Goal: Task Accomplishment & Management: Complete application form

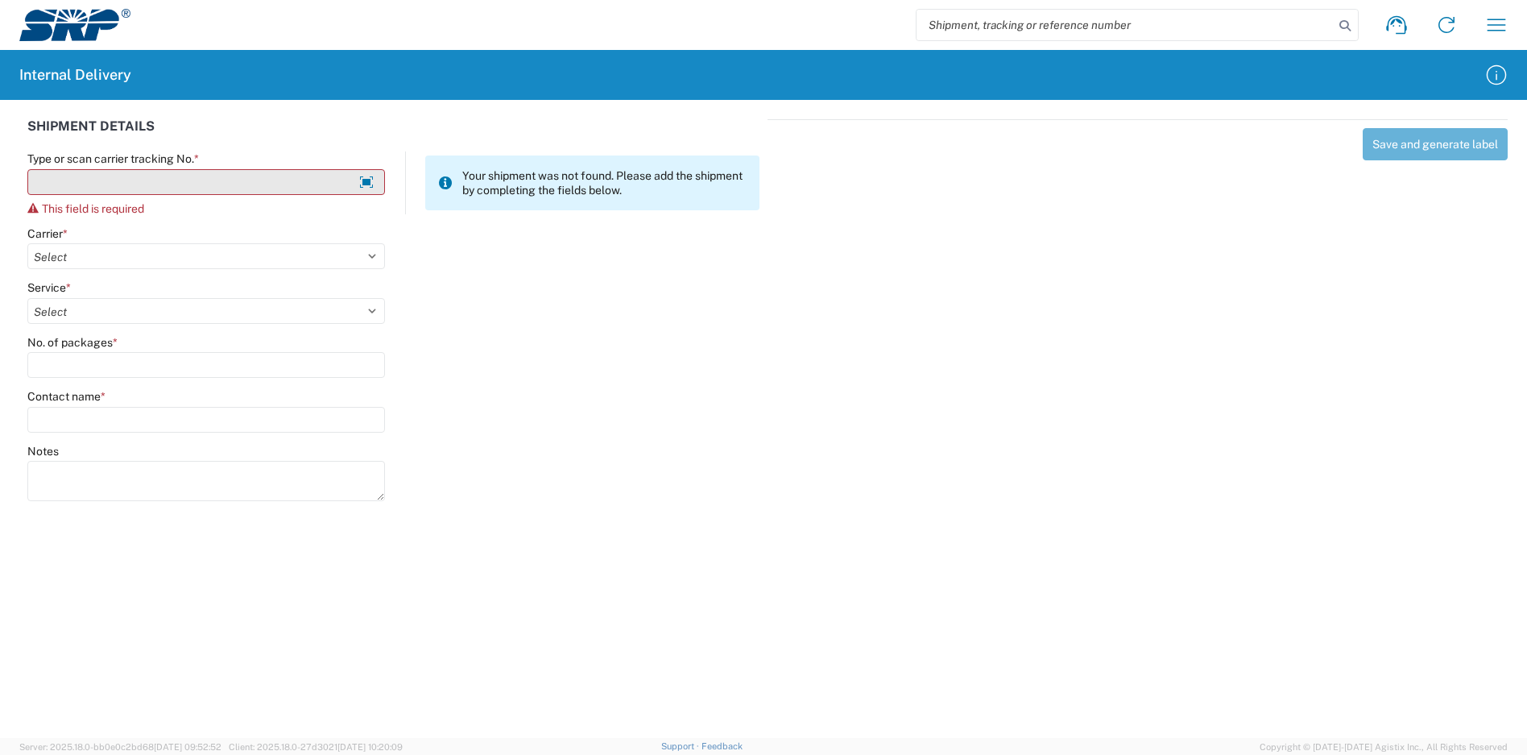
click at [287, 174] on input "Type or scan carrier tracking No. *" at bounding box center [206, 182] width 358 height 26
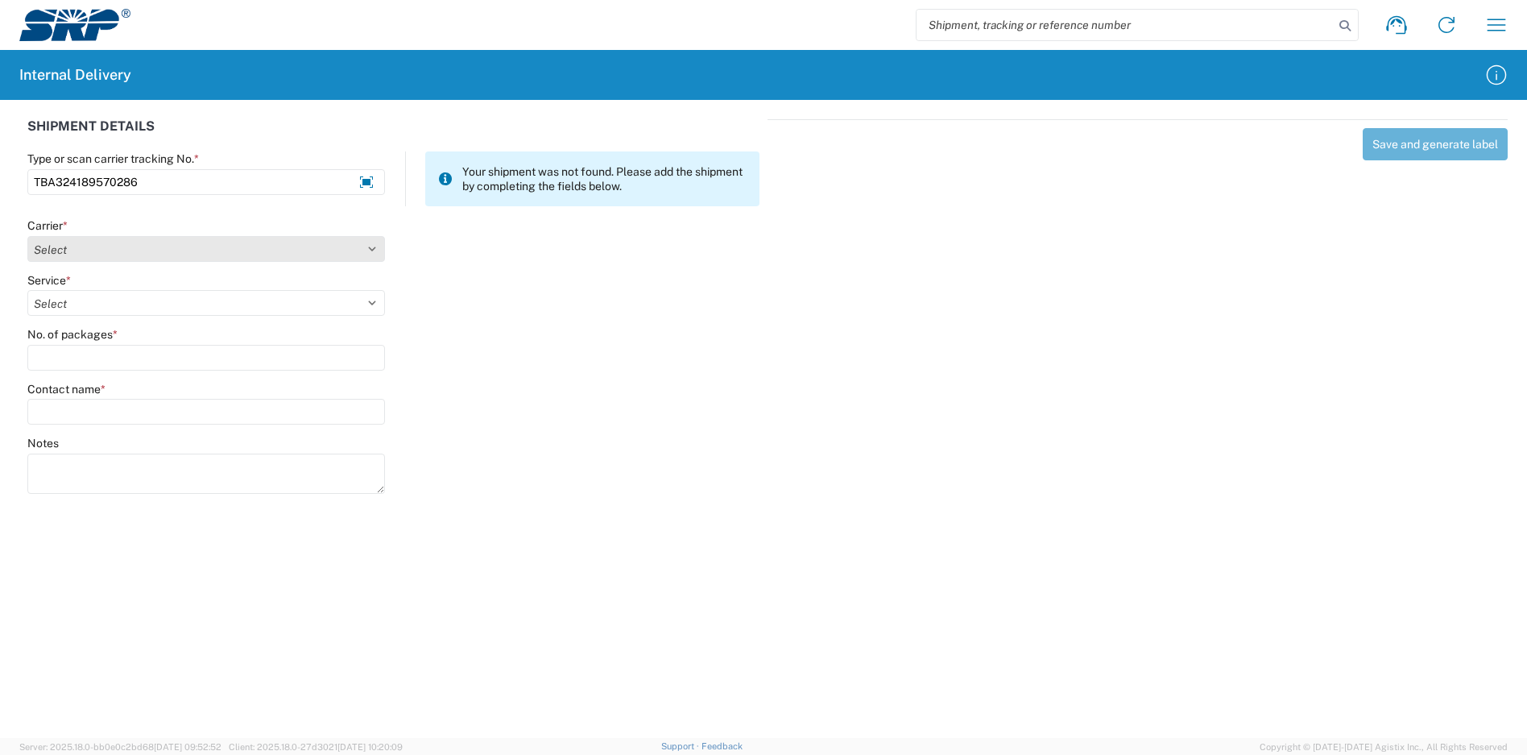
type input "TBA324189570286"
click at [209, 250] on select "Select Amazon Logistics ATI Trucking BC Dimerco Logistics Empire Southwest FedE…" at bounding box center [206, 249] width 358 height 26
select select "8933"
click at [27, 236] on select "Select Amazon Logistics ATI Trucking BC Dimerco Logistics Empire Southwest FedE…" at bounding box center [206, 249] width 358 height 26
click at [143, 302] on select "Select" at bounding box center [206, 303] width 358 height 26
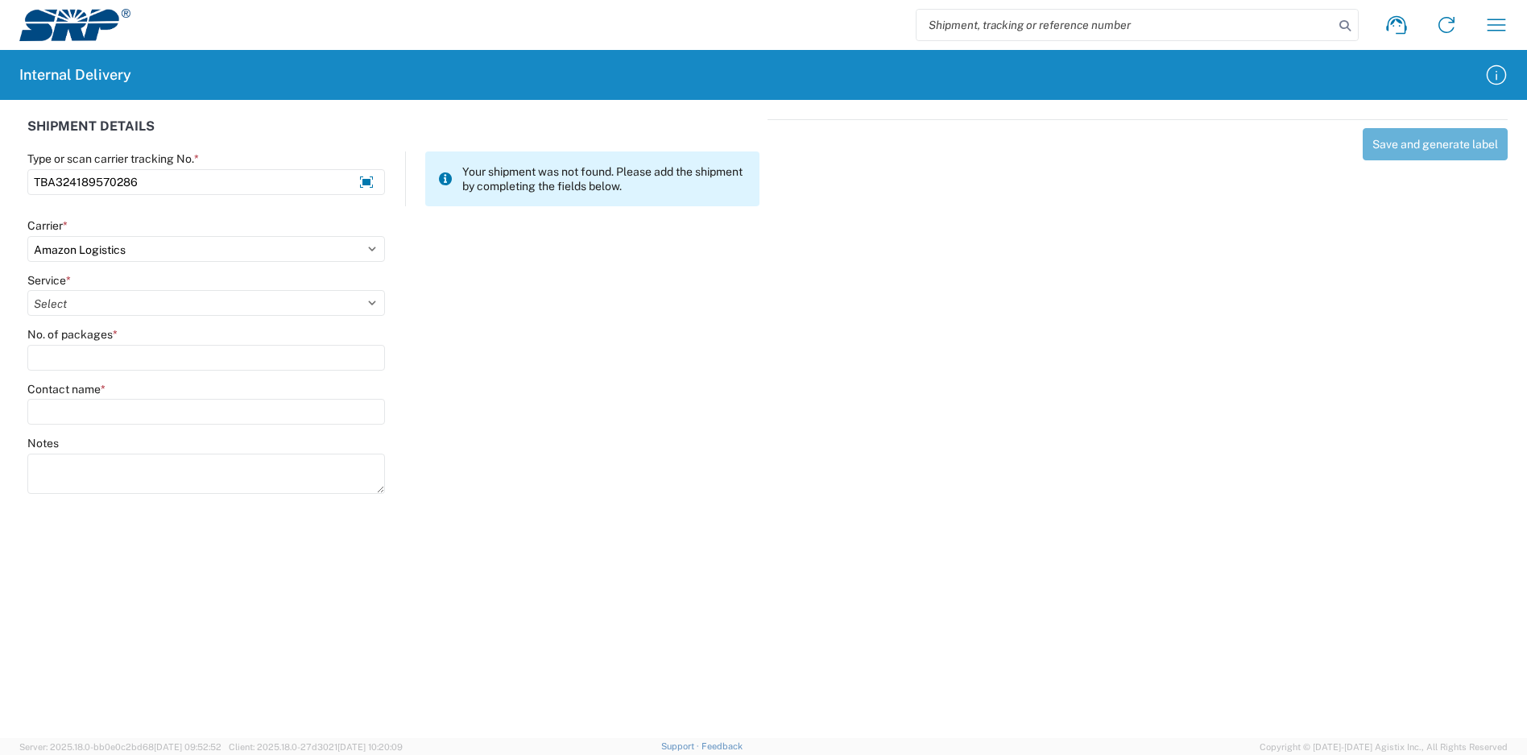
select select "24525"
click at [27, 290] on select "Select Amazon Logistics TBA Rail TL Standard 3 - 5 Day" at bounding box center [206, 303] width 358 height 26
click at [117, 358] on input "No. of packages *" at bounding box center [206, 358] width 358 height 26
type input "1"
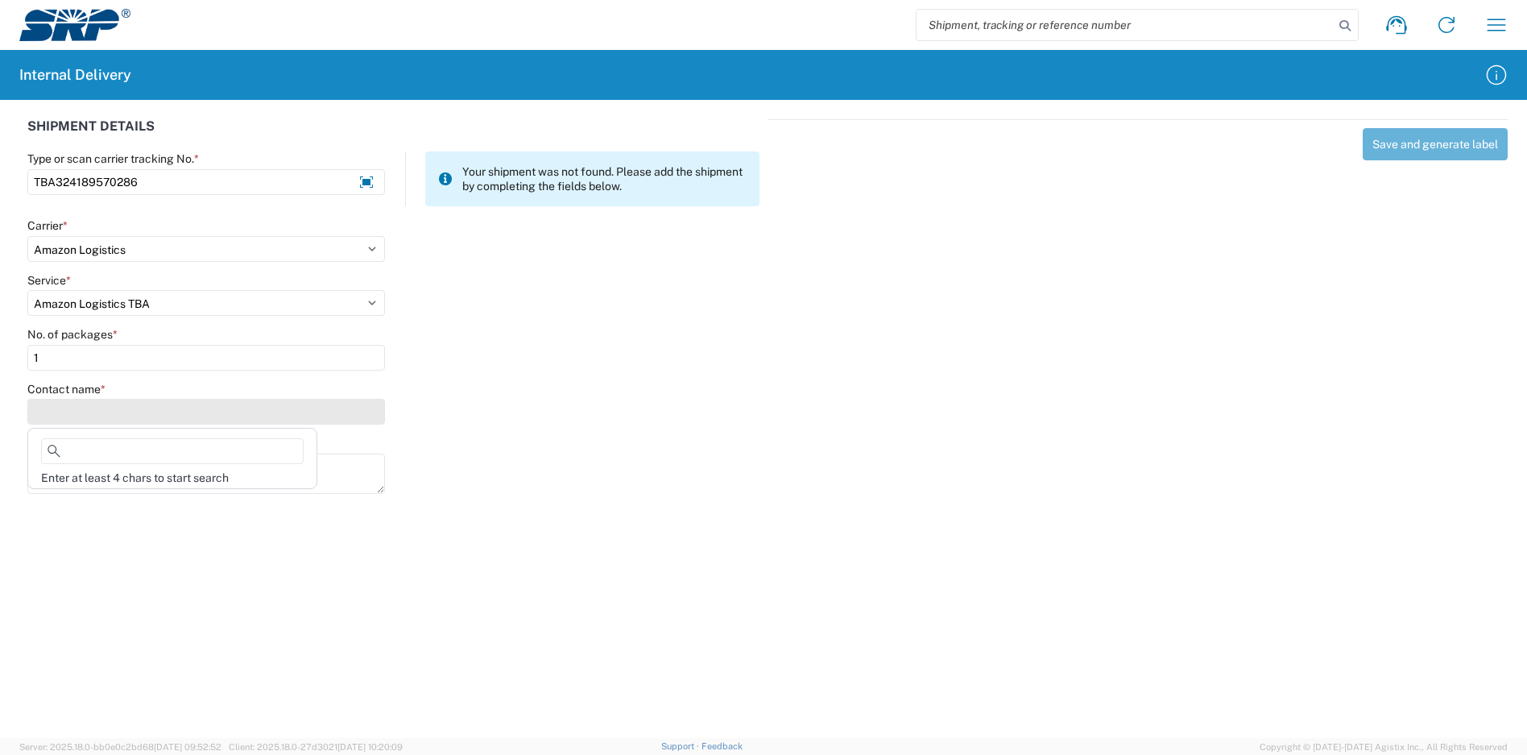
click at [114, 403] on input "Contact name *" at bounding box center [206, 412] width 358 height 26
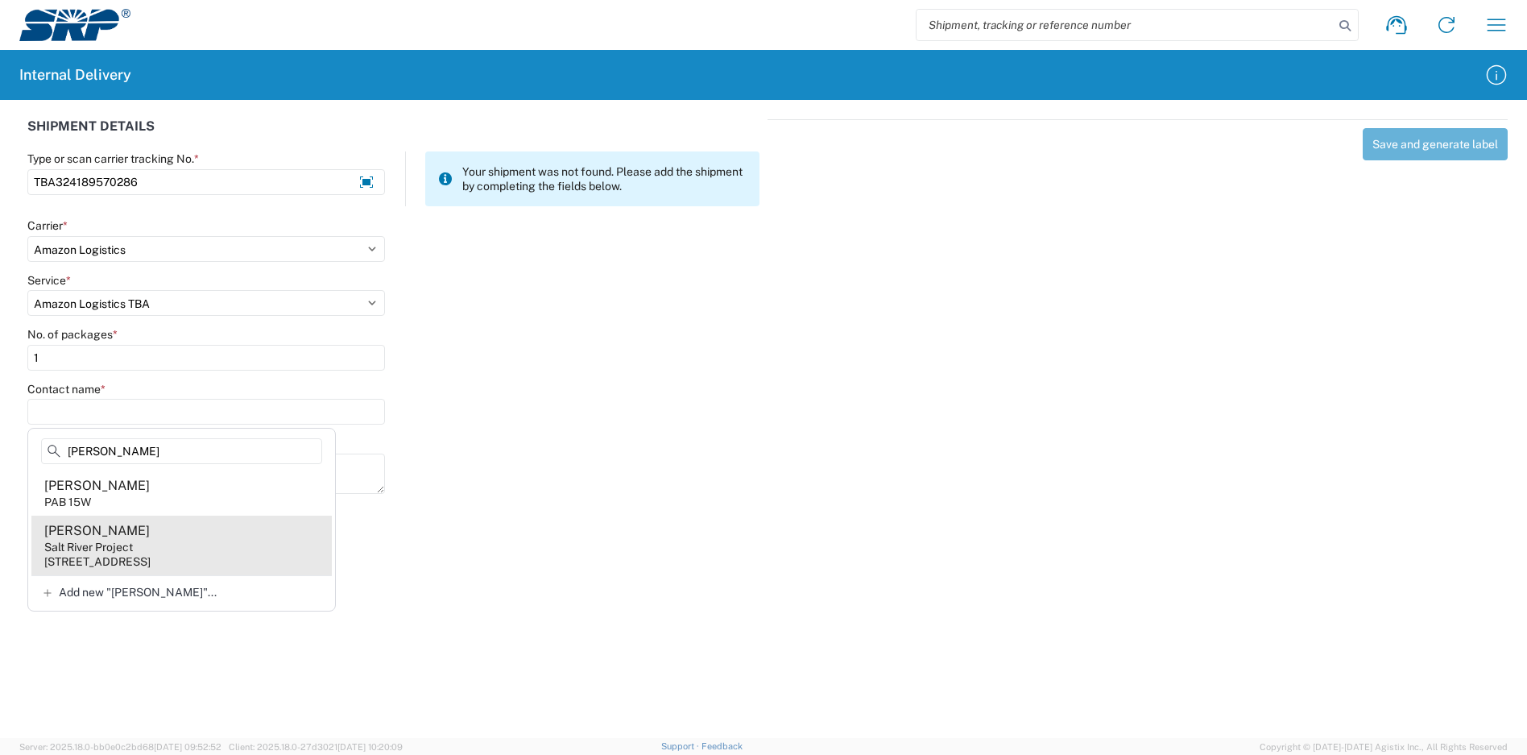
type input "[PERSON_NAME]"
click at [188, 545] on agx-address-suggestion-item "[PERSON_NAME] Salt River Project [STREET_ADDRESS]" at bounding box center [181, 545] width 300 height 60
type input "[PERSON_NAME]"
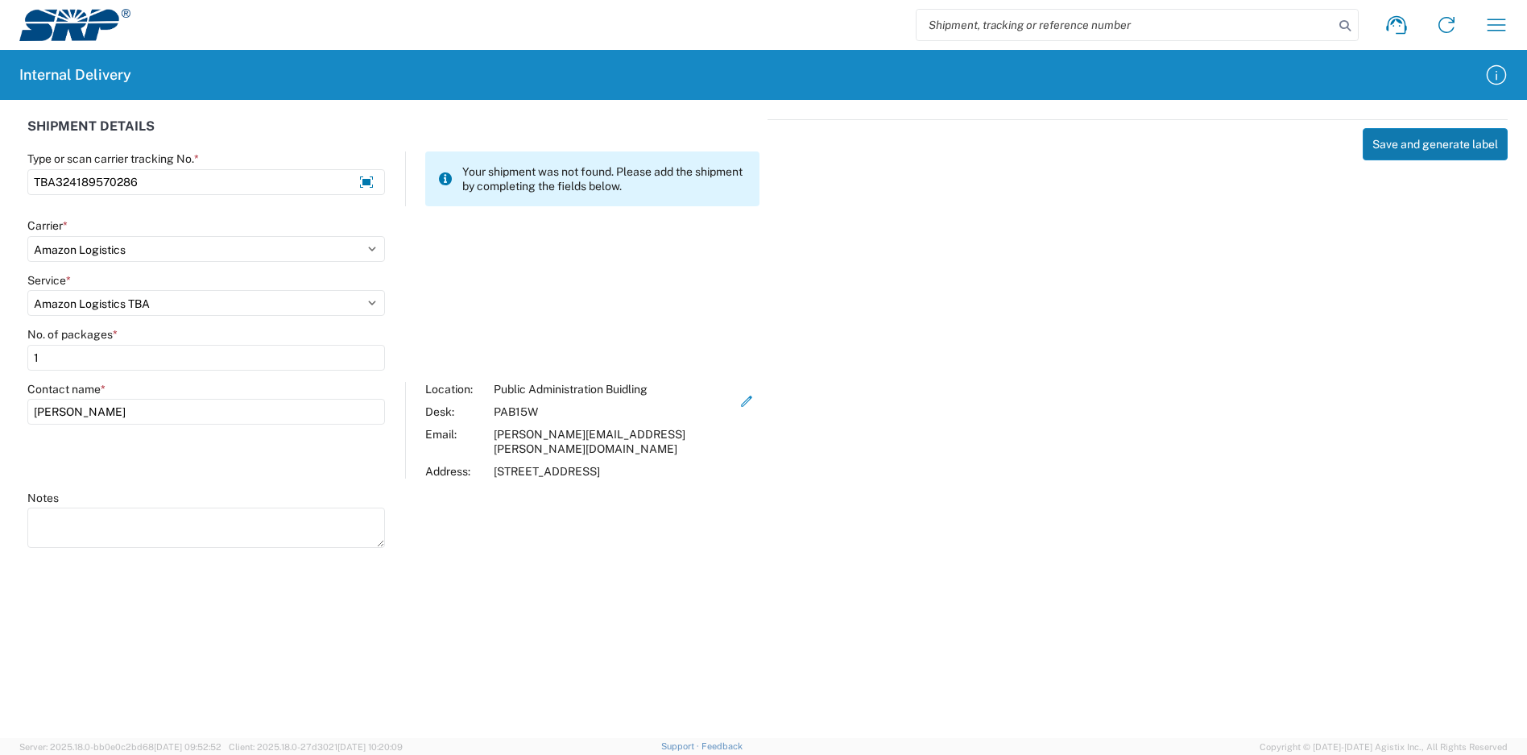
click at [1408, 150] on button "Save and generate label" at bounding box center [1434, 144] width 145 height 32
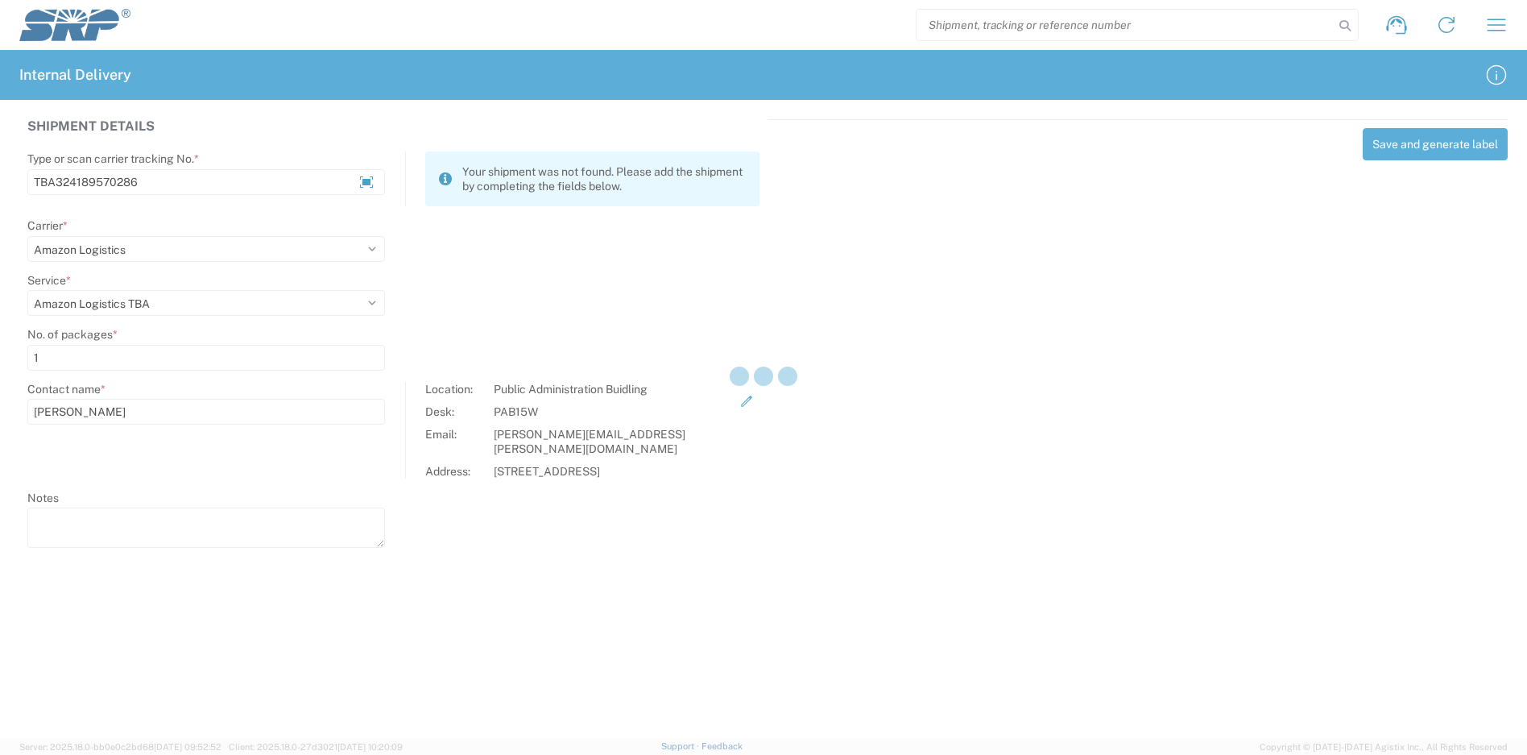
select select
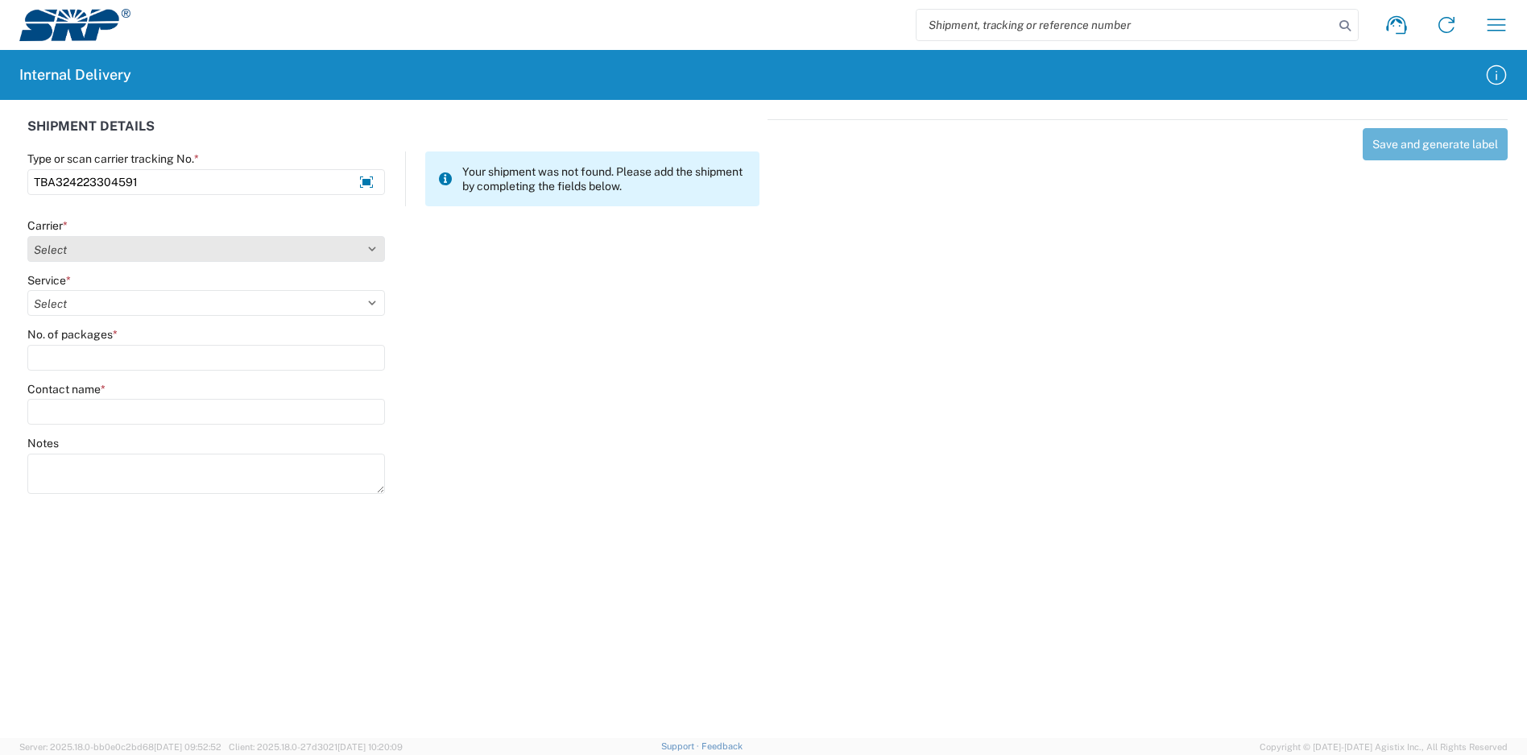
type input "TBA324223304591"
click at [118, 250] on select "Select Amazon Logistics ATI Trucking BC Dimerco Logistics Empire Southwest FedE…" at bounding box center [206, 249] width 358 height 26
select select "8933"
click at [27, 236] on select "Select Amazon Logistics ATI Trucking BC Dimerco Logistics Empire Southwest FedE…" at bounding box center [206, 249] width 358 height 26
click at [114, 301] on select "Select" at bounding box center [206, 303] width 358 height 26
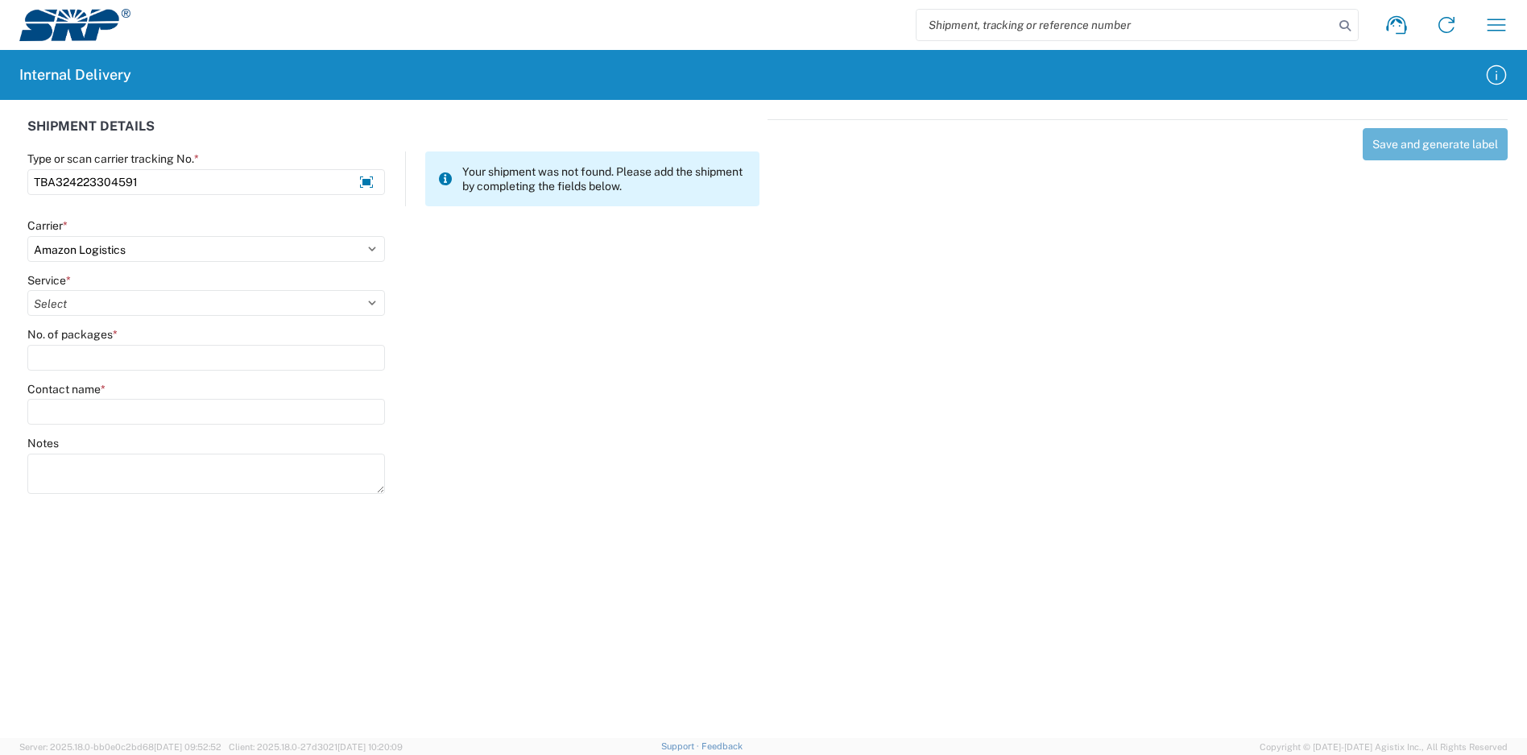
select select "24525"
click at [27, 290] on select "Select Amazon Logistics TBA Rail TL Standard 3 - 5 Day" at bounding box center [206, 303] width 358 height 26
click at [114, 371] on agx-form-control-wrapper-v2 "No. of packages *" at bounding box center [206, 354] width 374 height 55
click at [115, 368] on agx-form-control-wrapper-v2 "No. of packages *" at bounding box center [206, 354] width 374 height 55
click at [106, 358] on input "No. of packages *" at bounding box center [206, 358] width 358 height 26
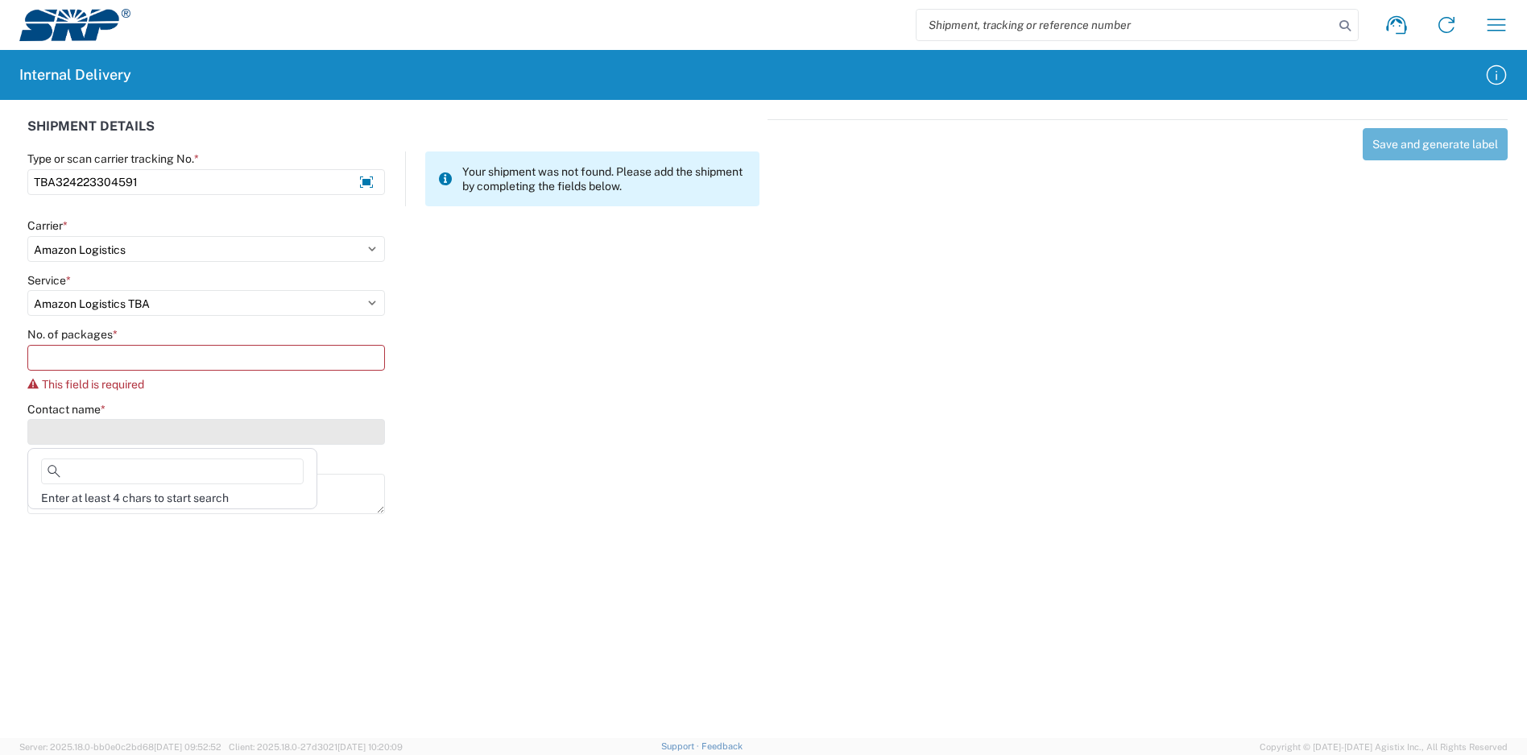
drag, startPoint x: 115, startPoint y: 418, endPoint x: 118, endPoint y: 405, distance: 13.1
click at [116, 418] on div "Contact name *" at bounding box center [206, 423] width 358 height 43
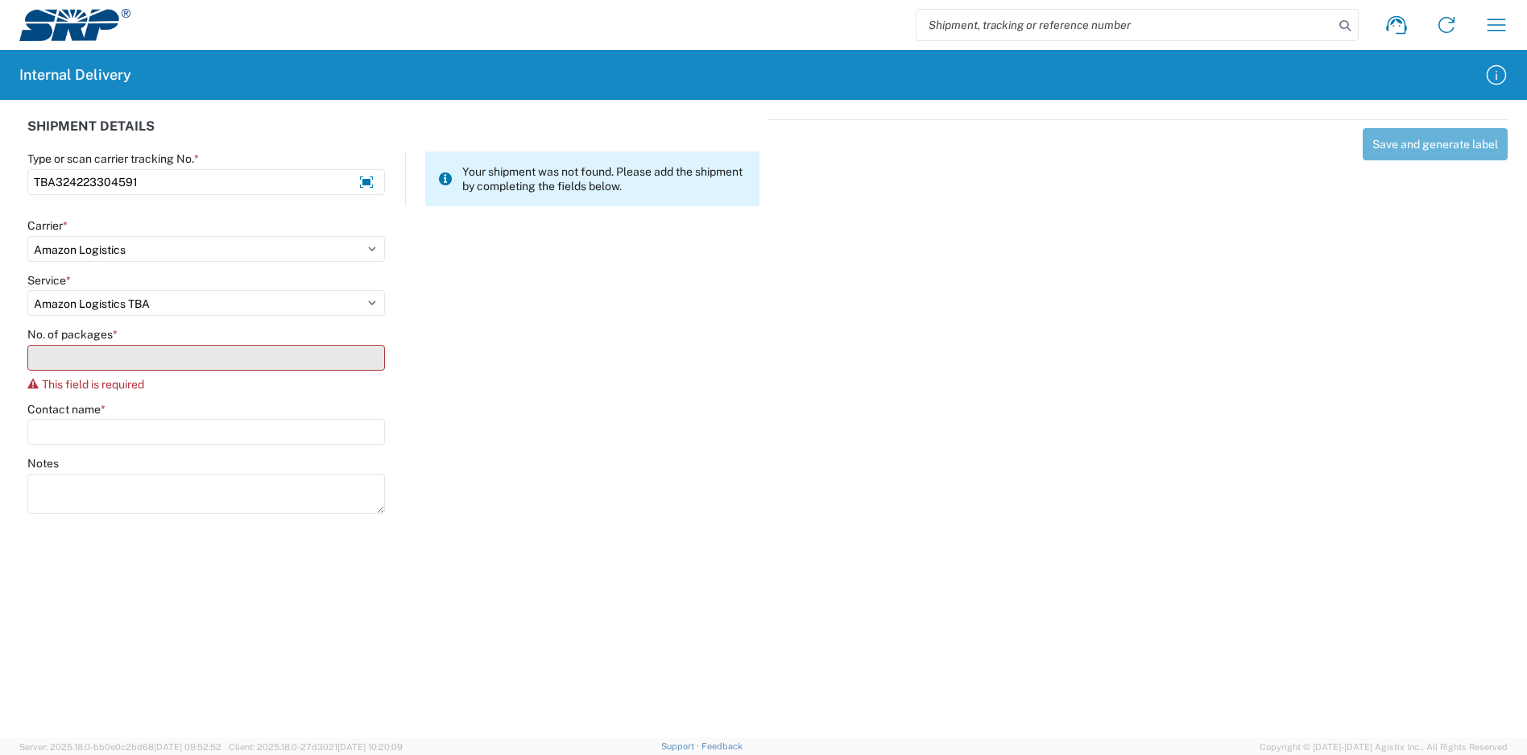
click at [109, 360] on input "No. of packages *" at bounding box center [206, 358] width 358 height 26
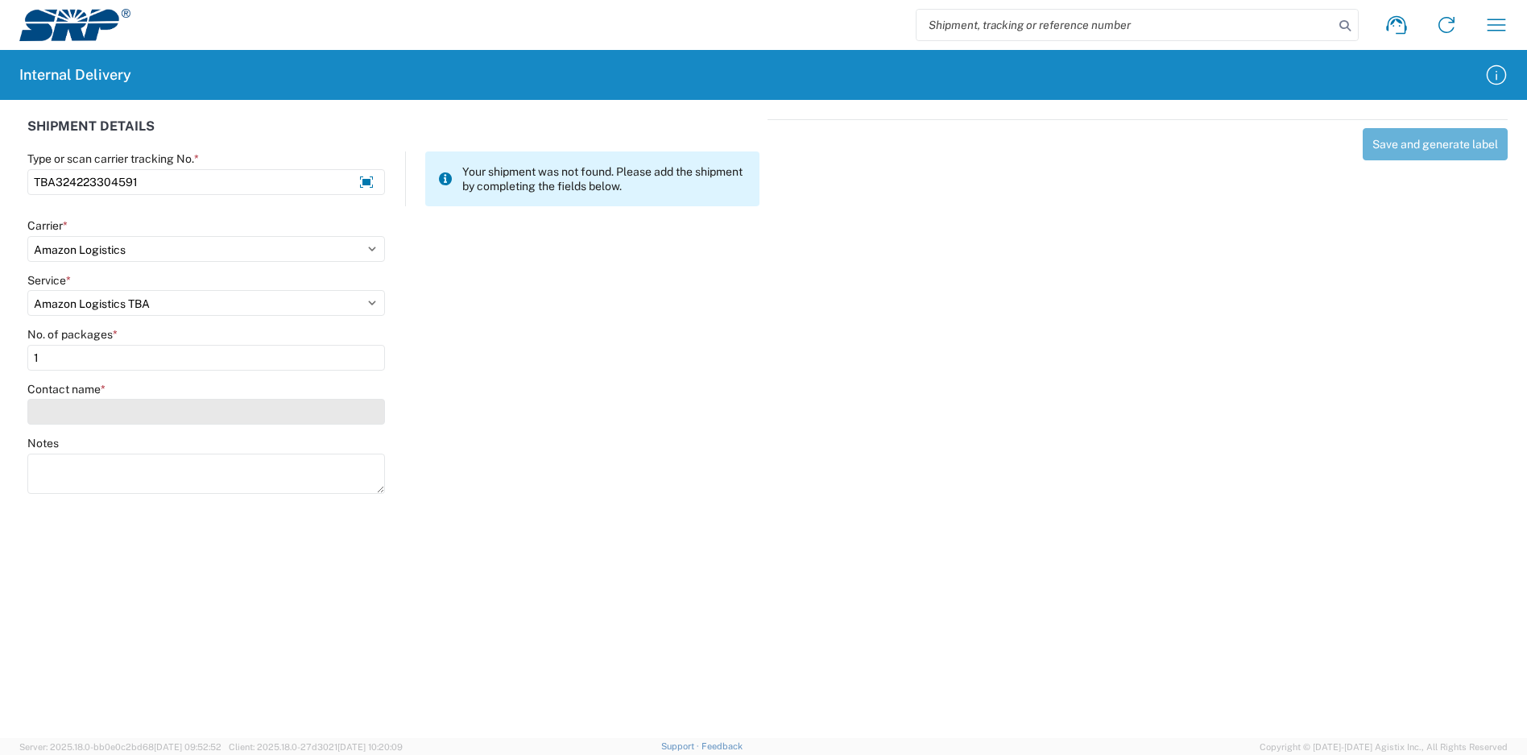
type input "1"
click at [110, 415] on input "Contact name *" at bounding box center [206, 412] width 358 height 26
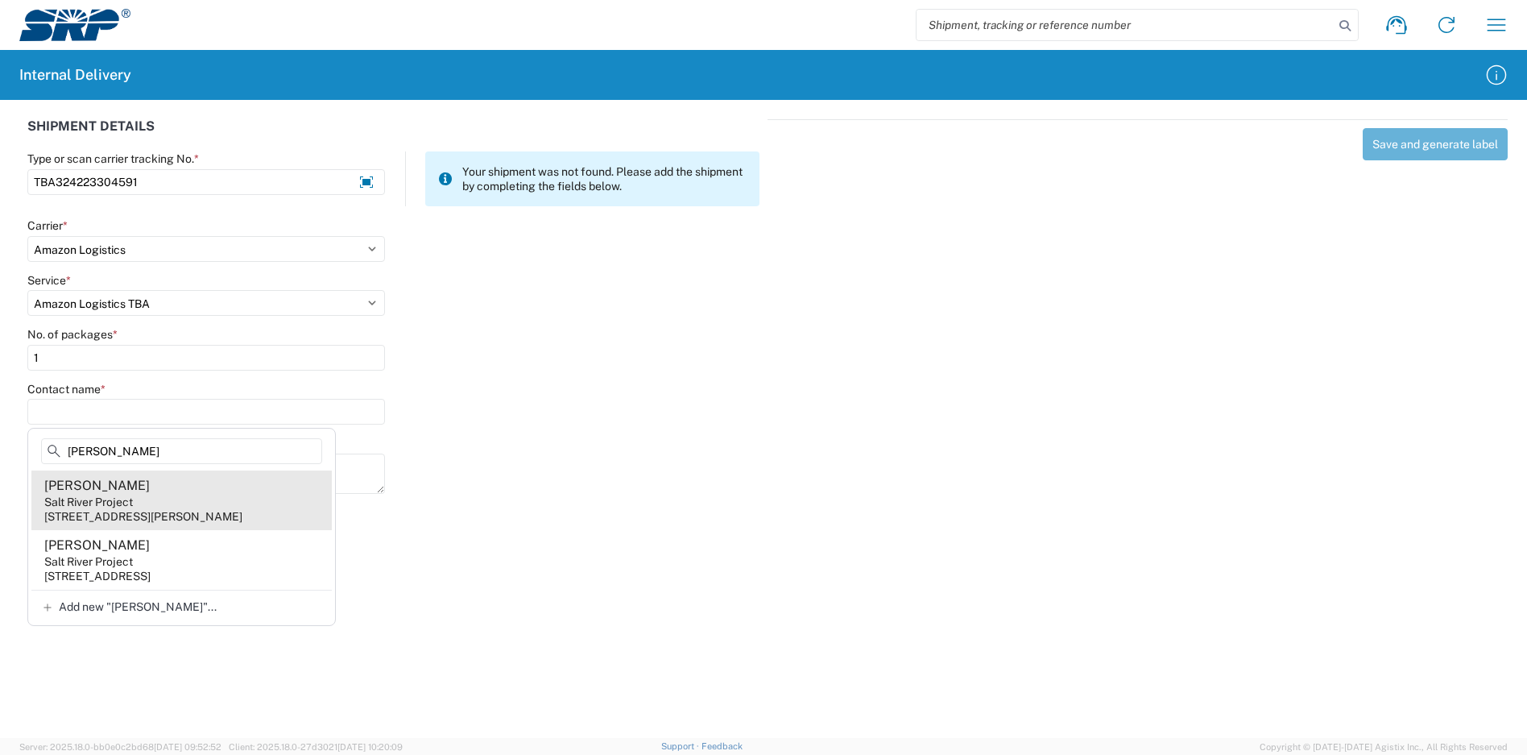
type input "[PERSON_NAME]"
click at [221, 497] on agx-address-suggestion-item "[PERSON_NAME] Salt River Project [STREET_ADDRESS][PERSON_NAME]" at bounding box center [181, 500] width 300 height 60
type input "[PERSON_NAME]"
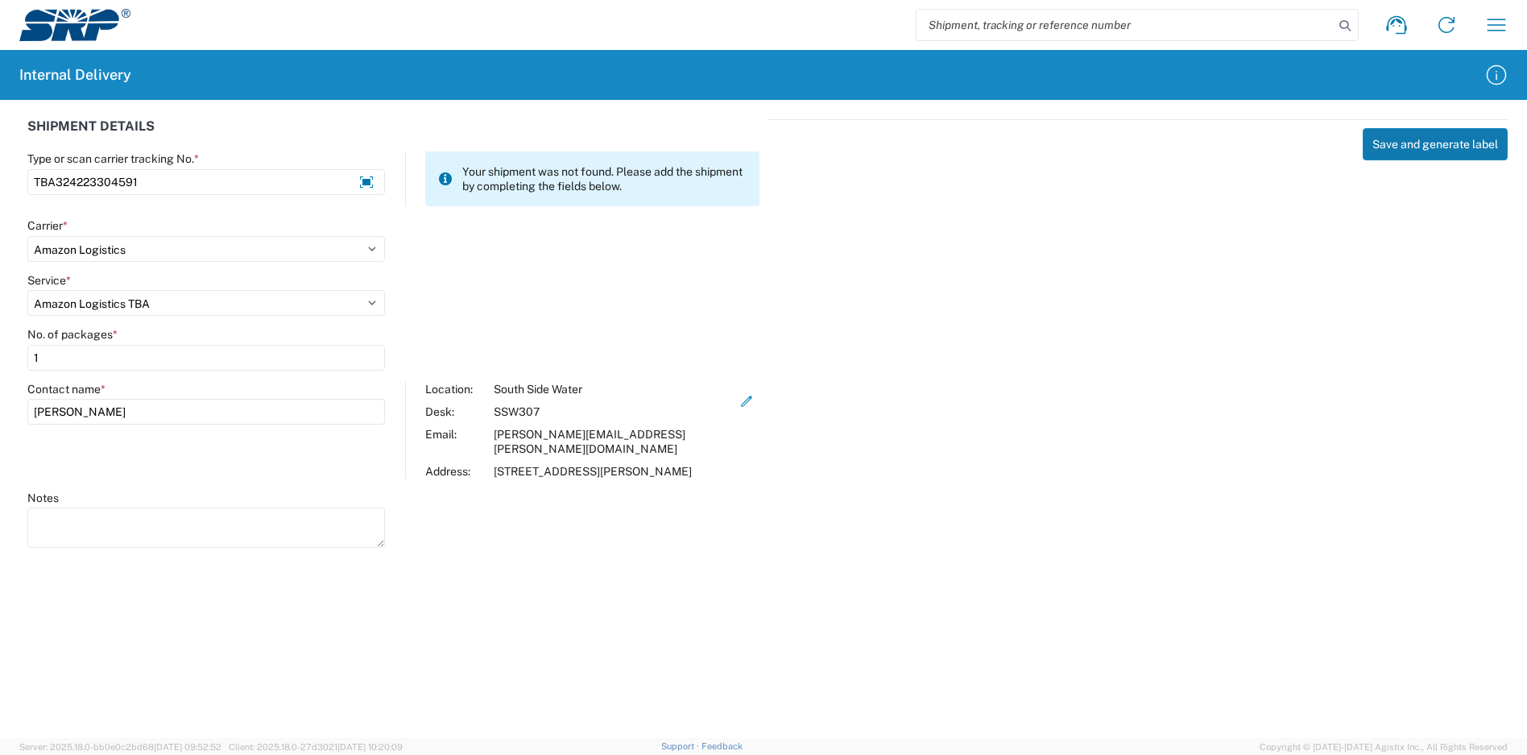
click at [1416, 154] on button "Save and generate label" at bounding box center [1434, 144] width 145 height 32
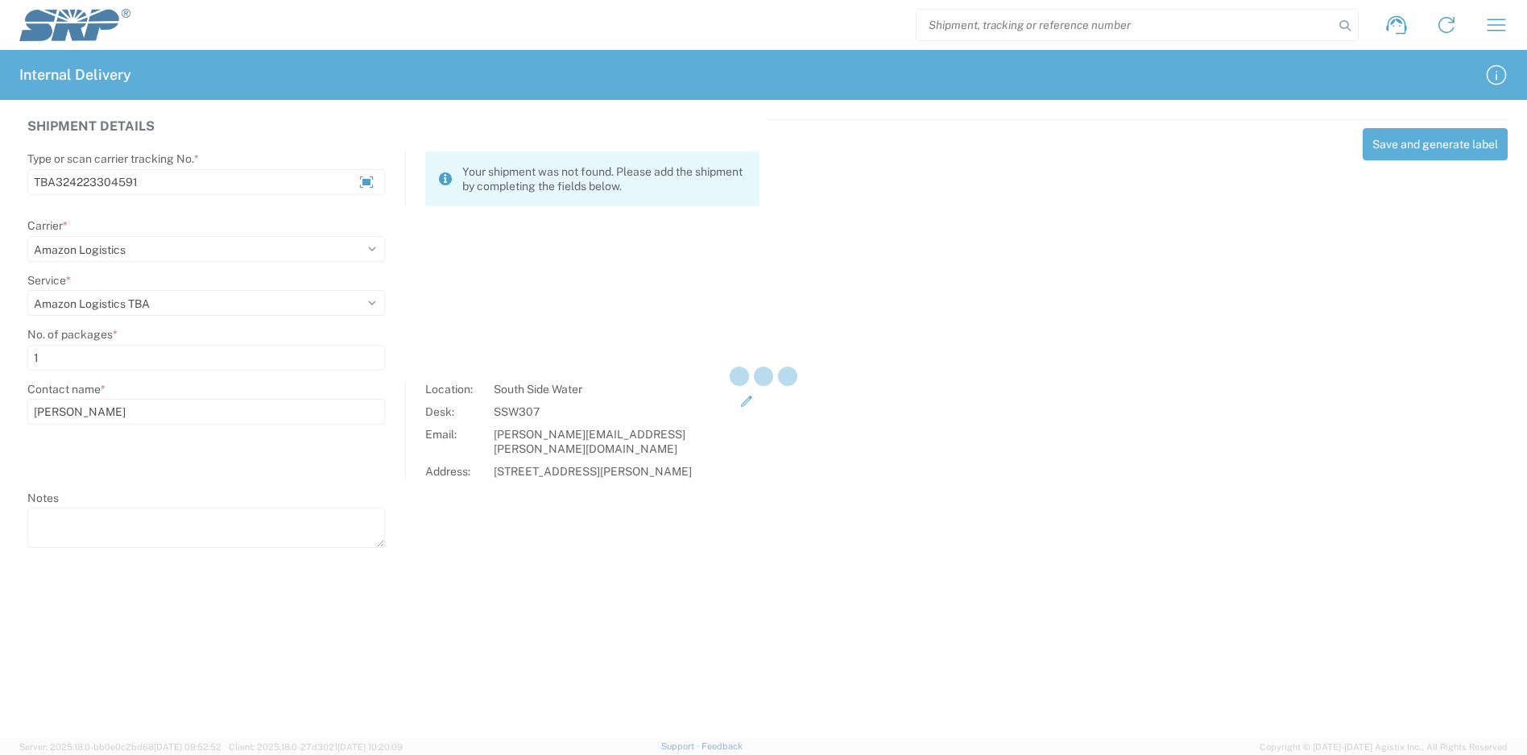
select select
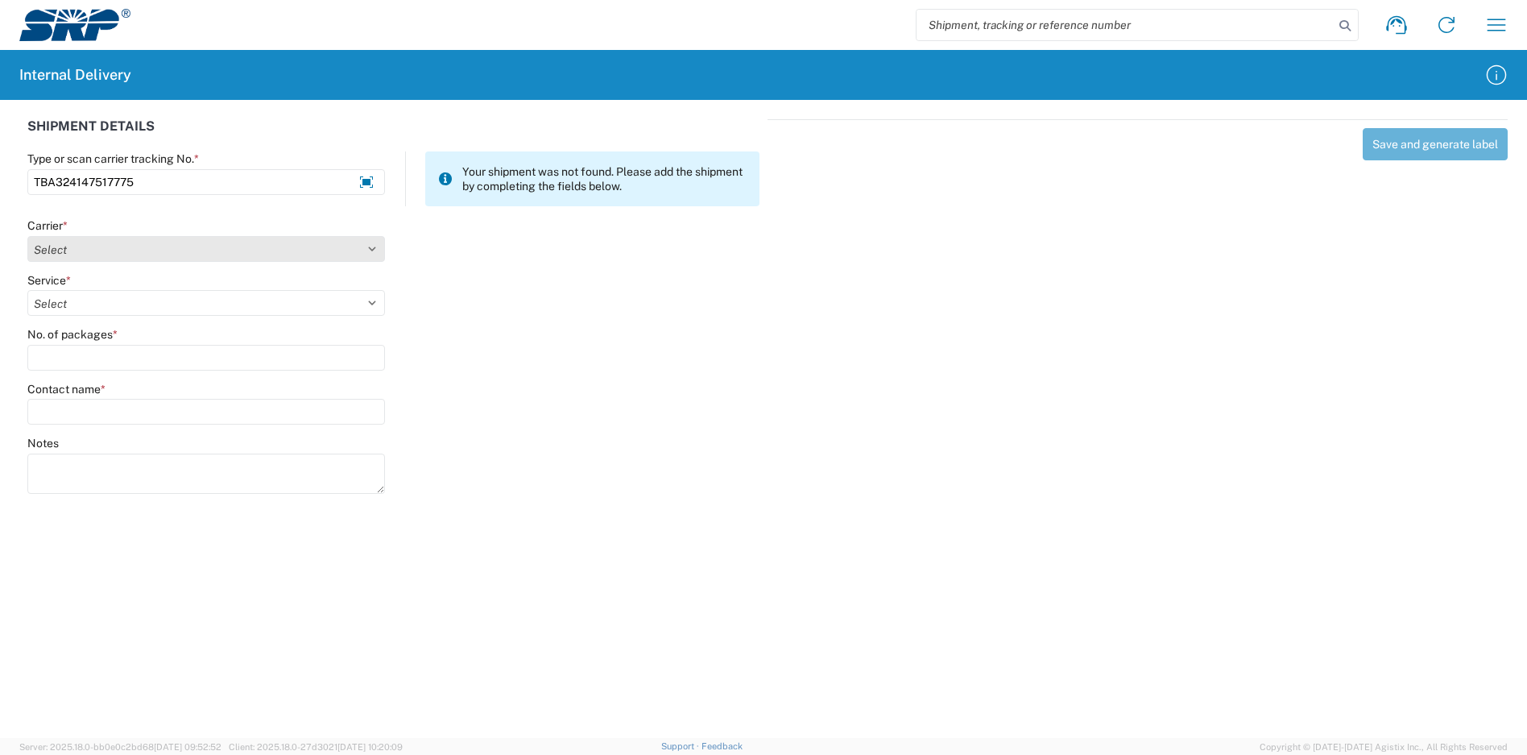
type input "TBA324147517775"
click at [203, 250] on select "Select Amazon Logistics ATI Trucking BC Dimerco Logistics Empire Southwest FedE…" at bounding box center [206, 249] width 358 height 26
click at [27, 236] on select "Select Amazon Logistics ATI Trucking BC Dimerco Logistics Empire Southwest FedE…" at bounding box center [206, 249] width 358 height 26
click at [155, 246] on select "Select Amazon Logistics ATI Trucking BC Dimerco Logistics Empire Southwest FedE…" at bounding box center [206, 249] width 358 height 26
select select "8933"
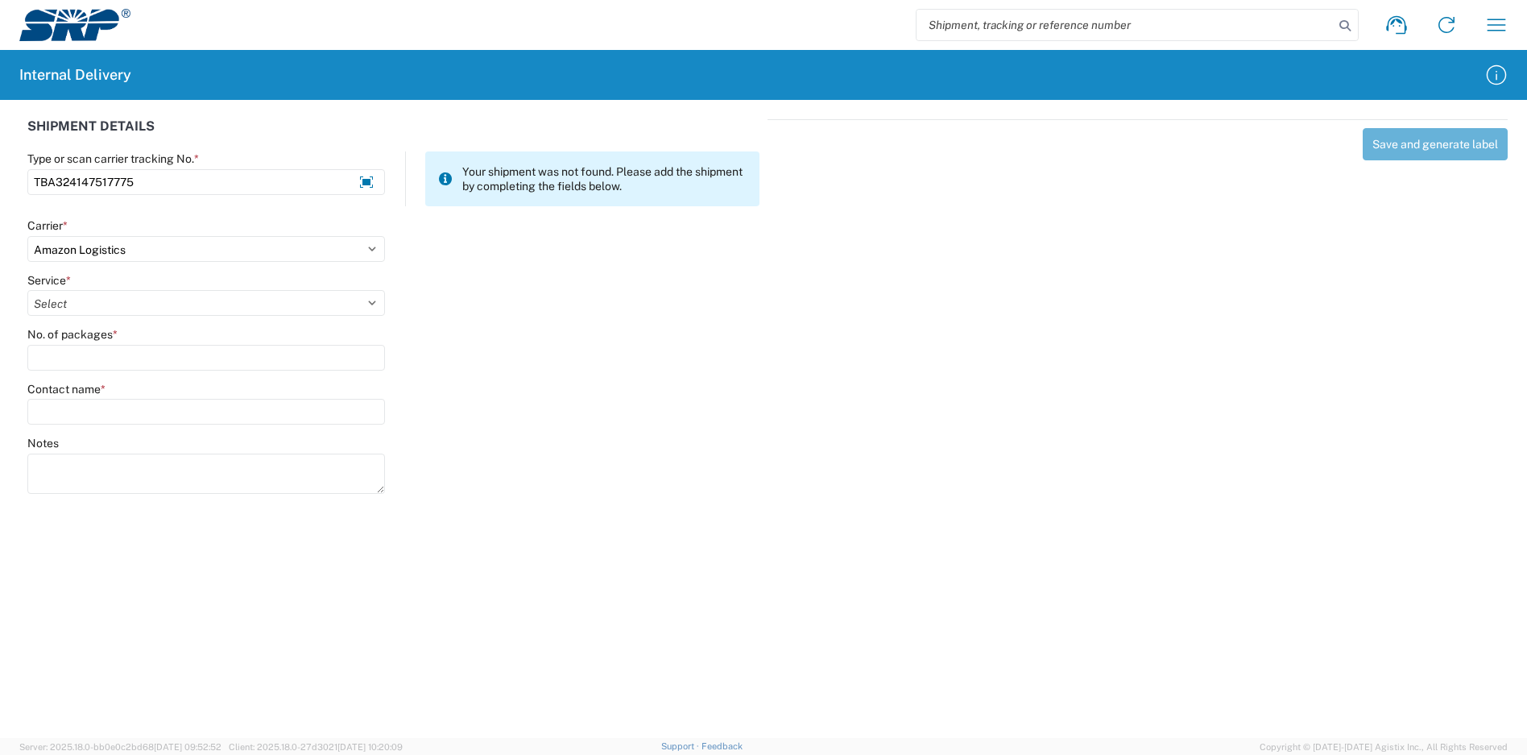
click at [27, 236] on select "Select Amazon Logistics ATI Trucking BC Dimerco Logistics Empire Southwest FedE…" at bounding box center [206, 249] width 358 height 26
click at [140, 301] on select "Select Amazon Logistics TBA Rail TL Standard 3 - 5 Day" at bounding box center [206, 303] width 358 height 26
select select "24525"
click at [27, 290] on select "Select Amazon Logistics TBA Rail TL Standard 3 - 5 Day" at bounding box center [206, 303] width 358 height 26
click at [136, 350] on input "No. of packages *" at bounding box center [206, 358] width 358 height 26
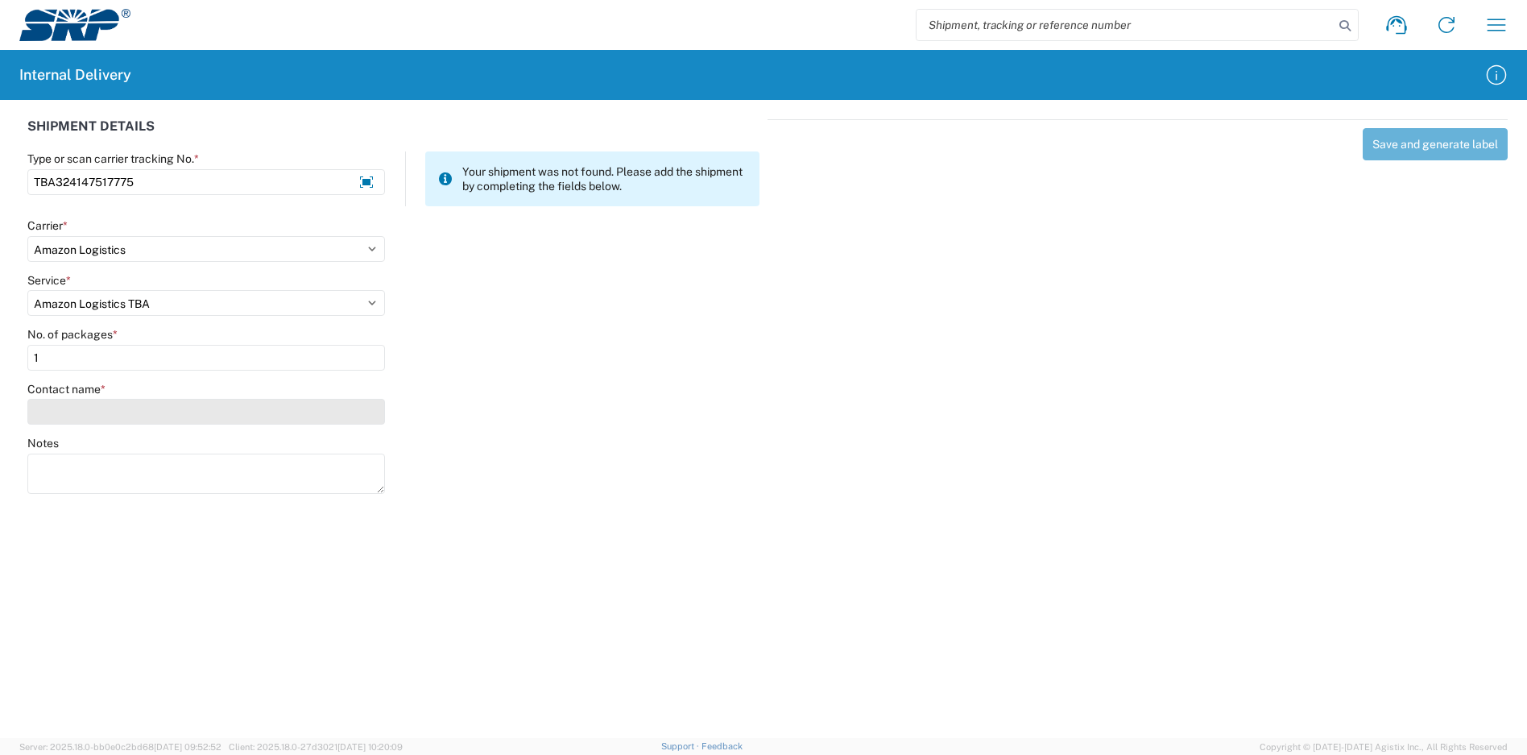
type input "1"
click at [134, 413] on input "Contact name *" at bounding box center [206, 412] width 358 height 26
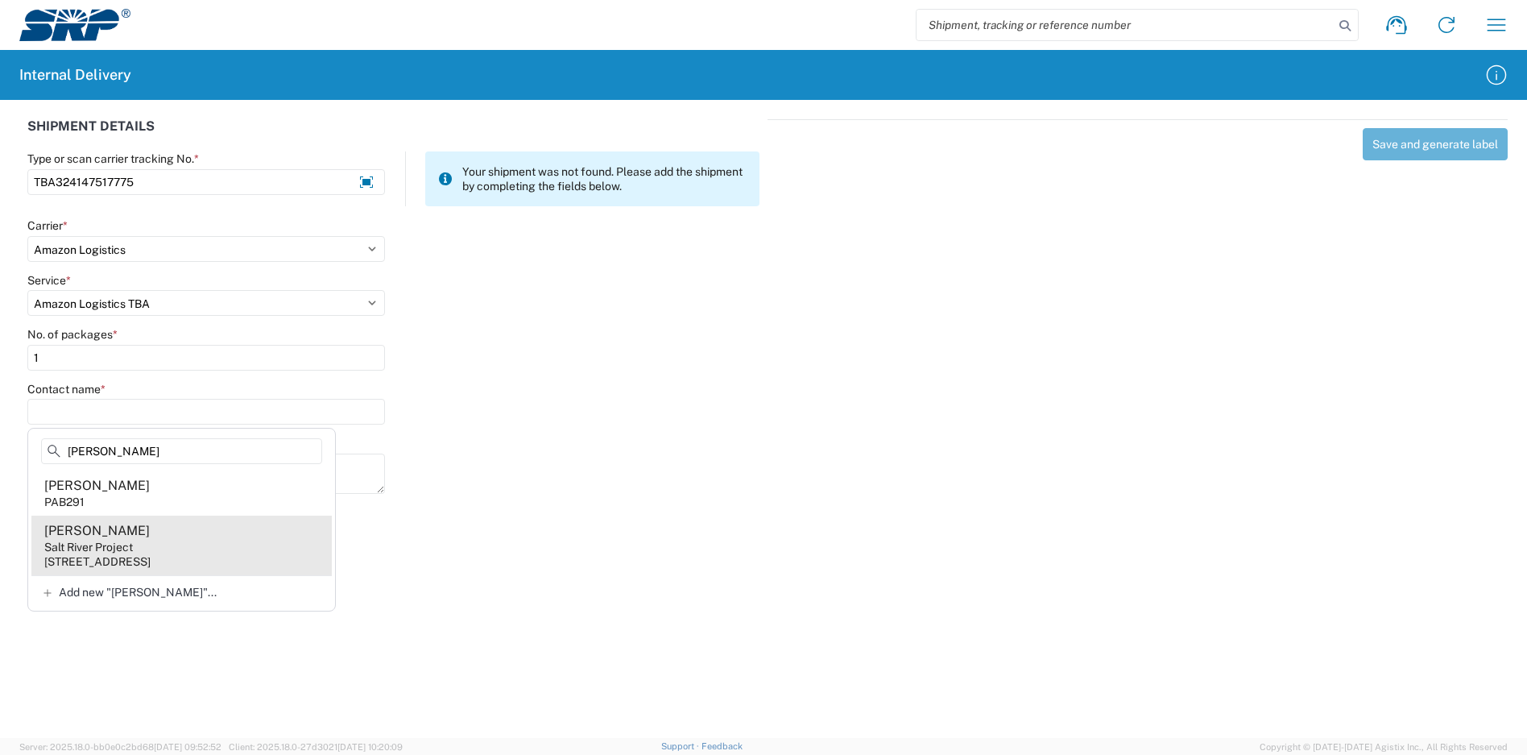
type input "[PERSON_NAME]"
click at [218, 541] on agx-address-suggestion-item "Analy [PERSON_NAME] Salt River Project [STREET_ADDRESS]" at bounding box center [181, 545] width 300 height 60
type input "[PERSON_NAME]"
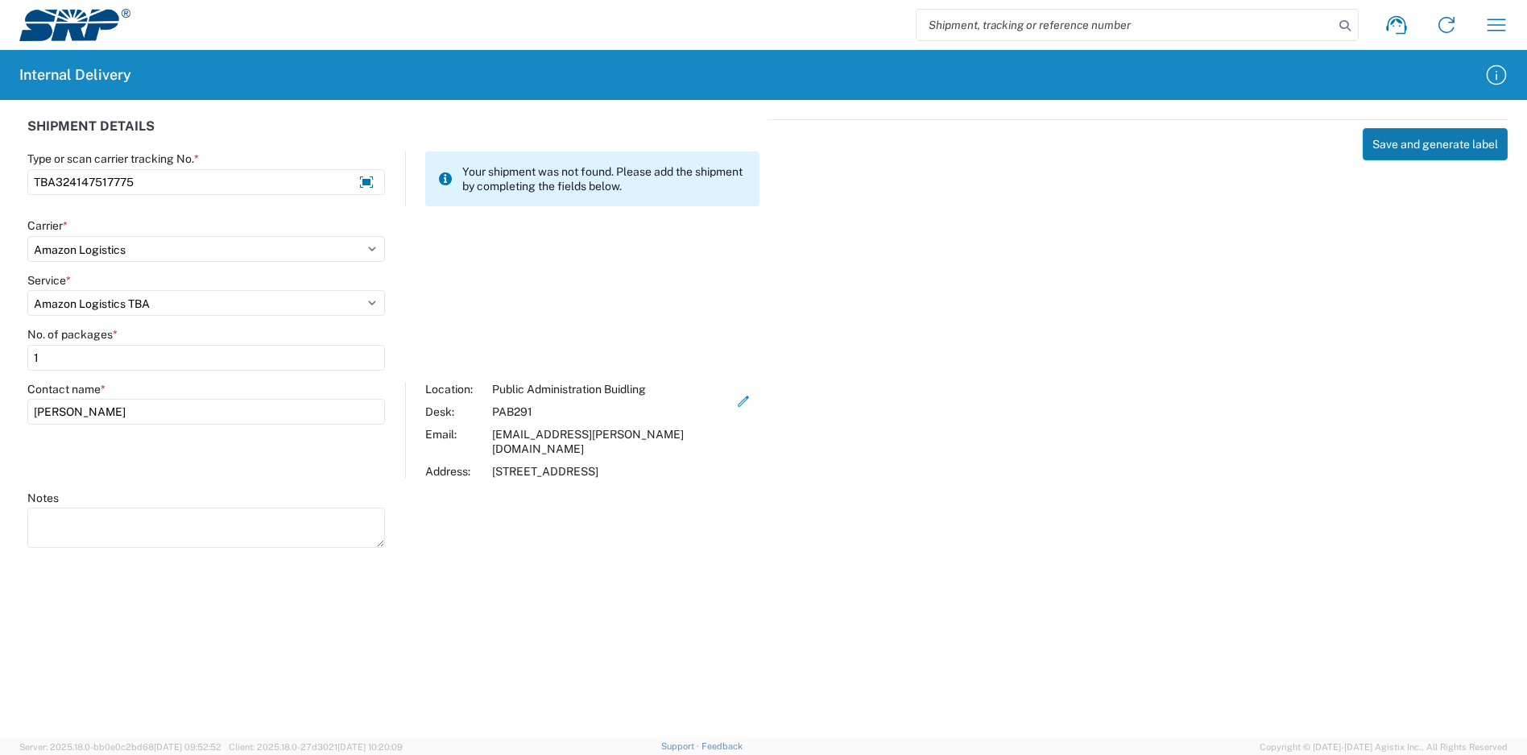
click at [1407, 149] on button "Save and generate label" at bounding box center [1434, 144] width 145 height 32
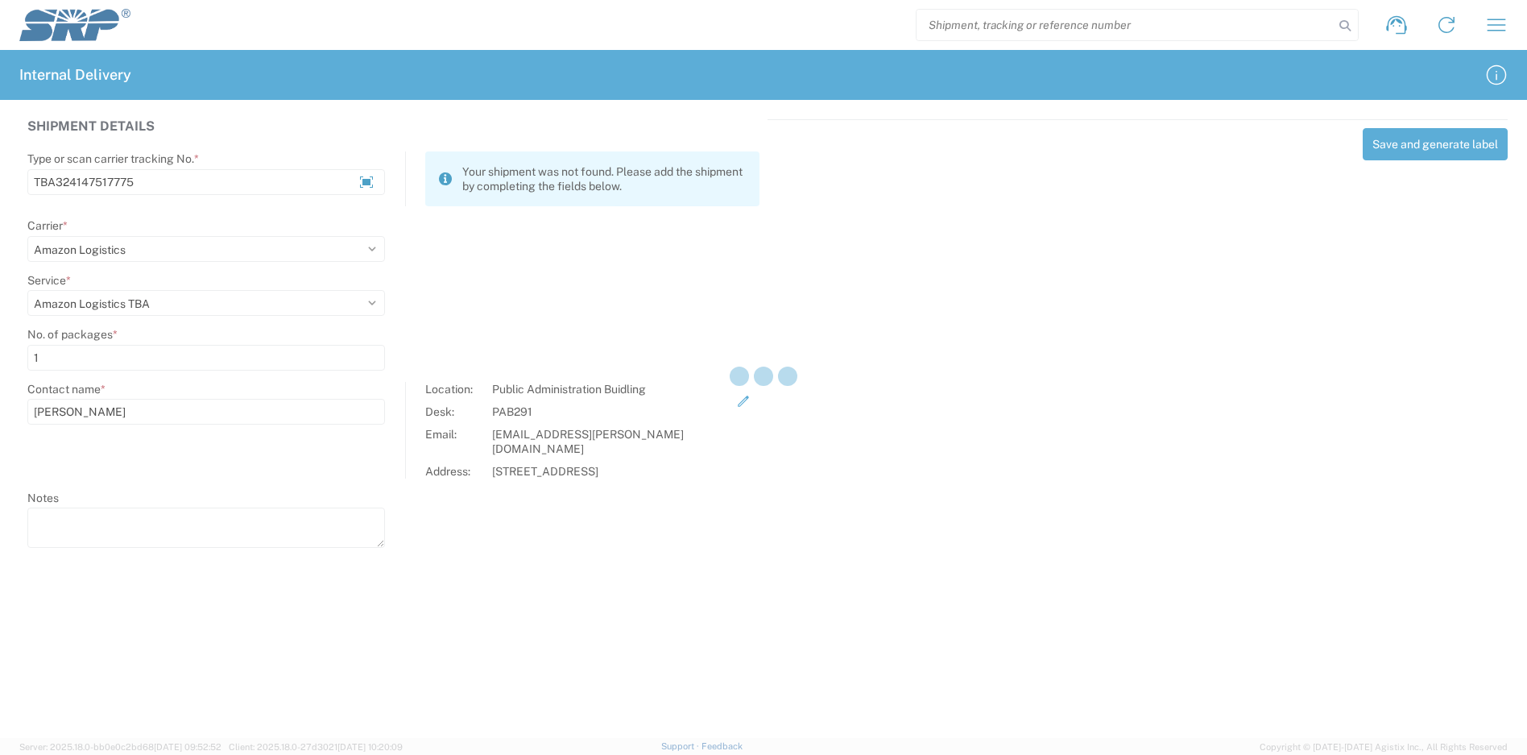
select select
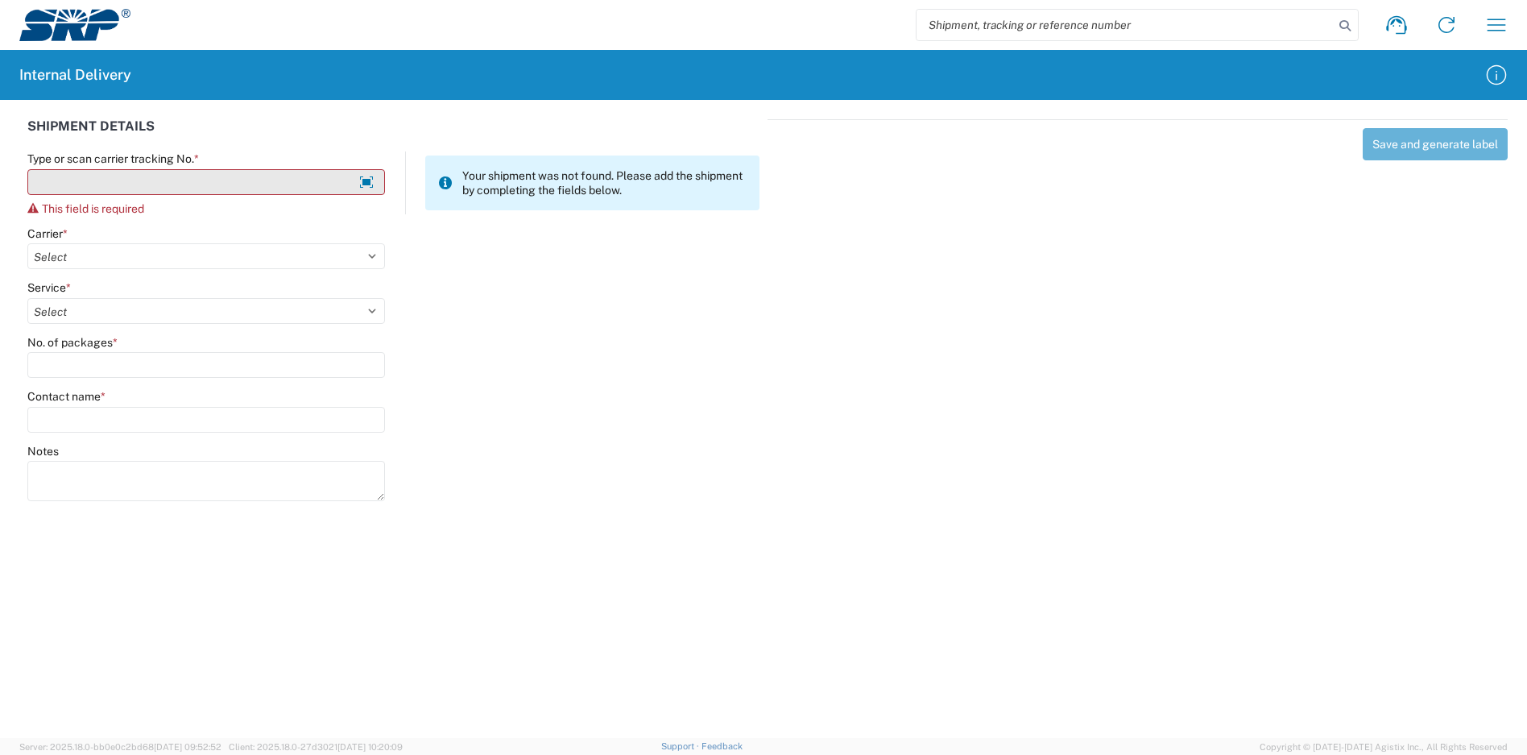
click at [262, 187] on input "Type or scan carrier tracking No. *" at bounding box center [206, 182] width 358 height 26
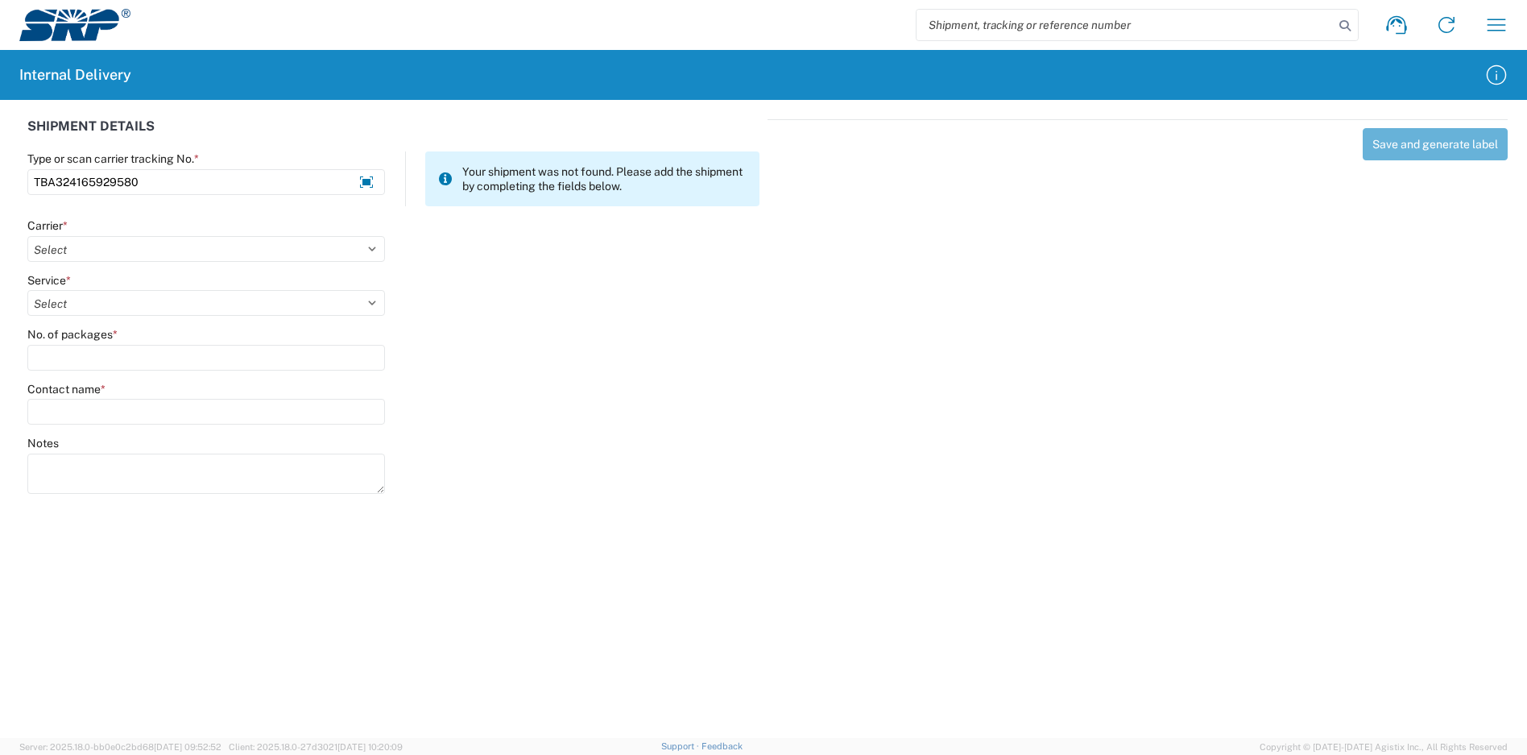
type input "TBA324165929580"
click at [180, 235] on div "Carrier * Select Amazon Logistics ATI Trucking BC Dimerco Logistics Empire Sout…" at bounding box center [206, 239] width 358 height 43
drag, startPoint x: 176, startPoint y: 250, endPoint x: 186, endPoint y: 250, distance: 10.5
click at [176, 250] on select "Select Amazon Logistics ATI Trucking BC Dimerco Logistics Empire Southwest FedE…" at bounding box center [206, 249] width 358 height 26
select select "8933"
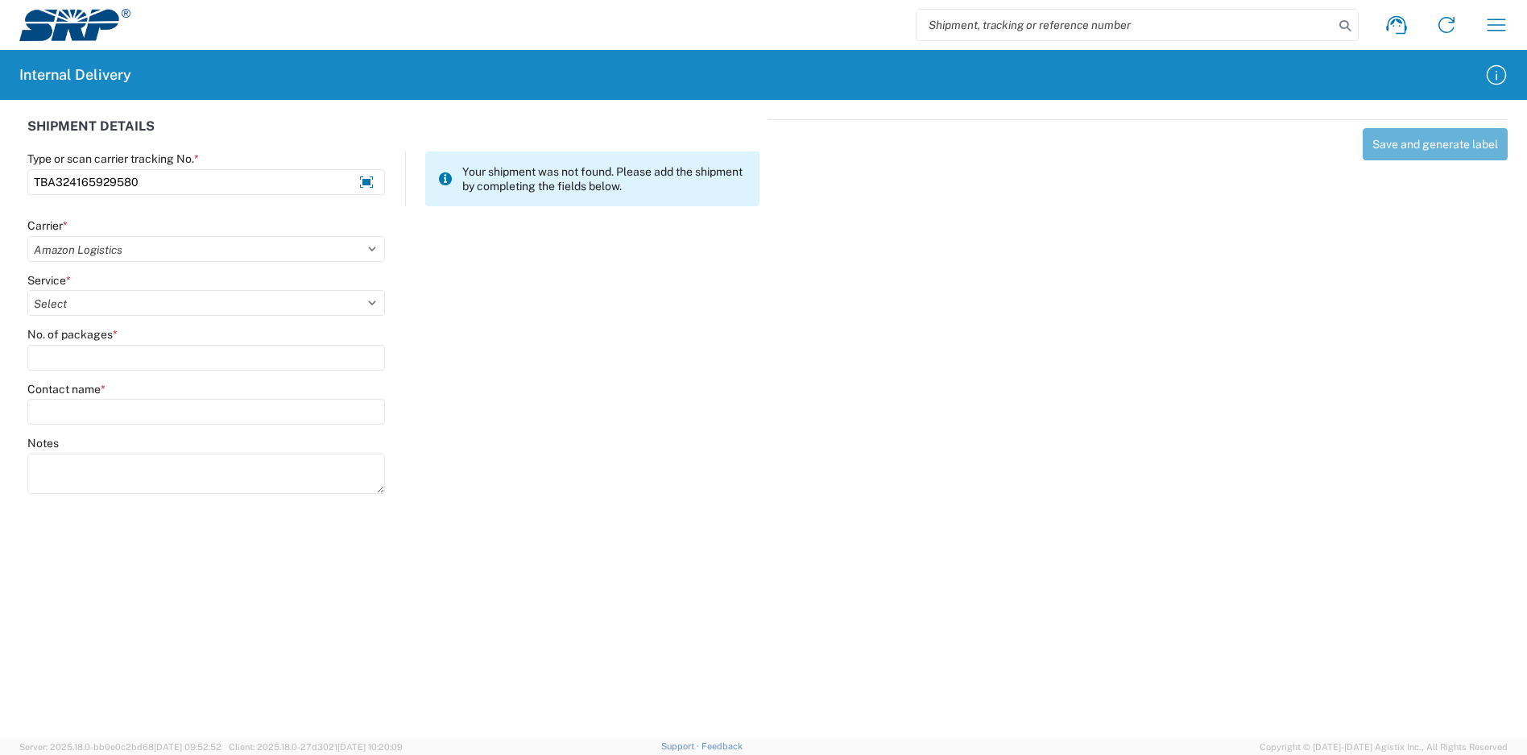
click at [27, 236] on select "Select Amazon Logistics ATI Trucking BC Dimerco Logistics Empire Southwest FedE…" at bounding box center [206, 249] width 358 height 26
click at [138, 318] on agx-form-control-wrapper-v2 "Service * Select" at bounding box center [206, 300] width 374 height 55
click at [143, 297] on select "Select Amazon Logistics TBA Rail TL Standard 3 - 5 Day" at bounding box center [206, 303] width 358 height 26
select select "24525"
click at [27, 290] on select "Select Amazon Logistics TBA Rail TL Standard 3 - 5 Day" at bounding box center [206, 303] width 358 height 26
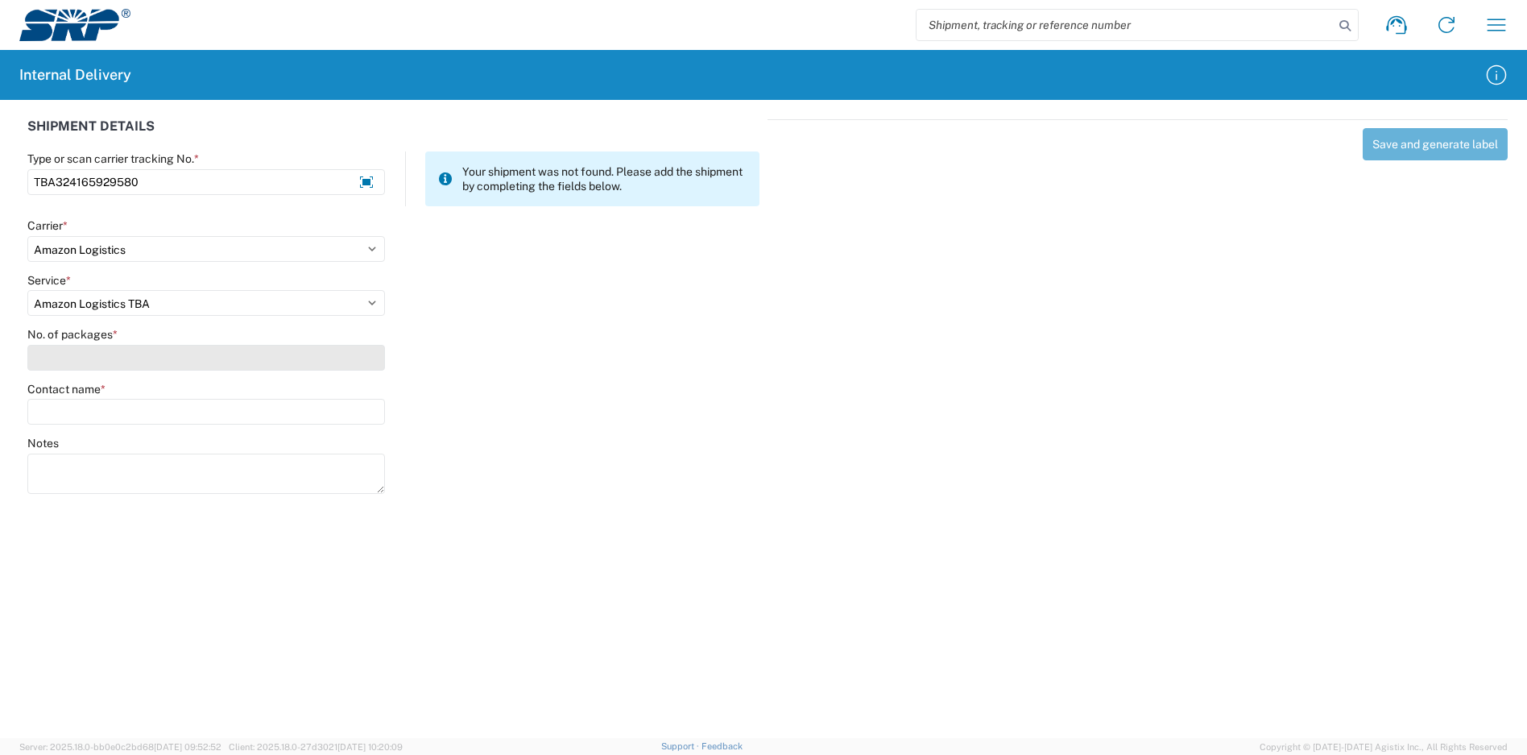
click at [117, 349] on input "No. of packages *" at bounding box center [206, 358] width 358 height 26
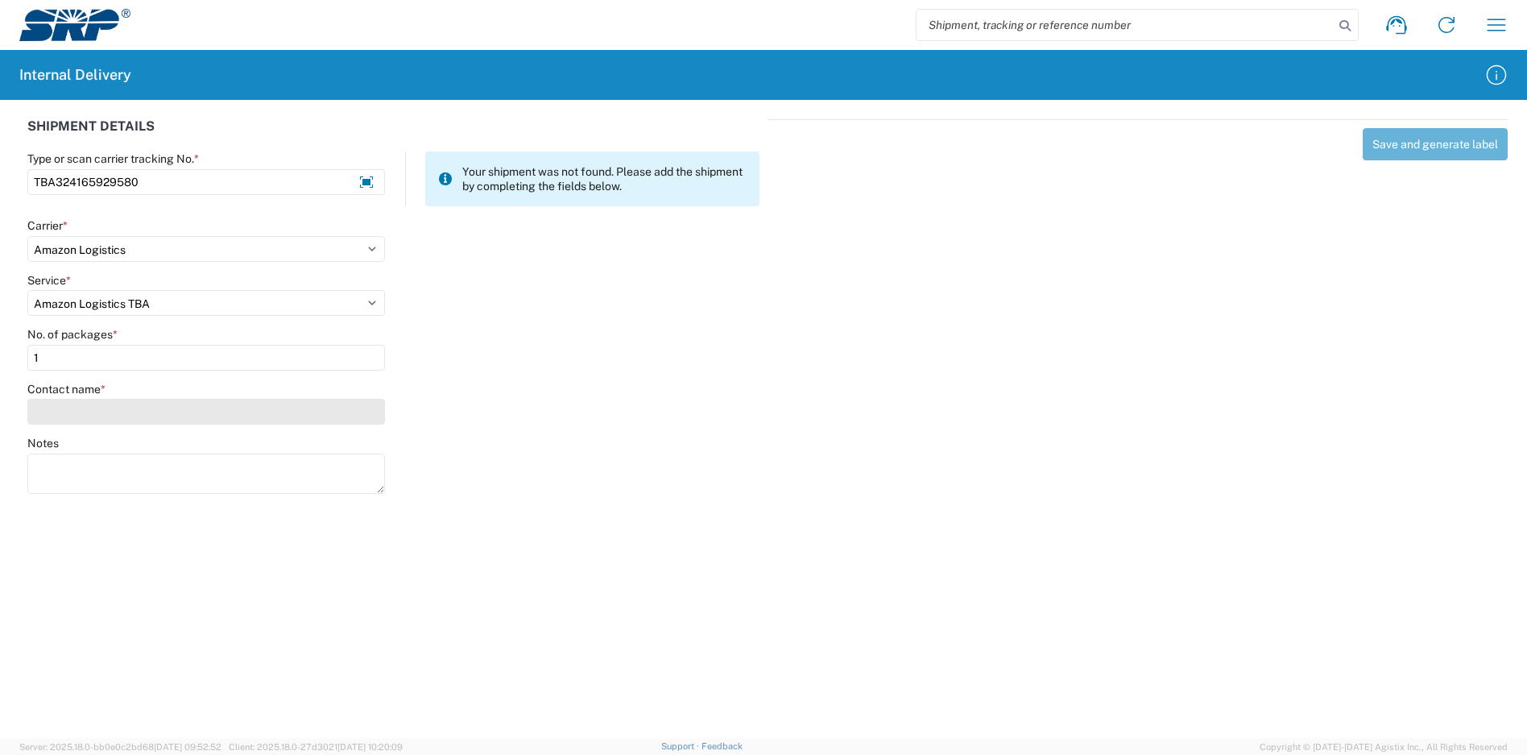
type input "1"
click at [119, 407] on input "Contact name *" at bounding box center [206, 412] width 358 height 26
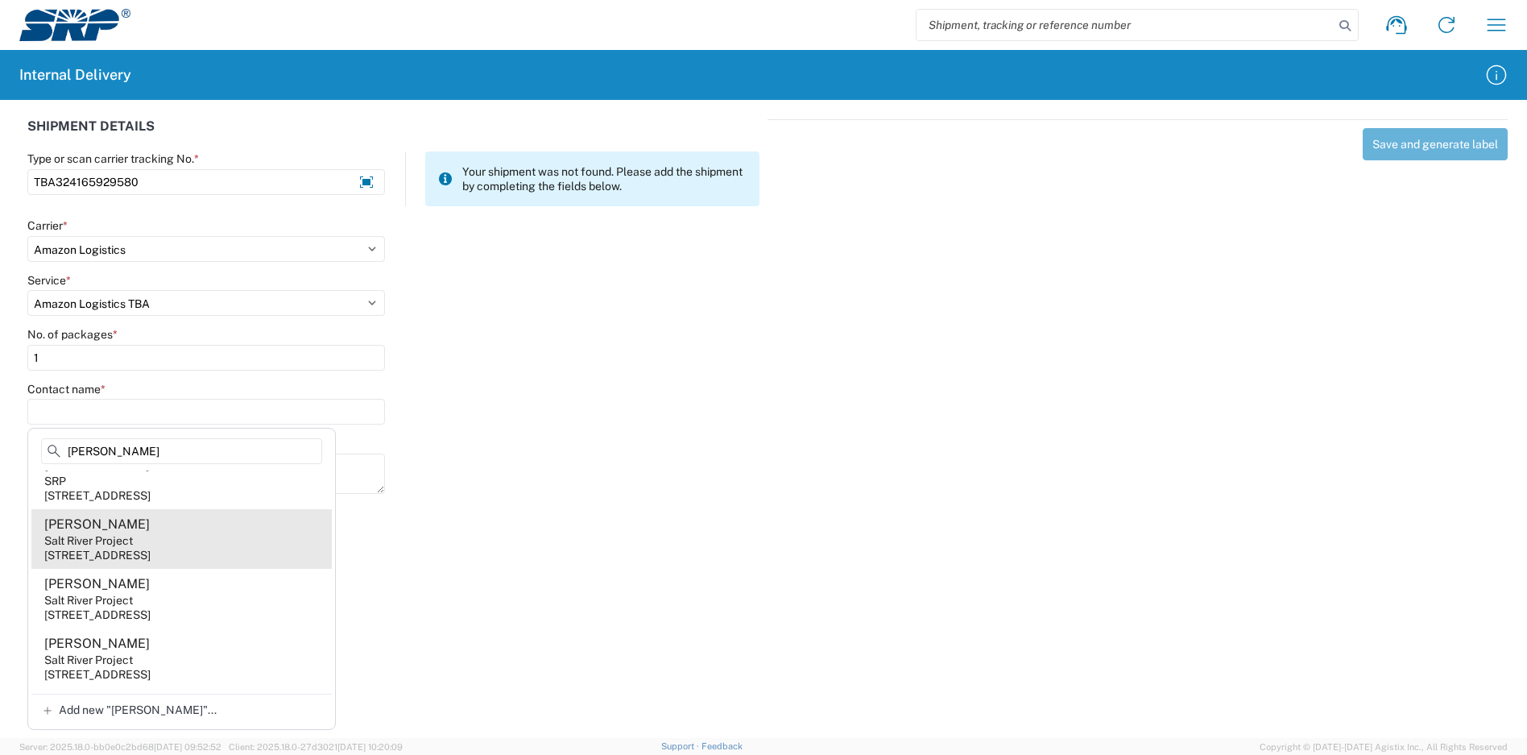
scroll to position [161, 0]
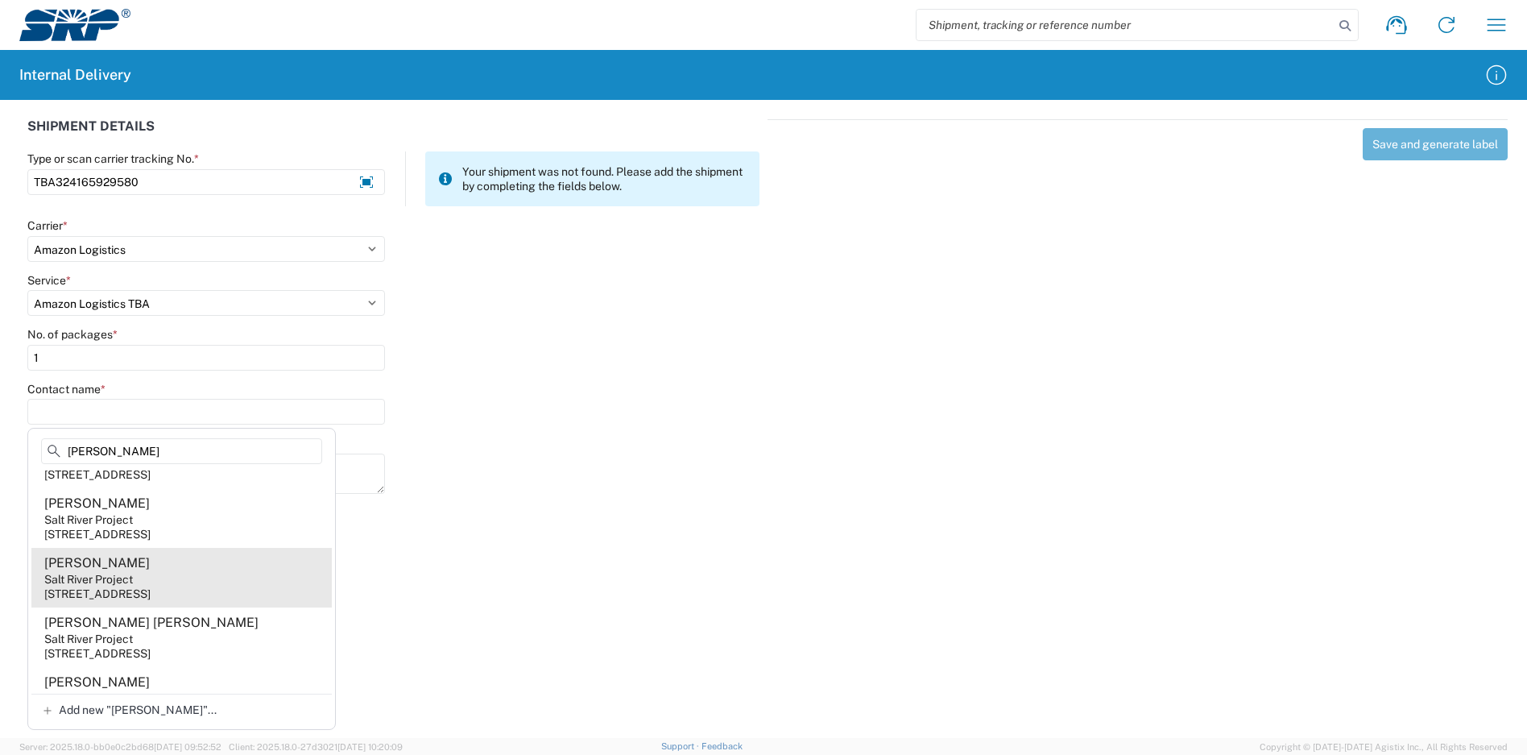
type input "[PERSON_NAME]"
click at [140, 607] on agx-address-suggestion-item "[PERSON_NAME] Salt River Project [STREET_ADDRESS]" at bounding box center [181, 578] width 300 height 60
type input "[PERSON_NAME]"
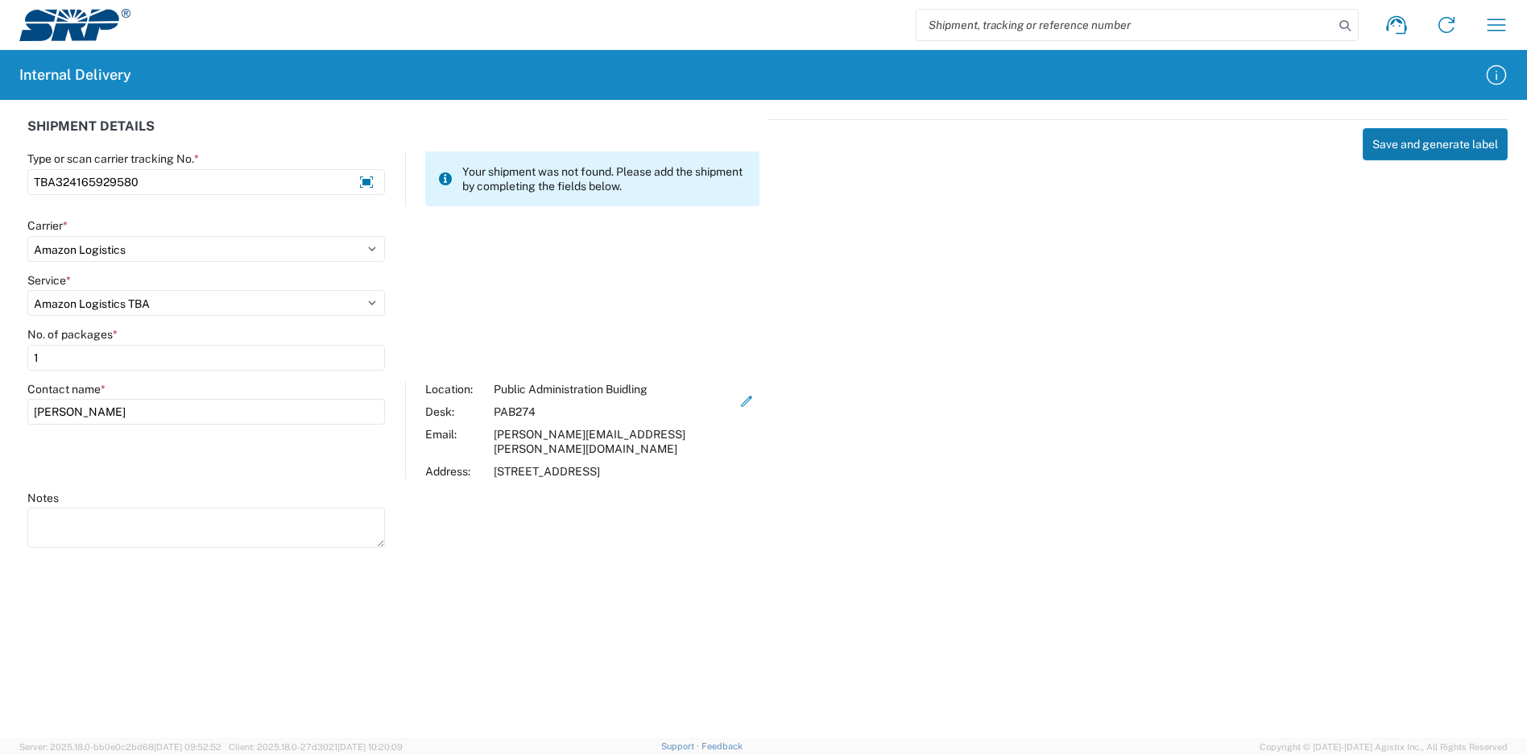
click at [1429, 145] on button "Save and generate label" at bounding box center [1434, 144] width 145 height 32
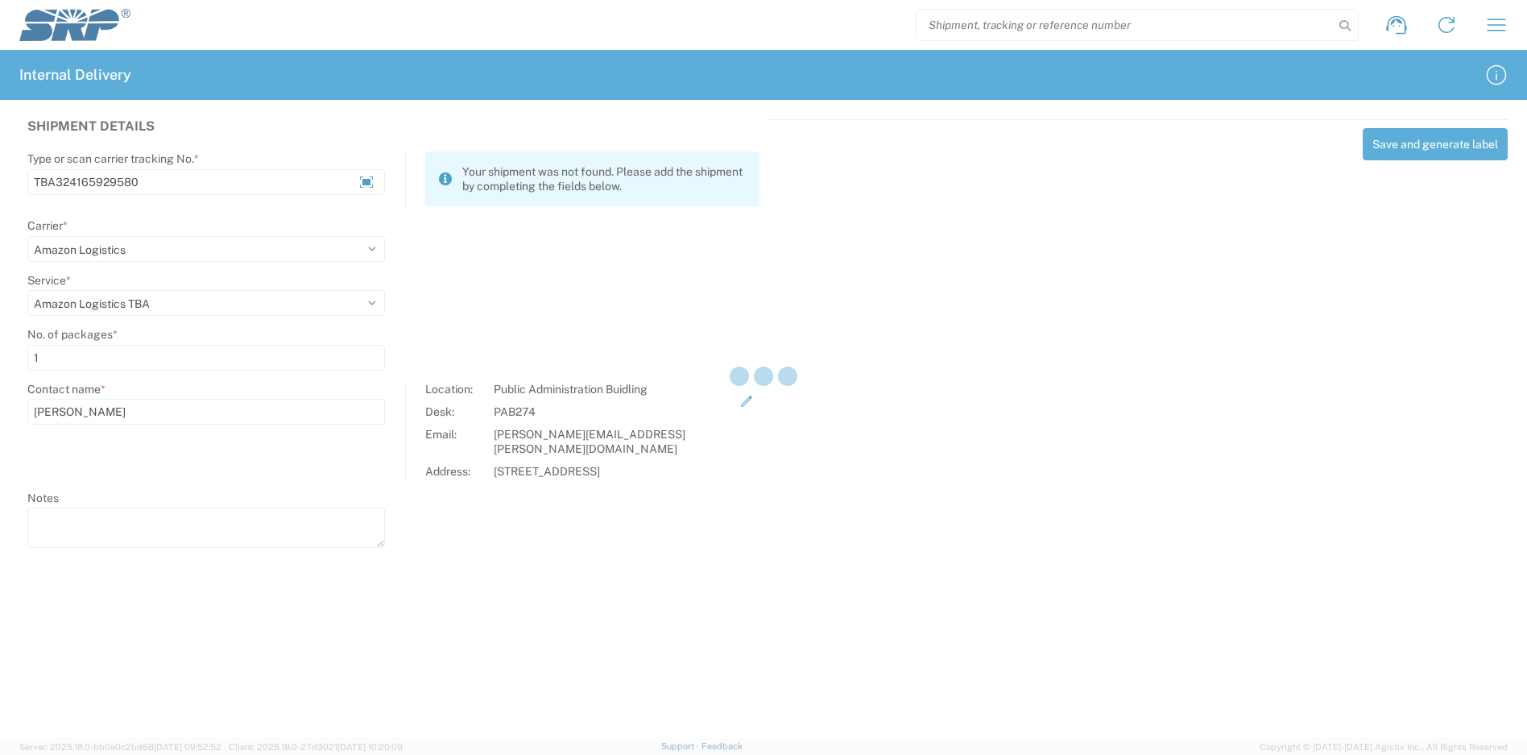
select select
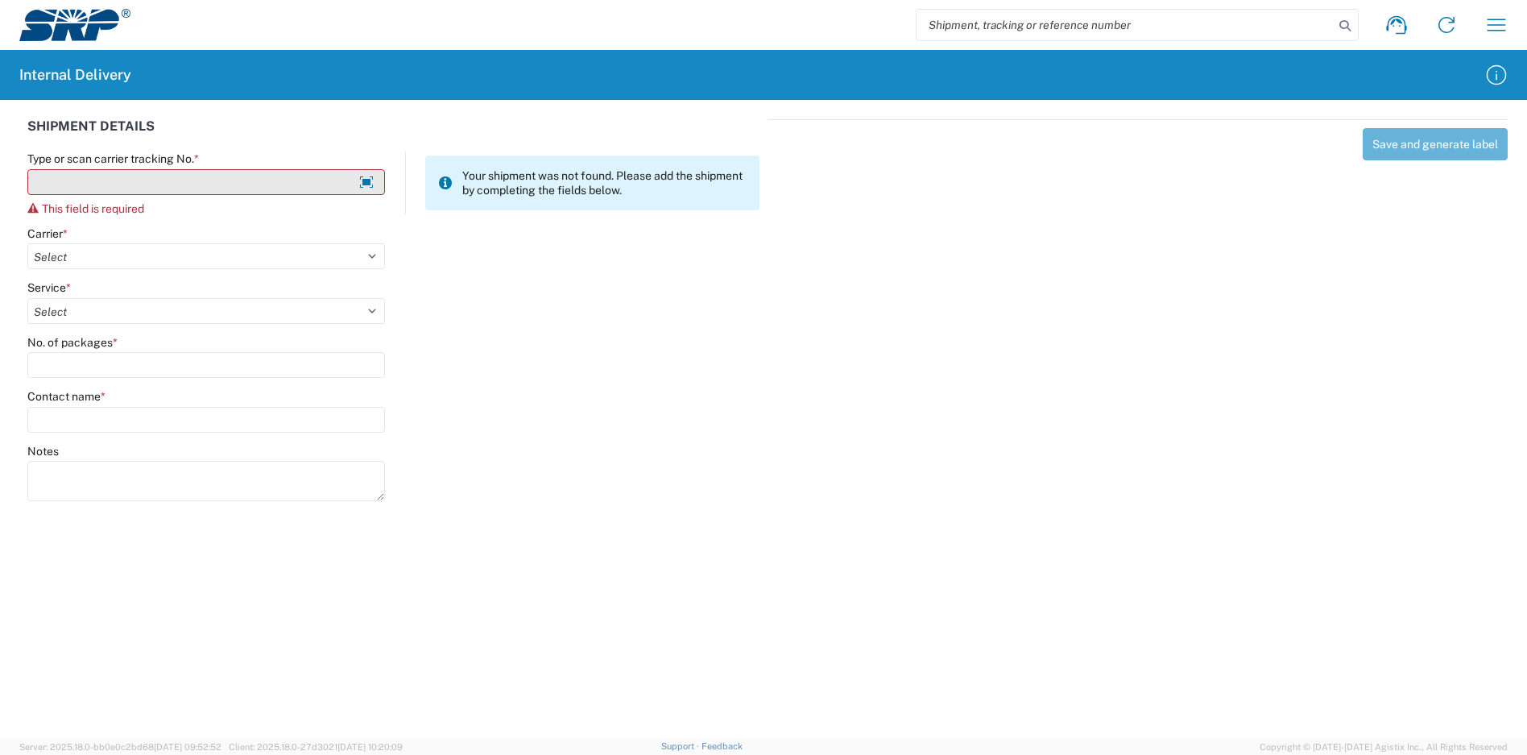
click at [155, 177] on input "Type or scan carrier tracking No. *" at bounding box center [206, 182] width 358 height 26
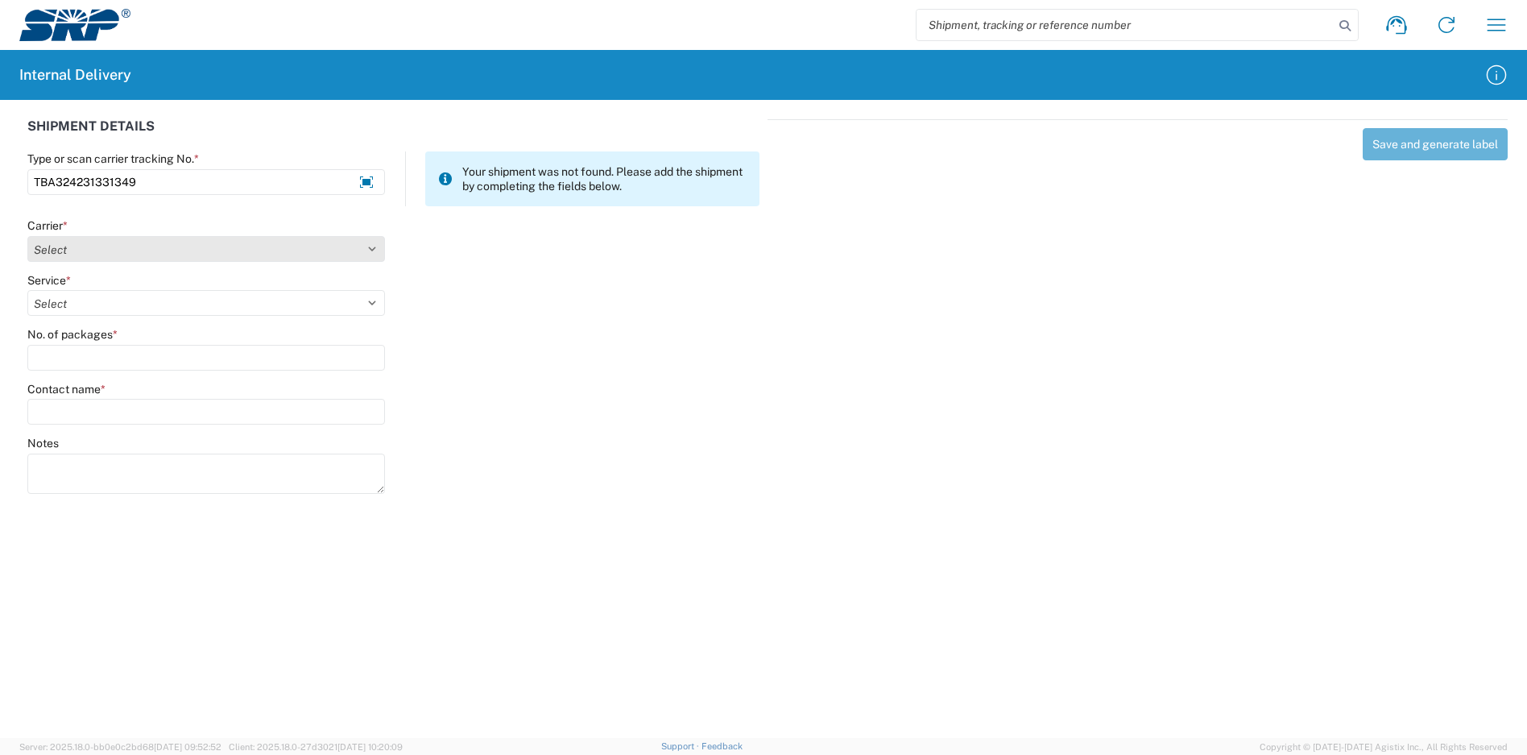
type input "TBA324231331349"
click at [163, 257] on select "Select Amazon Logistics ATI Trucking BC Dimerco Logistics Empire Southwest FedE…" at bounding box center [206, 249] width 358 height 26
select select "8933"
click at [27, 236] on select "Select Amazon Logistics ATI Trucking BC Dimerco Logistics Empire Southwest FedE…" at bounding box center [206, 249] width 358 height 26
click at [114, 298] on select "Select Amazon Logistics TBA Rail TL Standard 3 - 5 Day" at bounding box center [206, 303] width 358 height 26
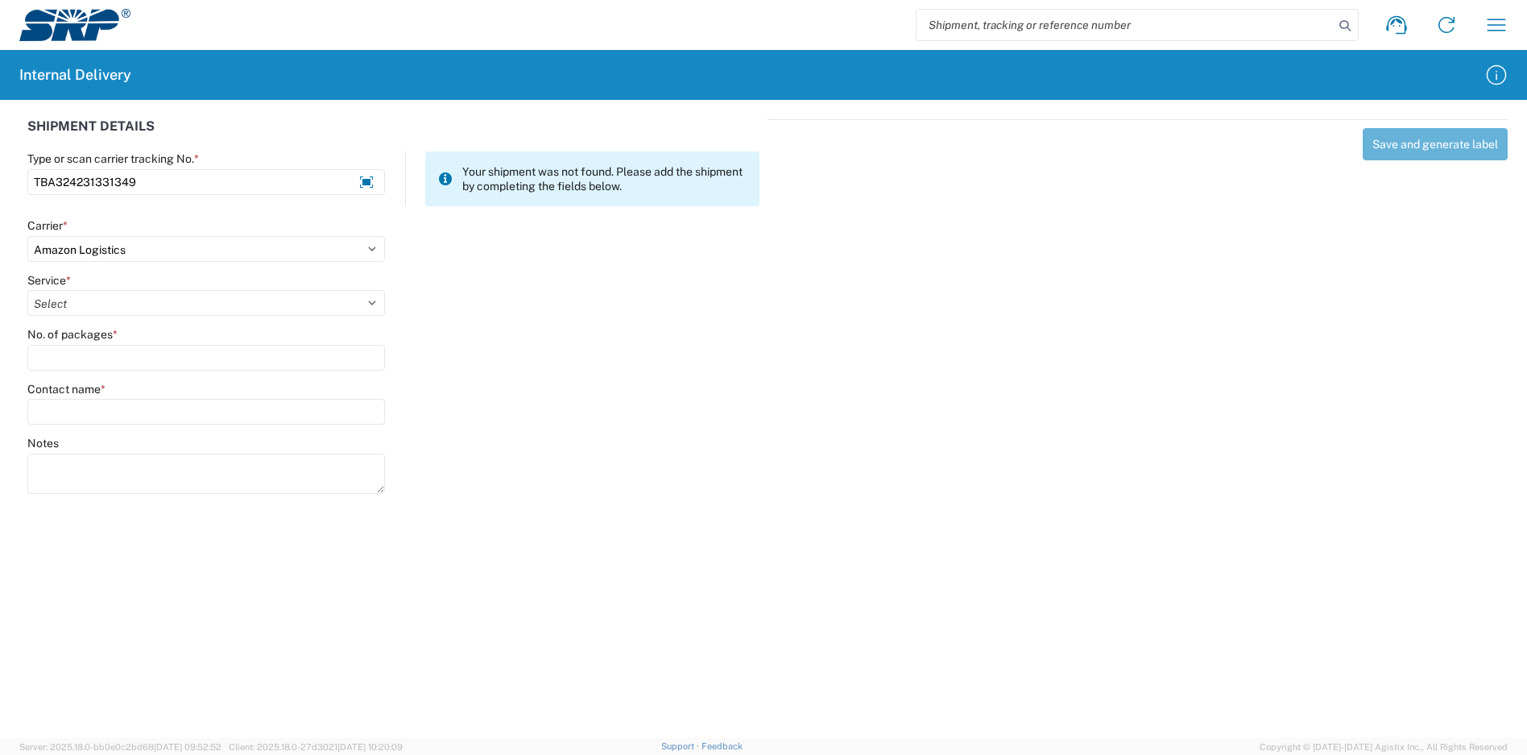
select select "24525"
click at [27, 290] on select "Select Amazon Logistics TBA Rail TL Standard 3 - 5 Day" at bounding box center [206, 303] width 358 height 26
click at [104, 356] on input "No. of packages *" at bounding box center [206, 358] width 358 height 26
type input "1"
click at [85, 395] on label "Contact name *" at bounding box center [66, 389] width 78 height 14
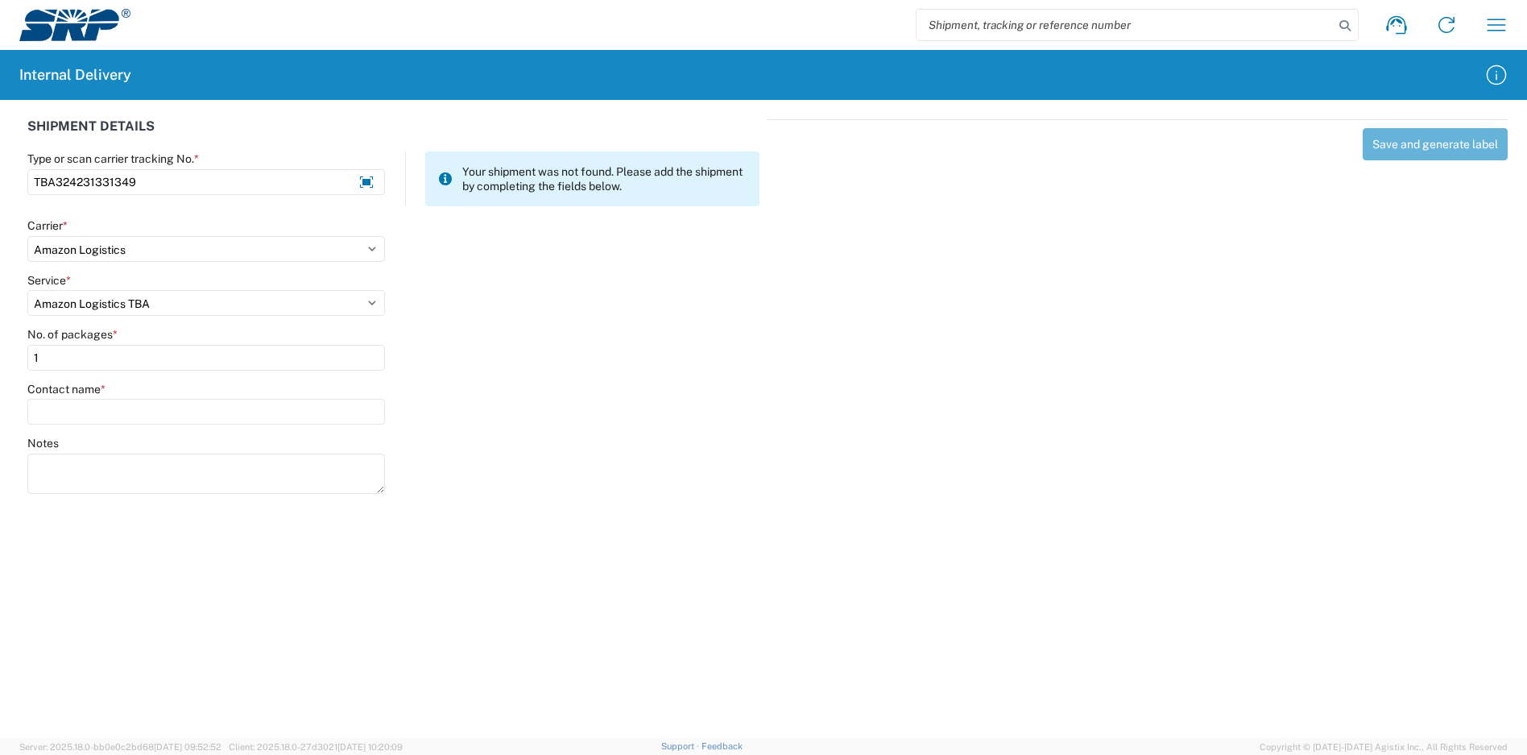
click at [85, 399] on input "Contact name *" at bounding box center [206, 412] width 358 height 26
type input "hall"
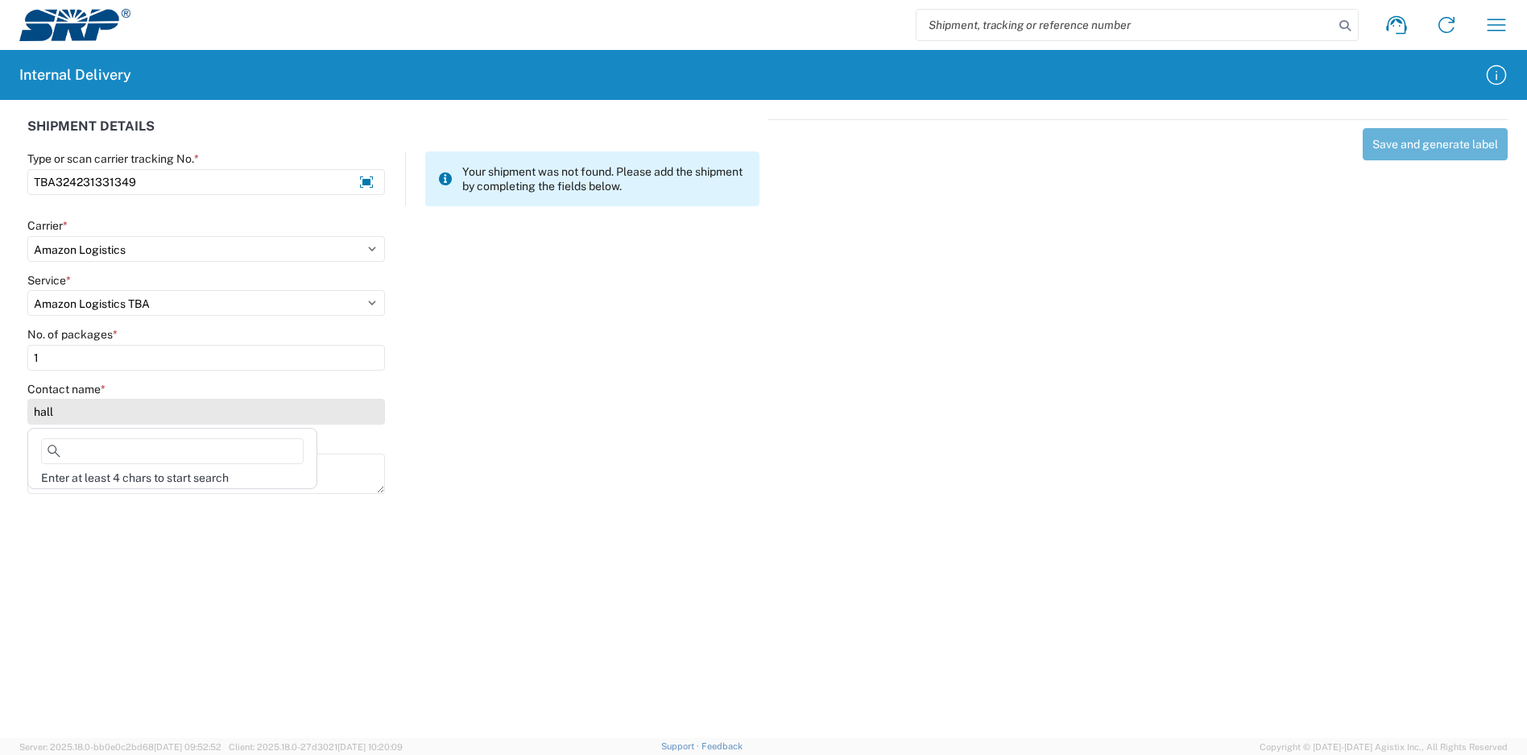
click at [176, 410] on input "hall" at bounding box center [206, 412] width 358 height 26
click at [162, 457] on input at bounding box center [172, 451] width 263 height 26
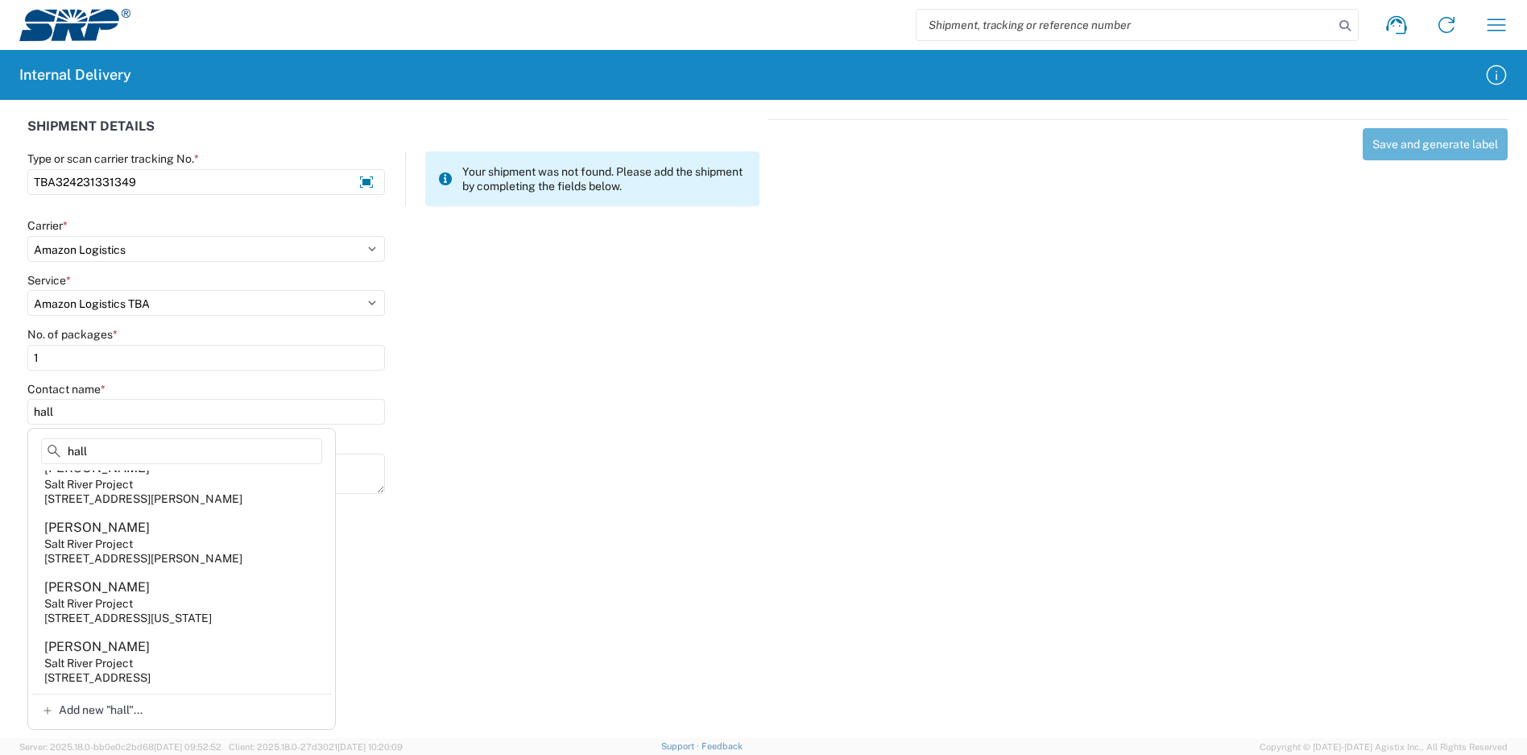
scroll to position [1127, 0]
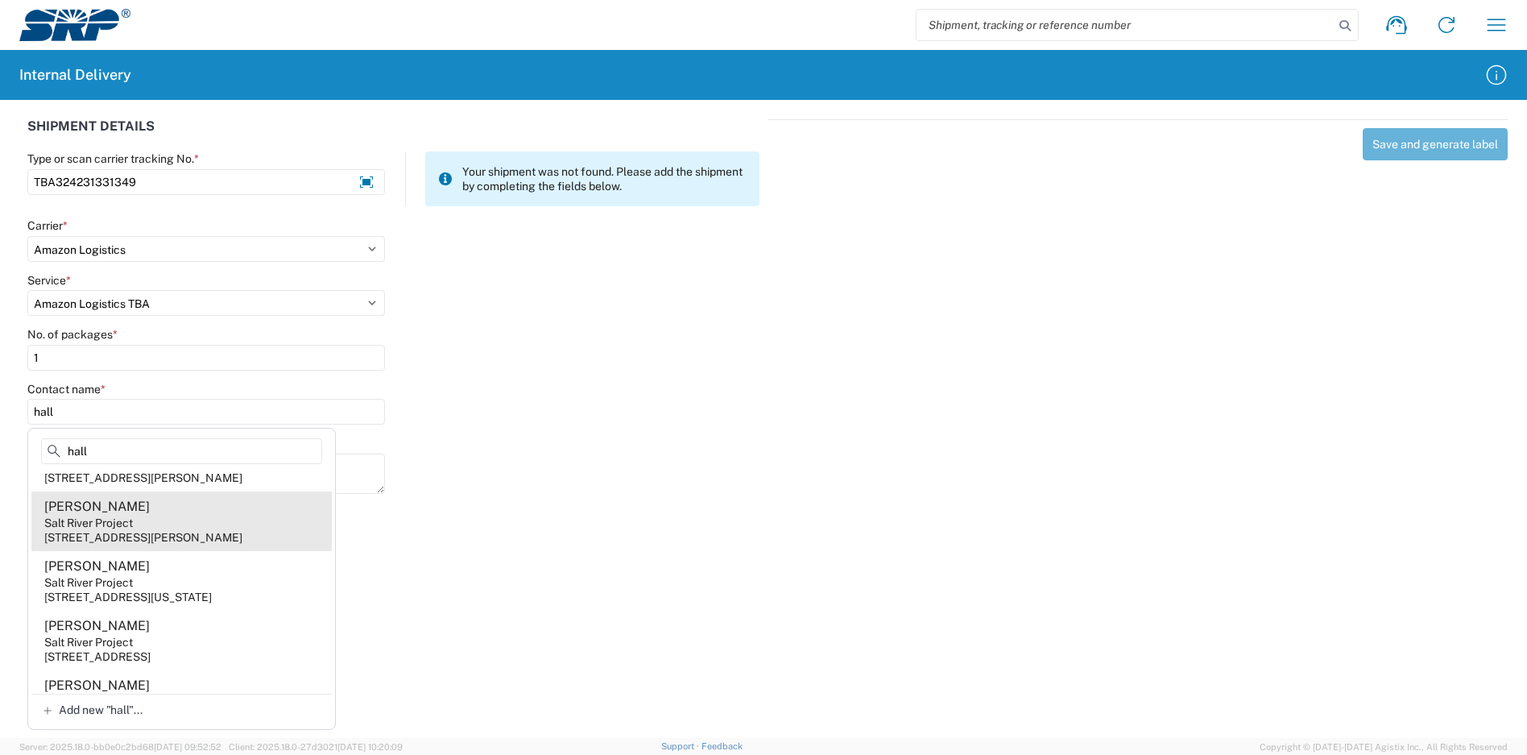
type input "hall"
click at [229, 532] on agx-address-suggestion-item "[PERSON_NAME] Salt River Project [STREET_ADDRESS][PERSON_NAME]" at bounding box center [181, 521] width 300 height 60
type input "[PERSON_NAME]"
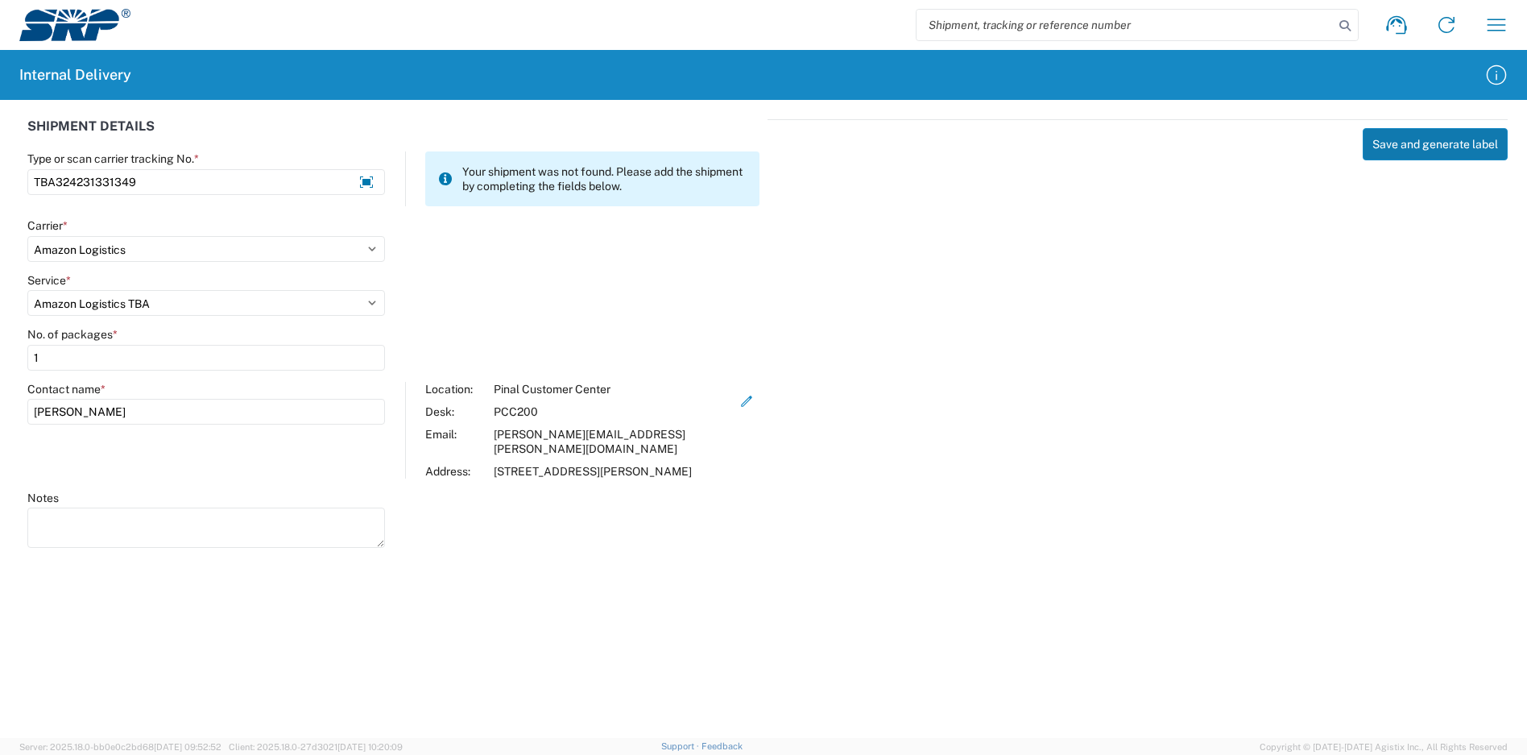
click at [1437, 151] on button "Save and generate label" at bounding box center [1434, 144] width 145 height 32
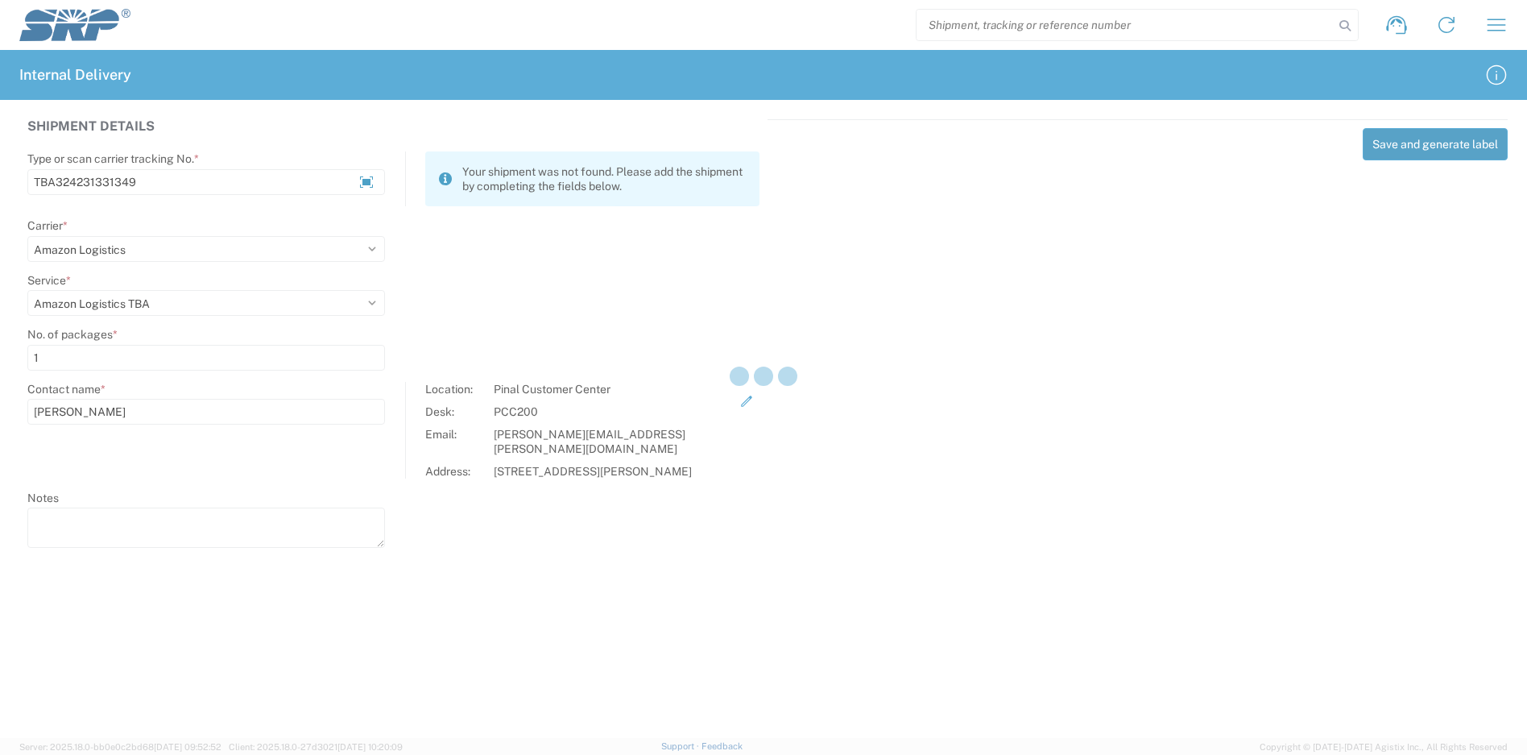
select select
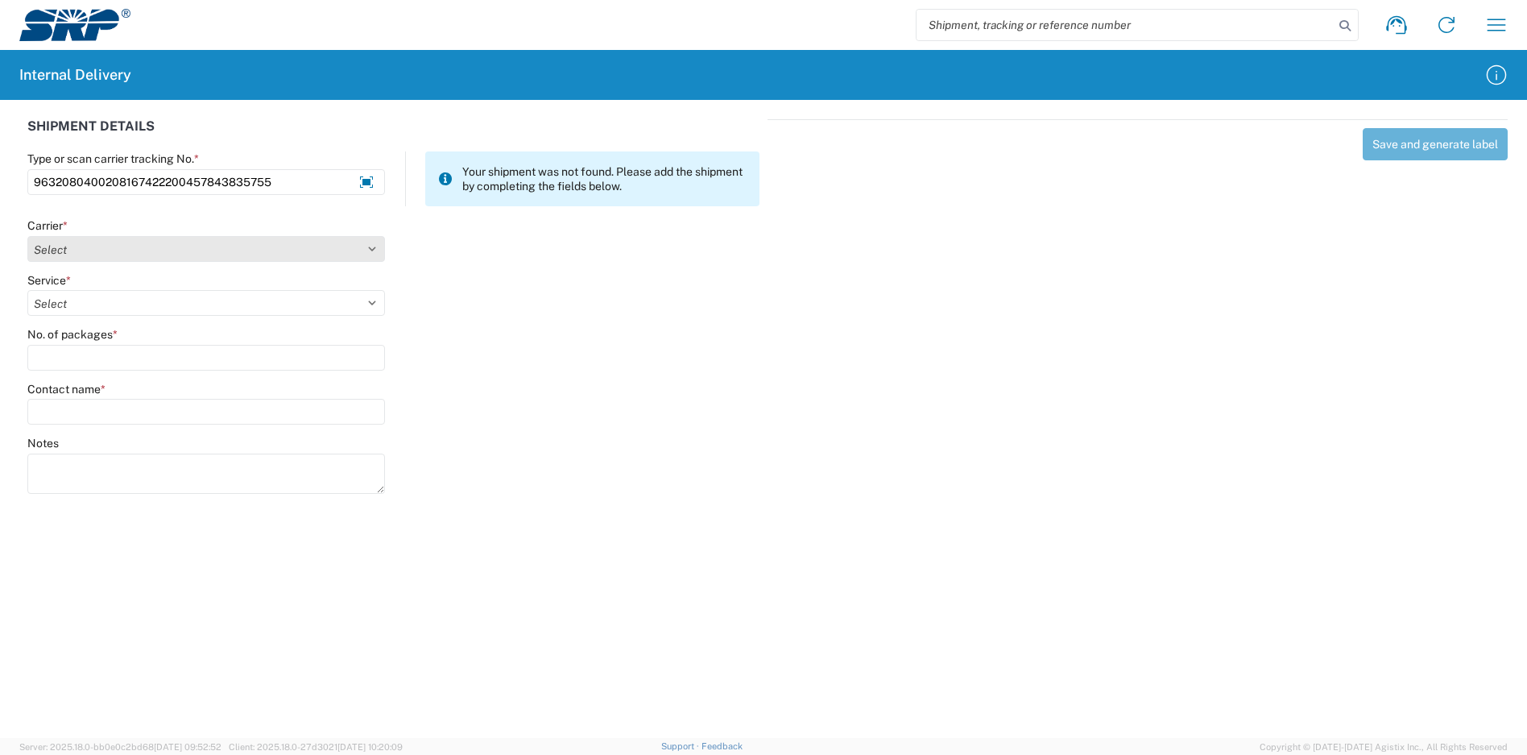
type input "9632080400208167422200457843835755"
click at [196, 238] on select "Select Amazon Logistics ATI Trucking BC Dimerco Logistics Empire Southwest FedE…" at bounding box center [206, 249] width 358 height 26
select select "5"
click at [27, 236] on select "Select Amazon Logistics ATI Trucking BC Dimerco Logistics Empire Southwest FedE…" at bounding box center [206, 249] width 358 height 26
click at [126, 298] on select "Select 1Day Freight 2Day 2Day AM 2Day AM One Rate 2Day Freight 2Day One Rate 3 …" at bounding box center [206, 303] width 358 height 26
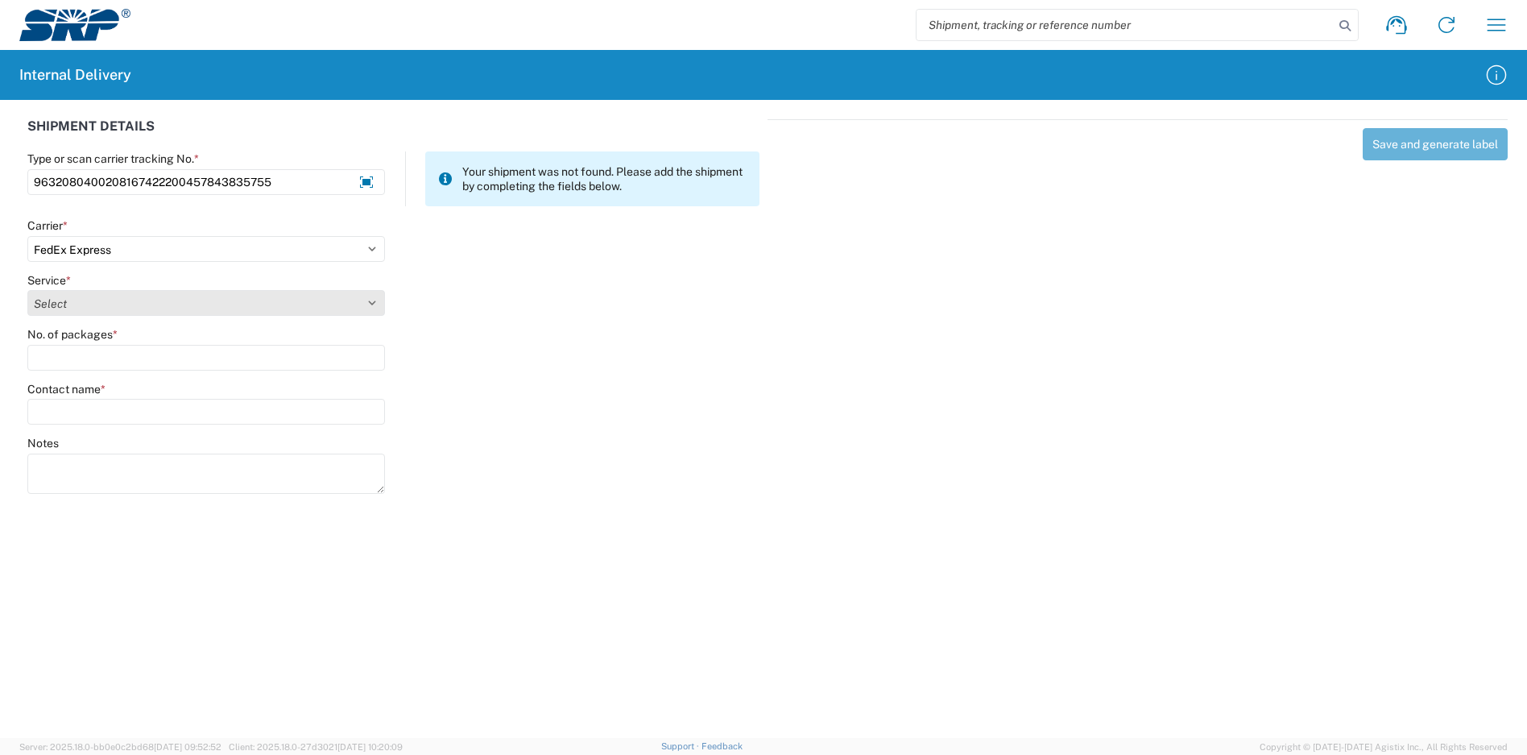
select select "12"
click at [27, 290] on select "Select 1Day Freight 2Day 2Day AM 2Day AM One Rate 2Day Freight 2Day One Rate 3 …" at bounding box center [206, 303] width 358 height 26
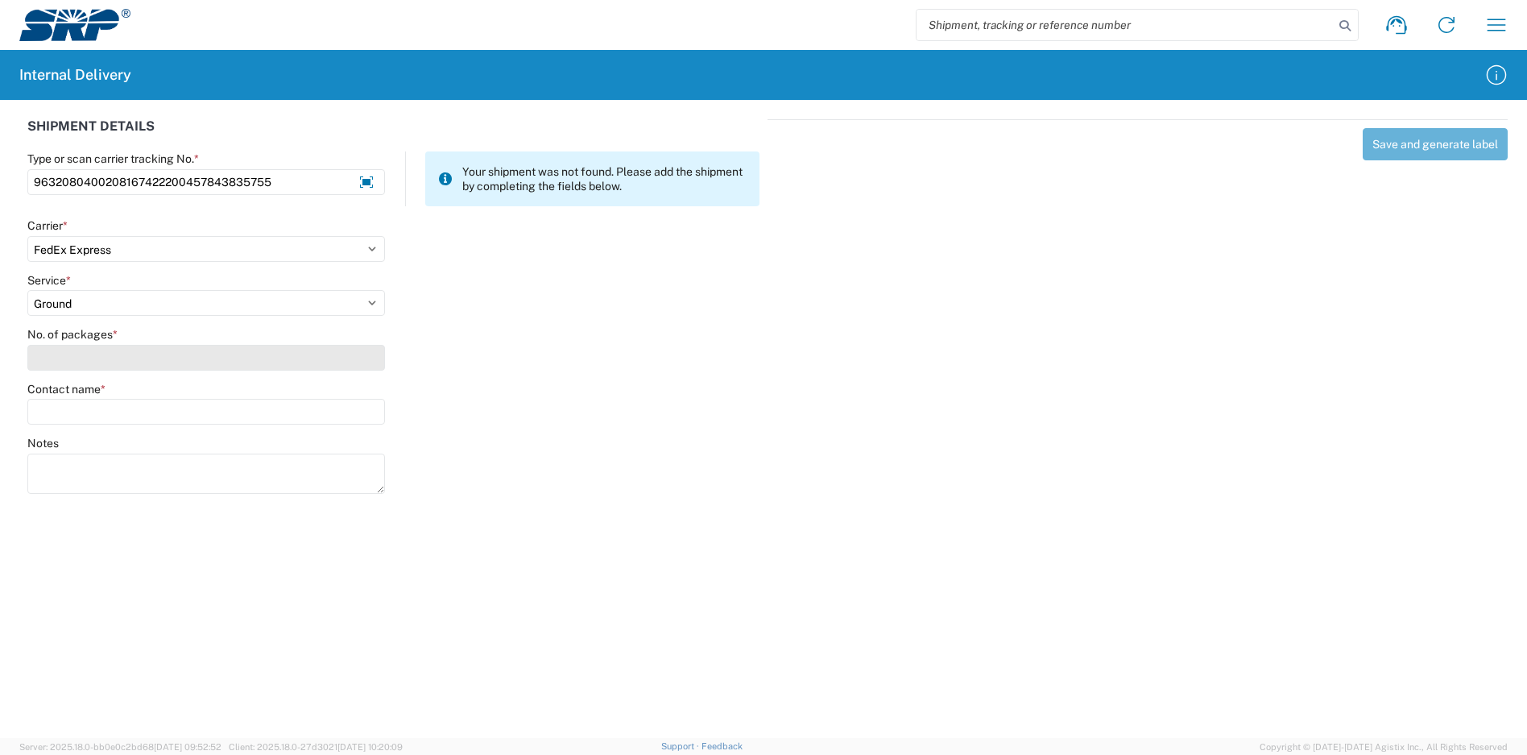
click at [114, 363] on input "No. of packages *" at bounding box center [206, 358] width 358 height 26
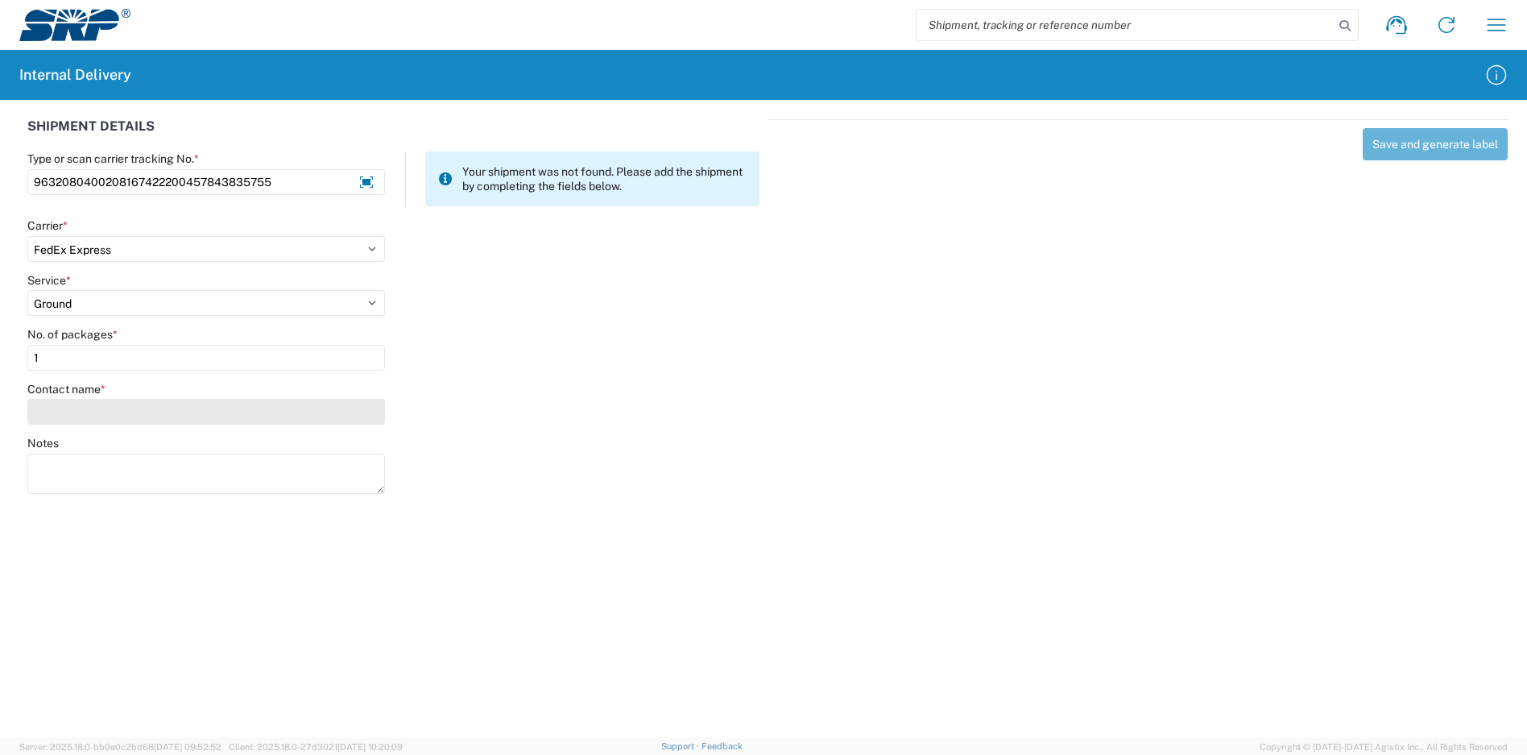
type input "1"
click at [126, 414] on input "Contact name *" at bounding box center [206, 412] width 358 height 26
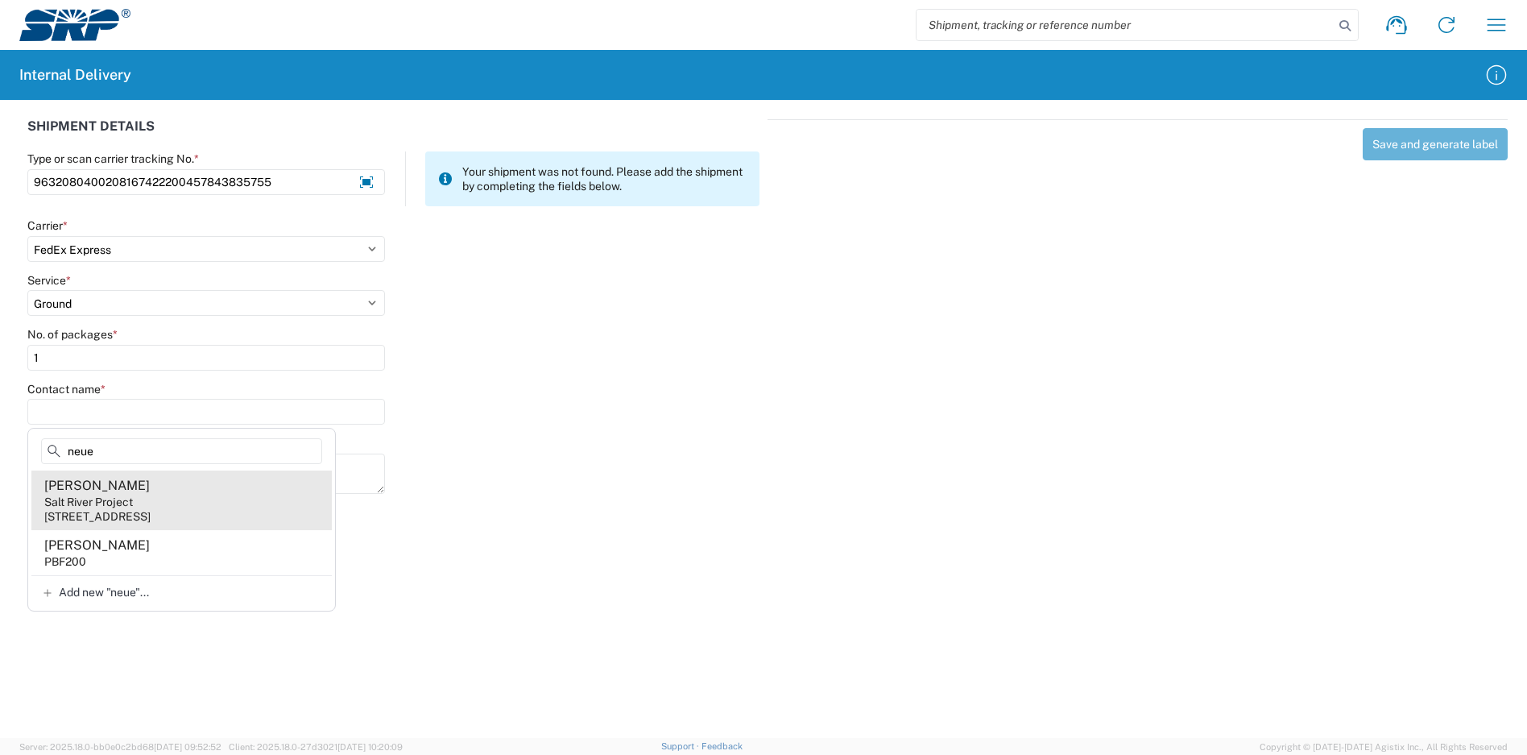
type input "neue"
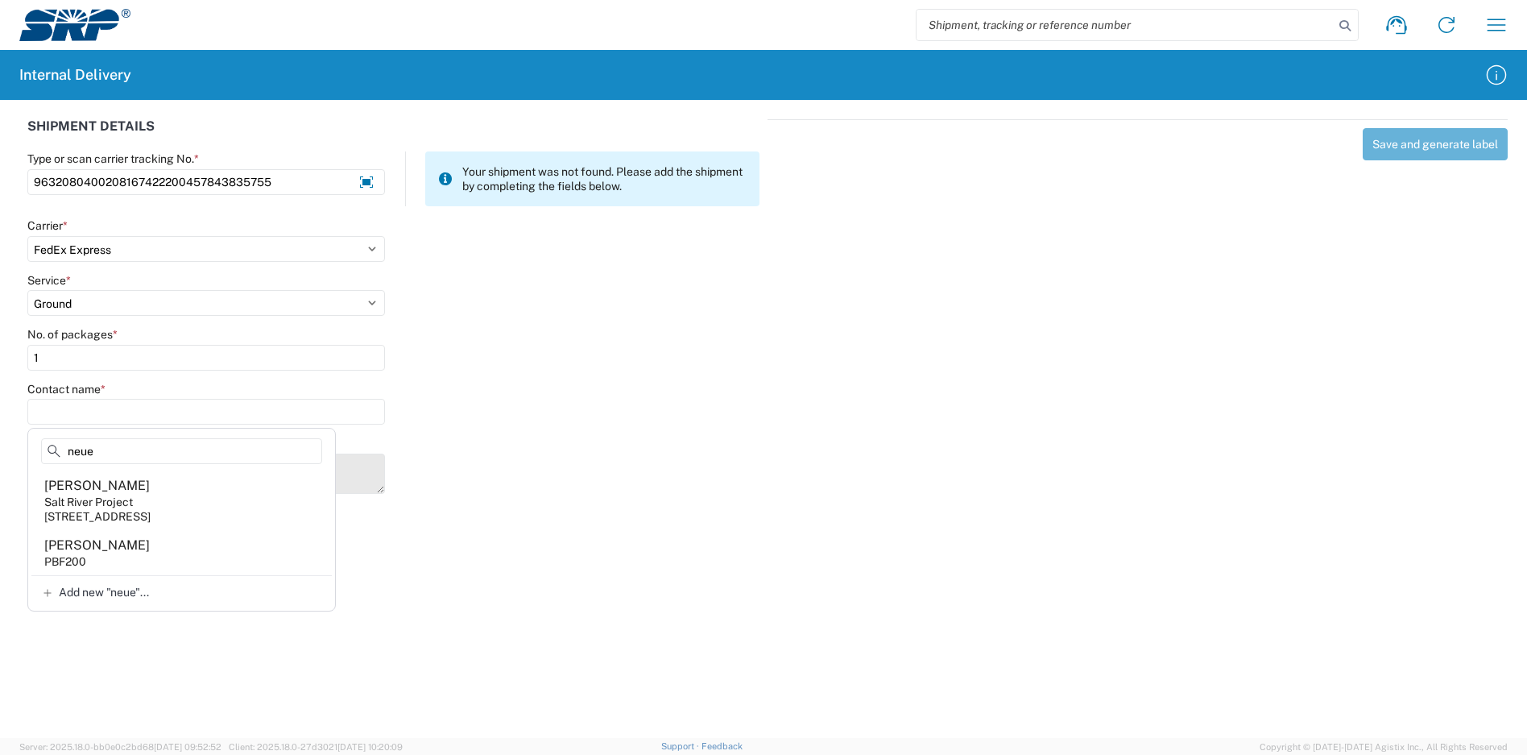
click at [221, 501] on agx-address-suggestion-item "[PERSON_NAME] Salt River Project [STREET_ADDRESS]" at bounding box center [181, 500] width 300 height 60
type input "[PERSON_NAME]"
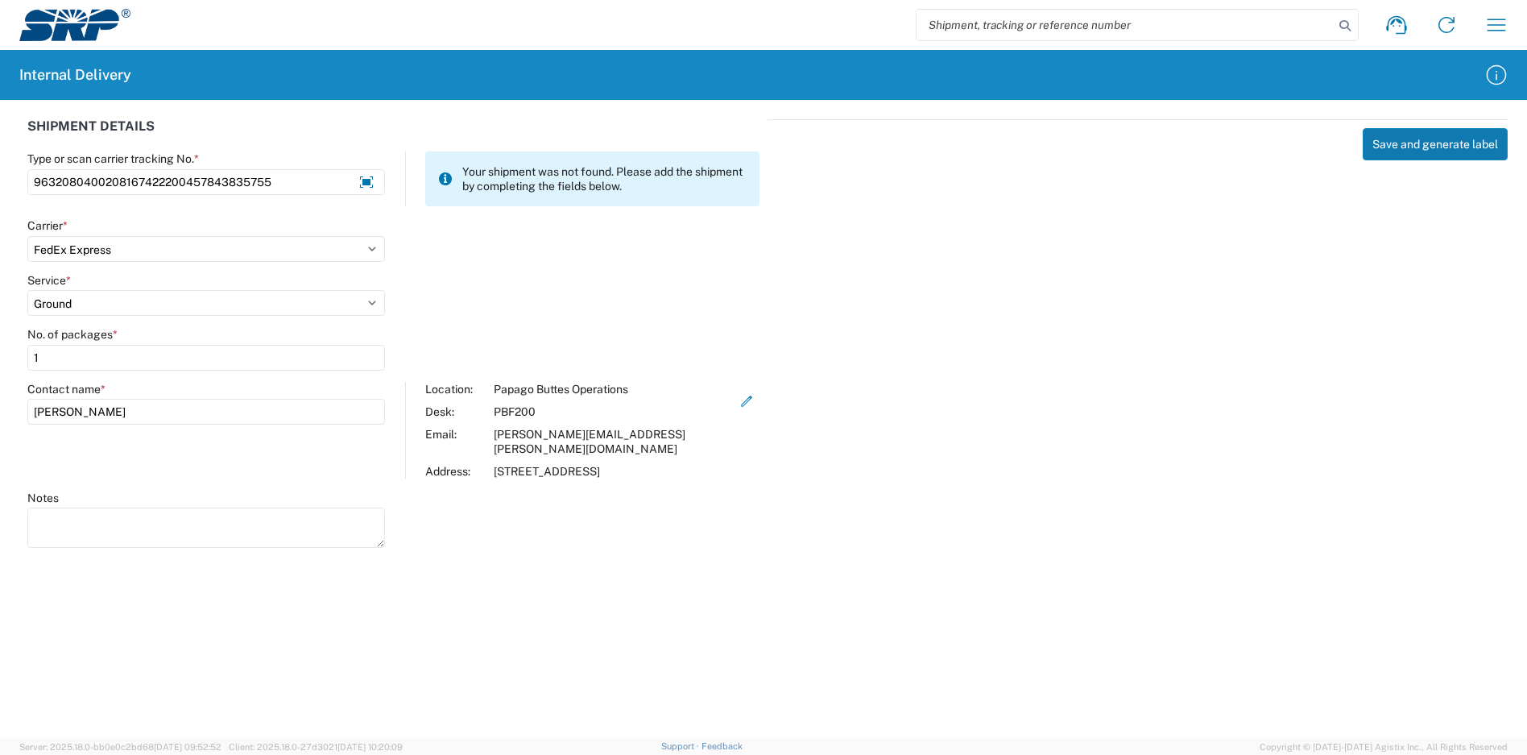
click at [1401, 153] on button "Save and generate label" at bounding box center [1434, 144] width 145 height 32
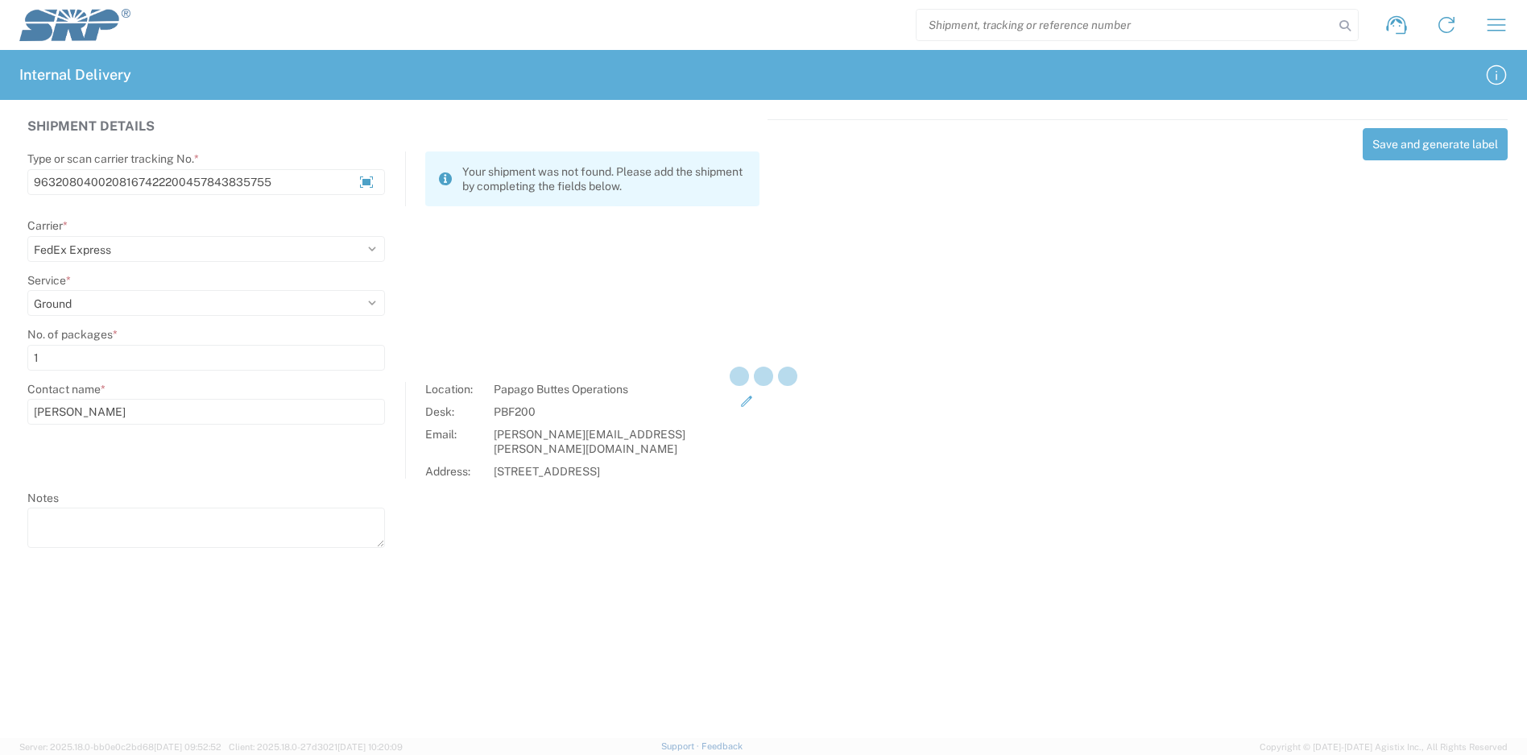
select select
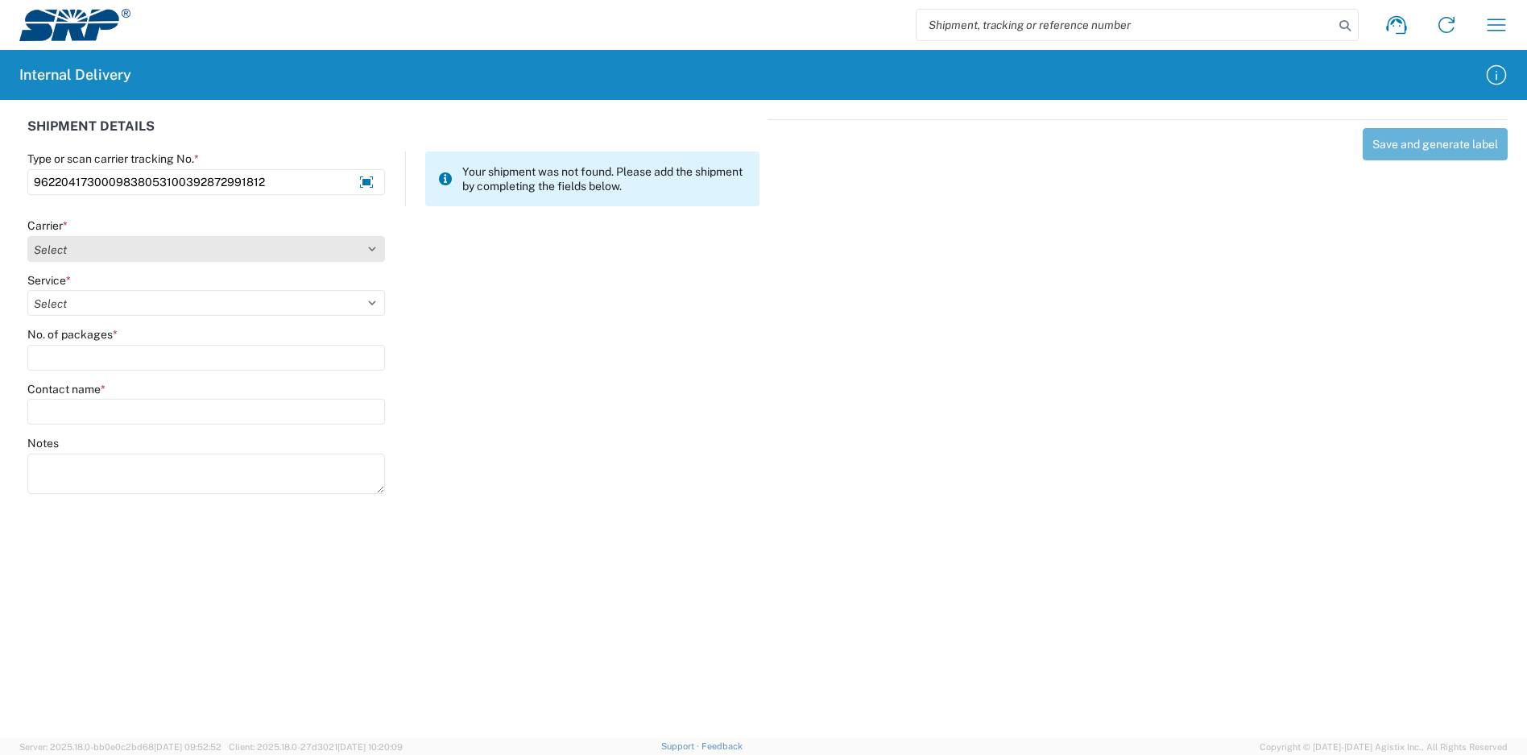
type input "9622041730009838053100392872991812"
click at [275, 246] on select "Select Amazon Logistics ATI Trucking BC Dimerco Logistics Empire Southwest FedE…" at bounding box center [206, 249] width 358 height 26
select select "5"
click at [27, 236] on select "Select Amazon Logistics ATI Trucking BC Dimerco Logistics Empire Southwest FedE…" at bounding box center [206, 249] width 358 height 26
click at [88, 301] on select "Select" at bounding box center [206, 303] width 358 height 26
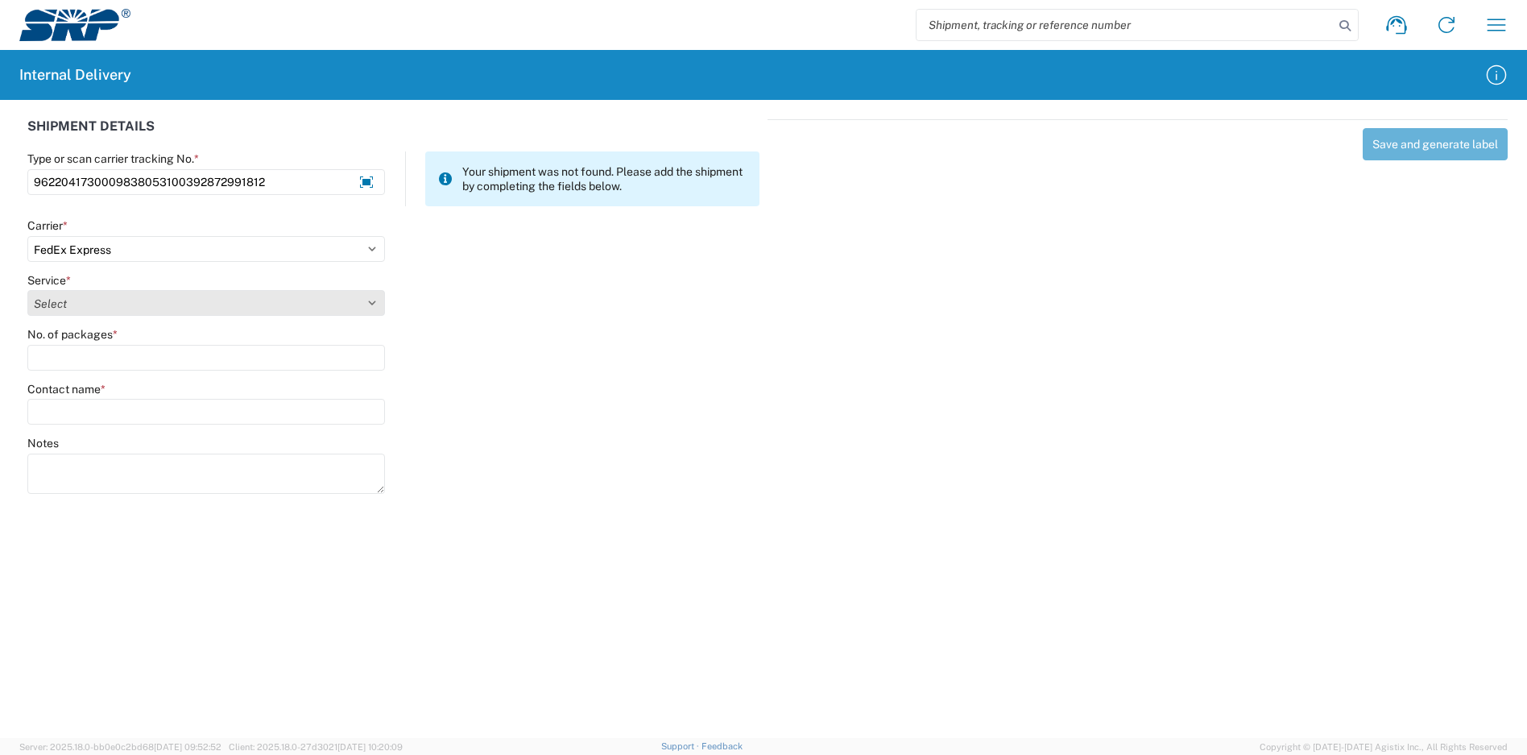
select select "12"
click at [27, 290] on select "Select 1Day Freight 2Day 2Day AM 2Day AM One Rate 2Day Freight 2Day One Rate 3 …" at bounding box center [206, 303] width 358 height 26
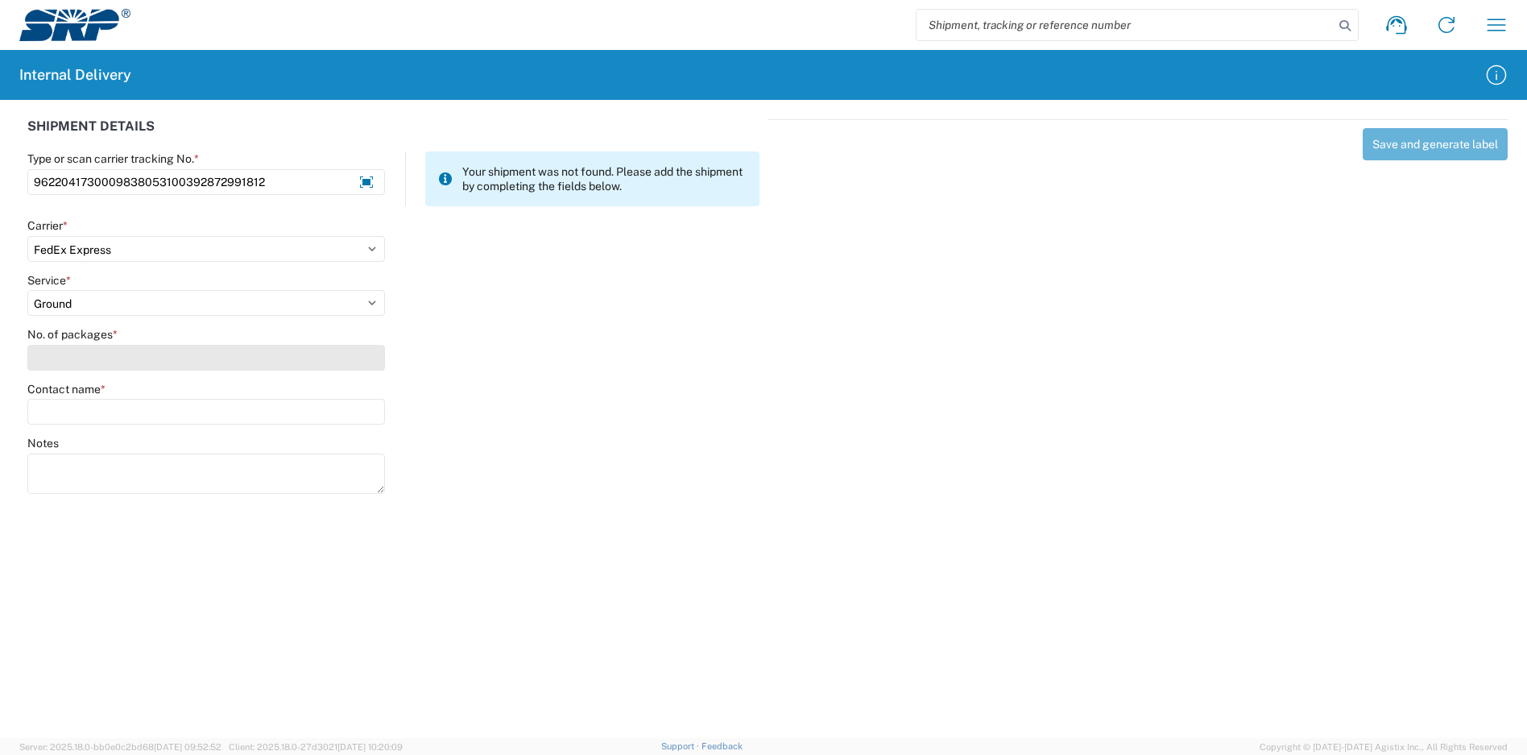
click at [64, 366] on input "No. of packages *" at bounding box center [206, 358] width 358 height 26
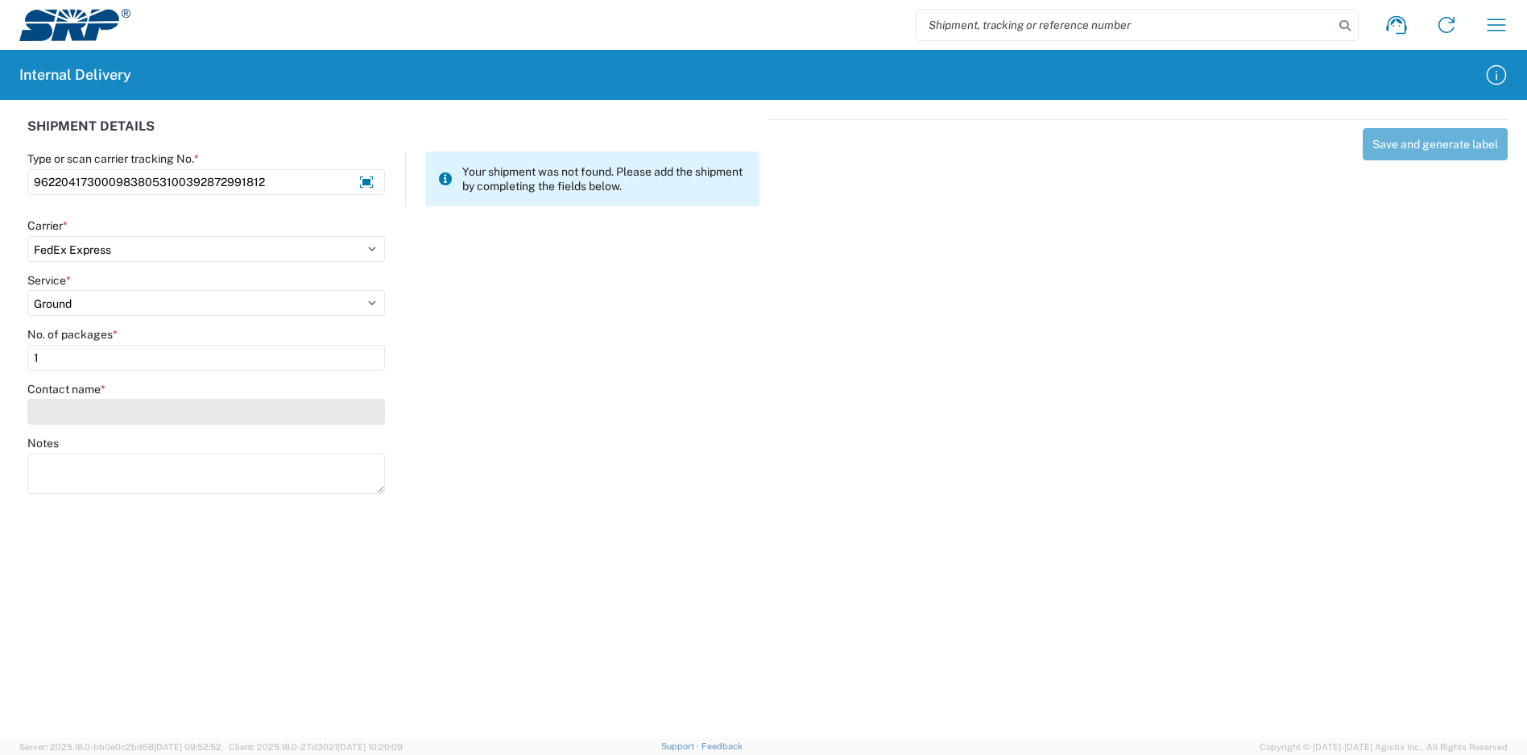
type input "1"
click at [77, 403] on input "Contact name *" at bounding box center [206, 412] width 358 height 26
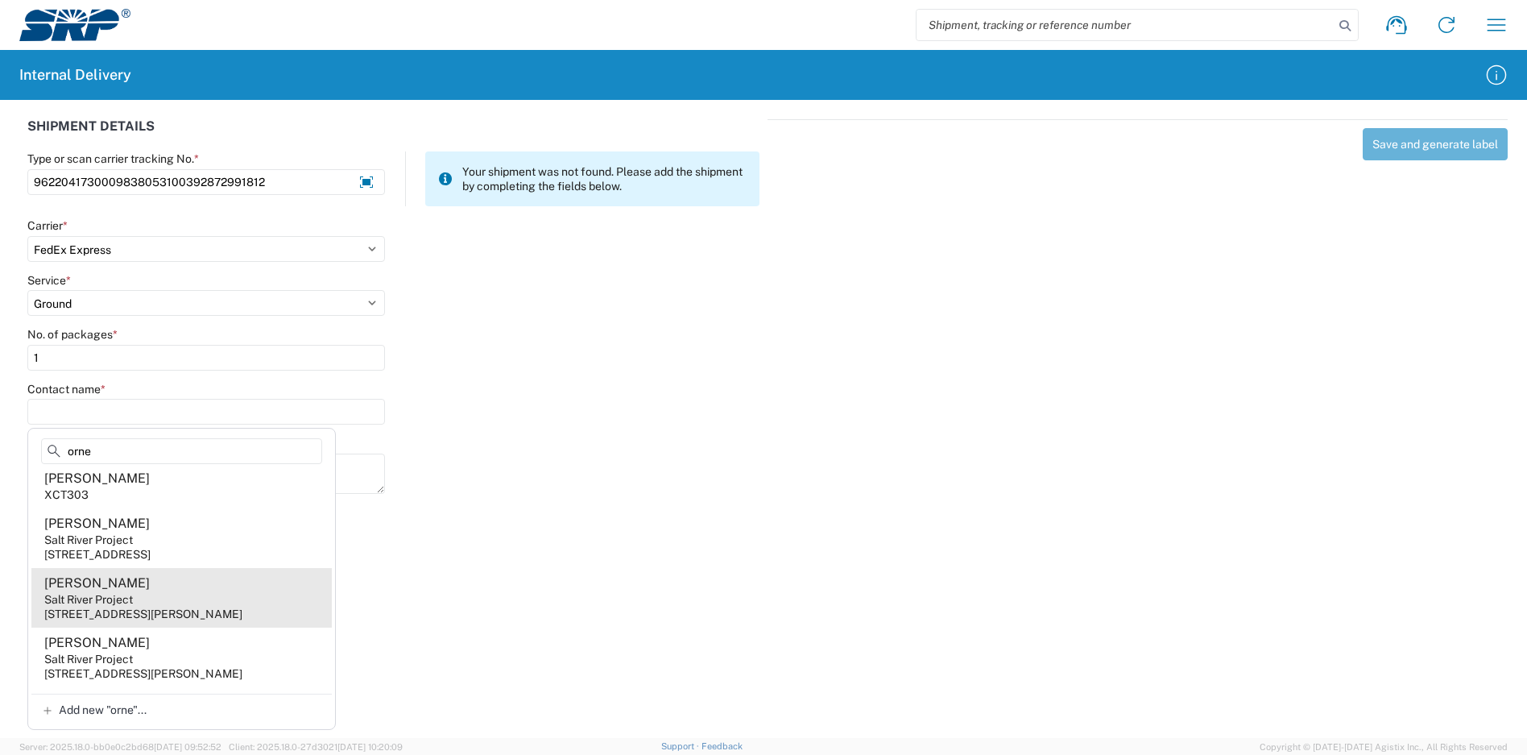
scroll to position [81, 0]
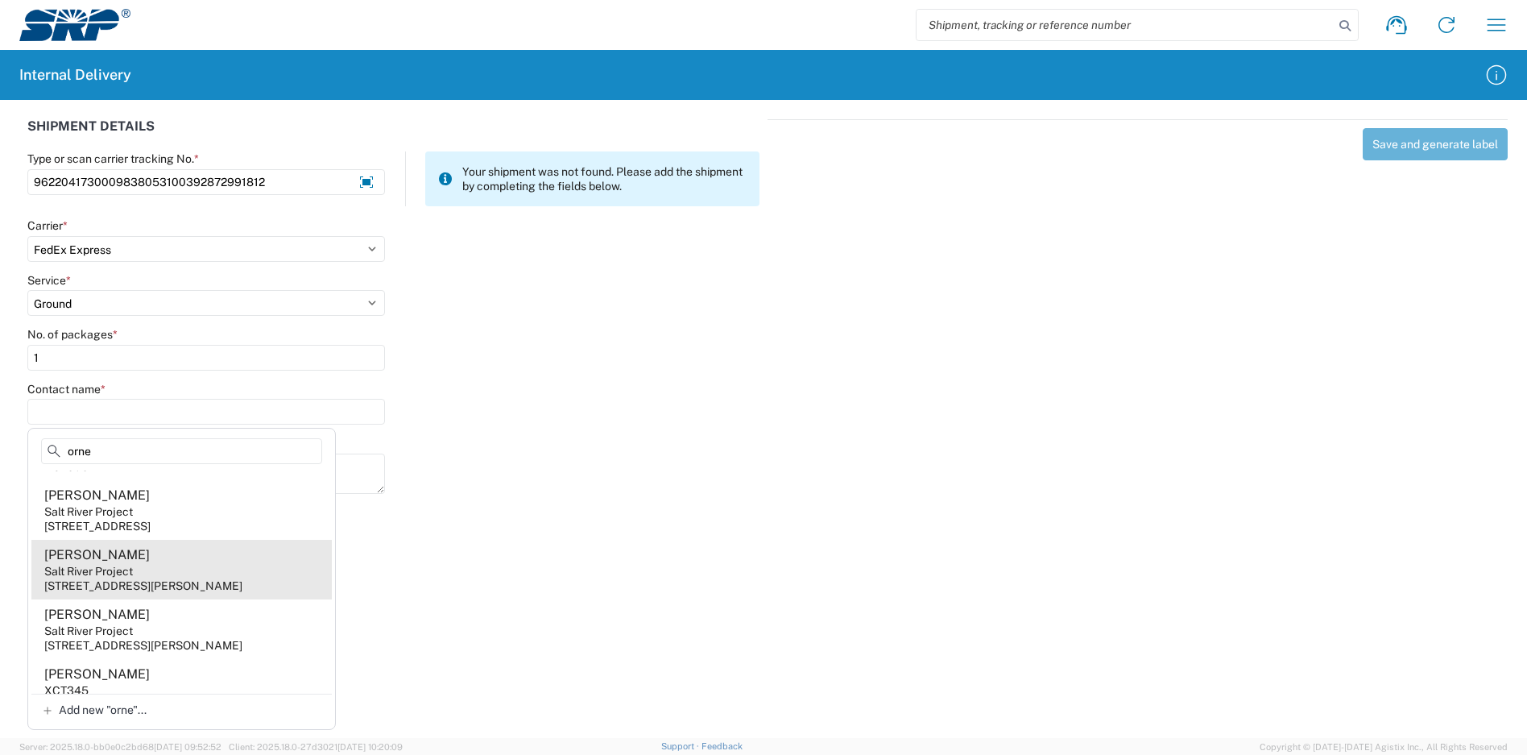
type input "orne"
click at [166, 564] on agx-address-suggestion-item "[PERSON_NAME] Salt River Project [STREET_ADDRESS][PERSON_NAME]" at bounding box center [181, 570] width 300 height 60
type input "[PERSON_NAME]"
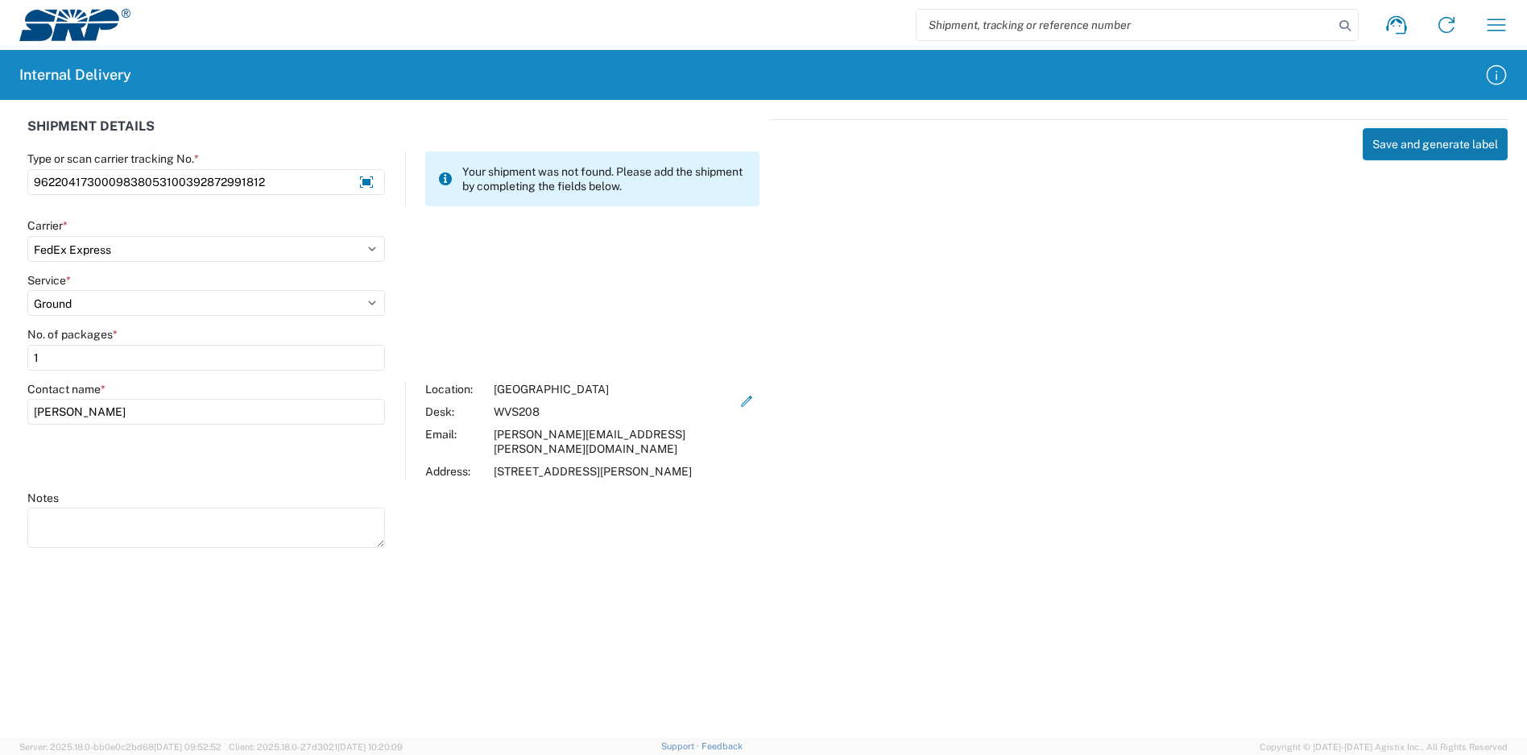
click at [1414, 148] on button "Save and generate label" at bounding box center [1434, 144] width 145 height 32
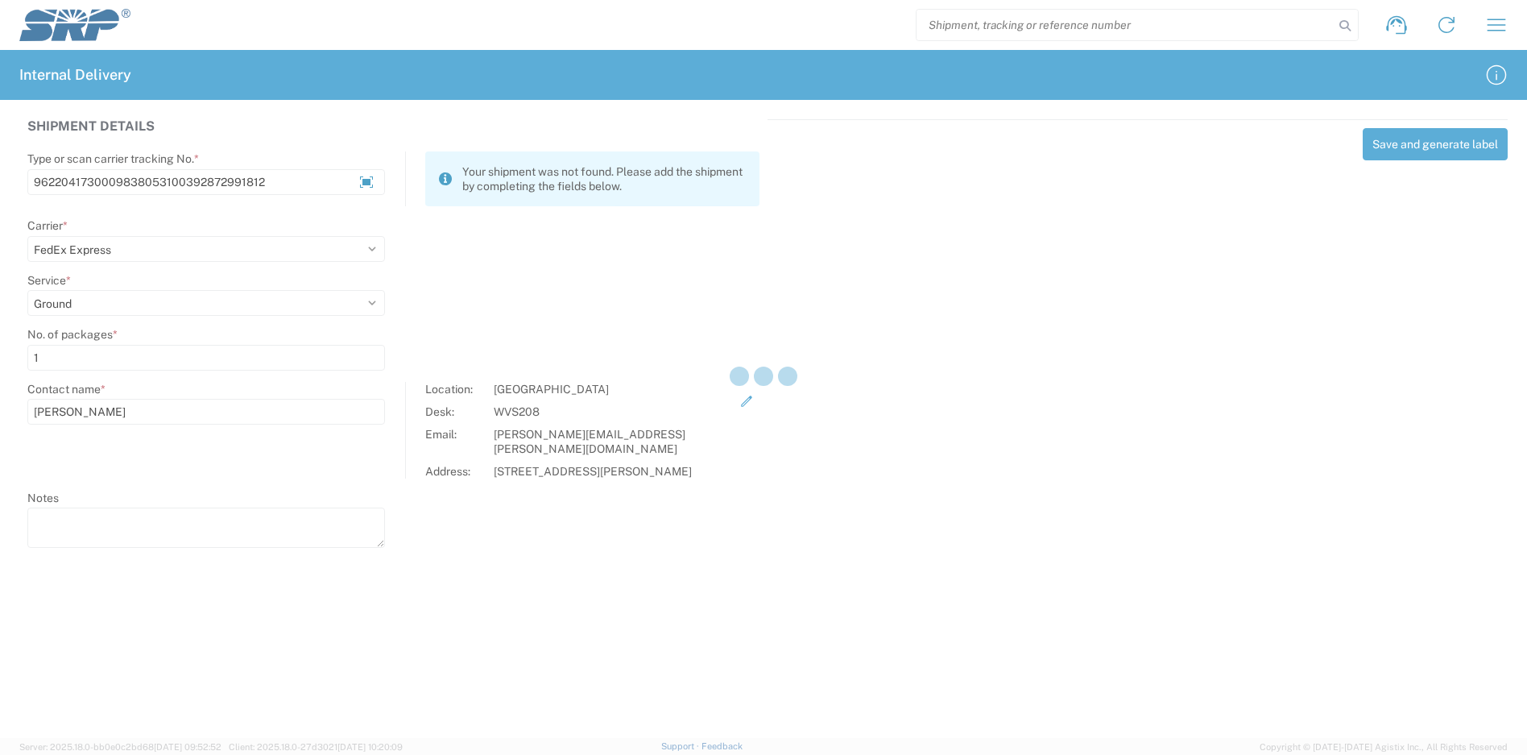
select select
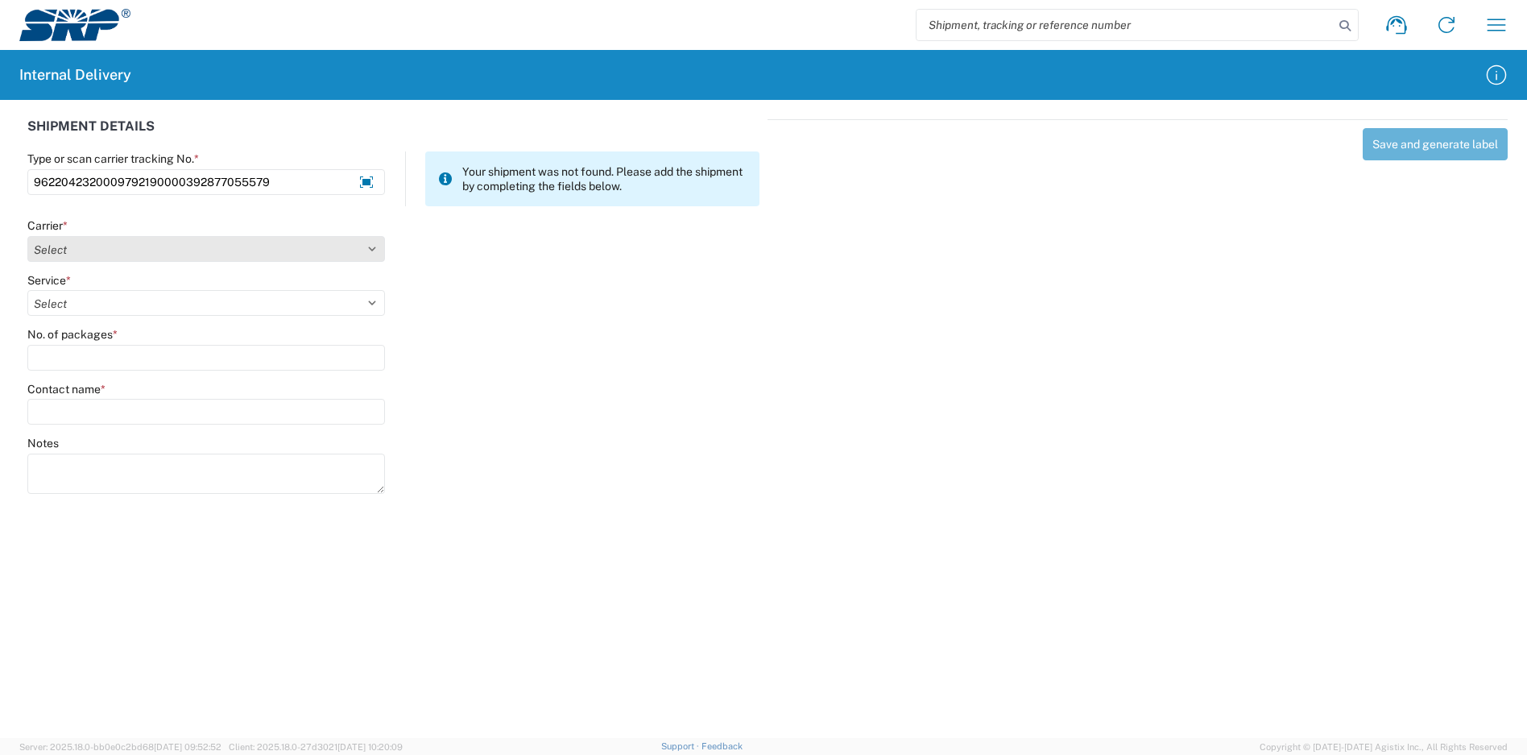
type input "9622042320009792190000392877055579"
click at [131, 253] on select "Select Amazon Logistics ATI Trucking BC Dimerco Logistics Empire Southwest FedE…" at bounding box center [206, 249] width 358 height 26
click at [27, 236] on select "Select Amazon Logistics ATI Trucking BC Dimerco Logistics Empire Southwest FedE…" at bounding box center [206, 249] width 358 height 26
click at [138, 253] on select "Select Amazon Logistics ATI Trucking BC Dimerco Logistics Empire Southwest FedE…" at bounding box center [206, 249] width 358 height 26
select select "5"
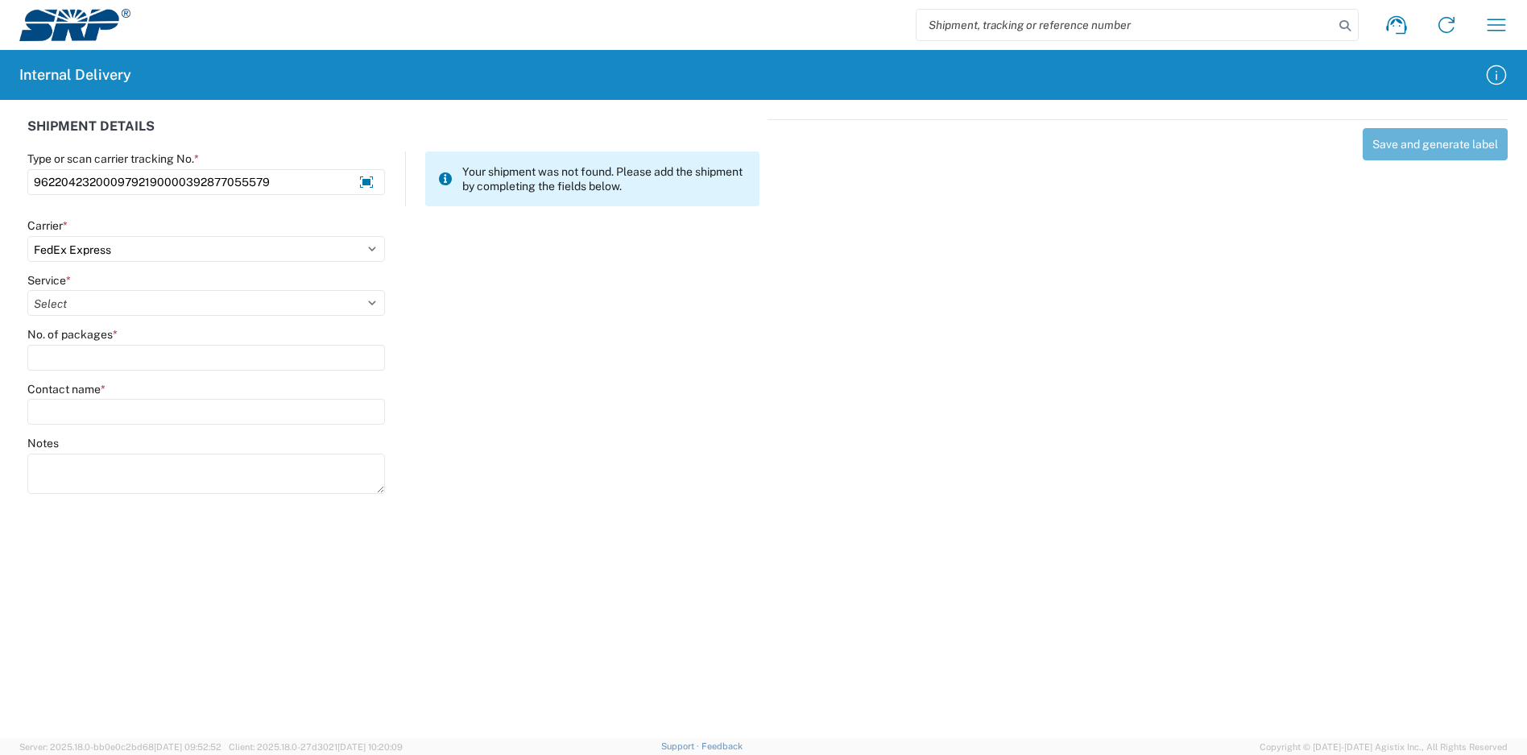
click at [27, 236] on select "Select Amazon Logistics ATI Trucking BC Dimerco Logistics Empire Southwest FedE…" at bounding box center [206, 249] width 358 height 26
click at [95, 307] on select "Select 1Day Freight 2Day 2Day AM 2Day AM One Rate 2Day Freight 2Day One Rate 3 …" at bounding box center [206, 303] width 358 height 26
select select "12"
click at [27, 290] on select "Select 1Day Freight 2Day 2Day AM 2Day AM One Rate 2Day Freight 2Day One Rate 3 …" at bounding box center [206, 303] width 358 height 26
click at [93, 353] on input "No. of packages *" at bounding box center [206, 358] width 358 height 26
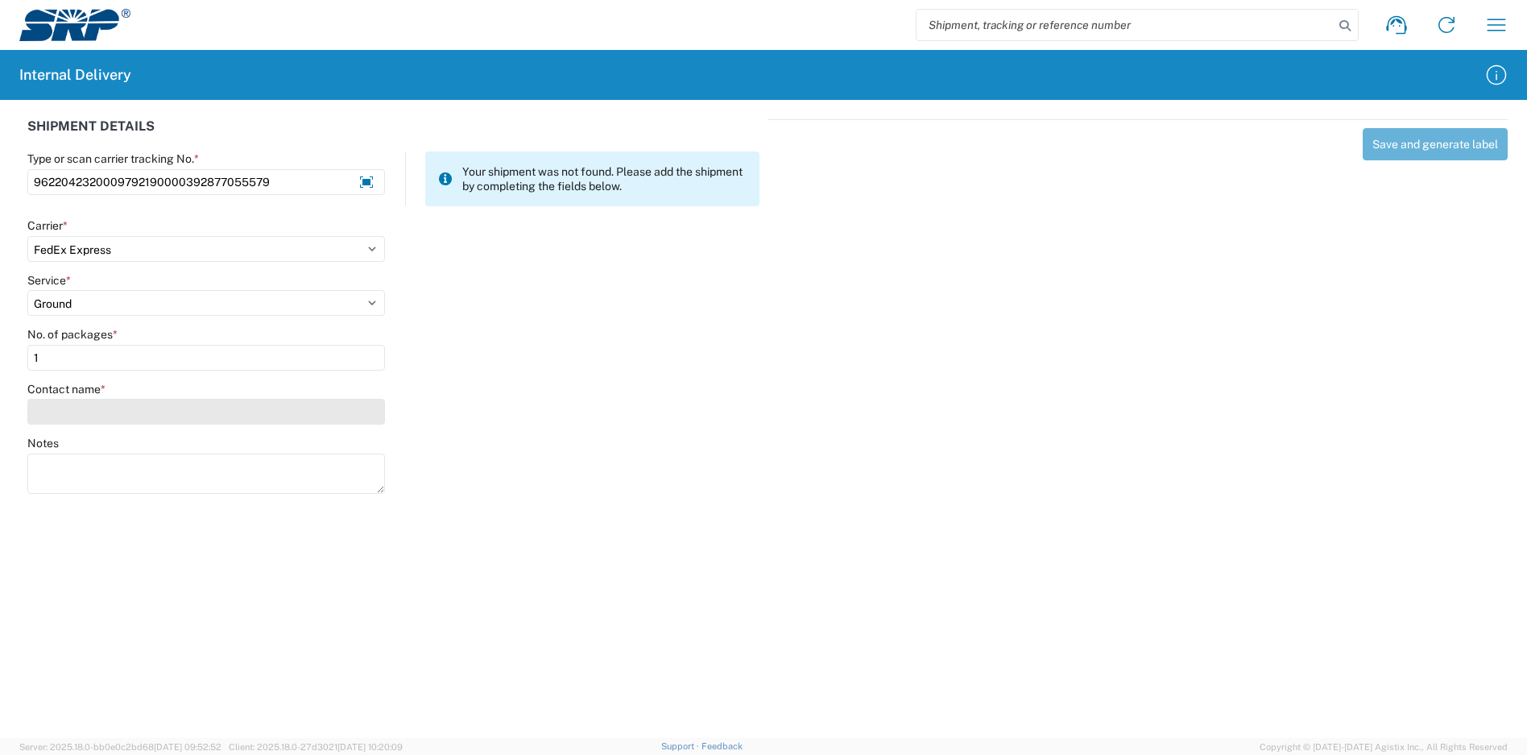
type input "1"
click at [106, 410] on input "Contact name *" at bounding box center [206, 412] width 358 height 26
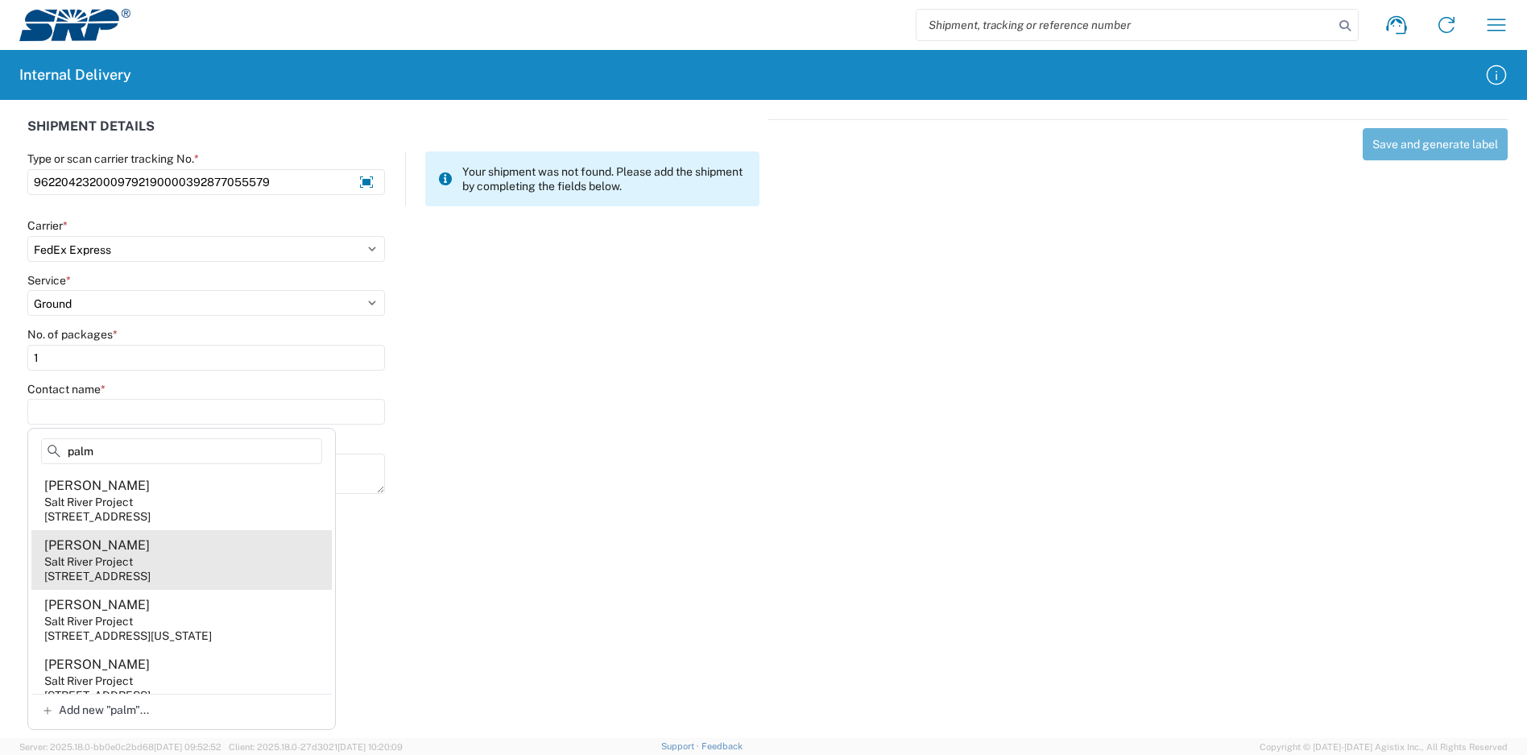
type input "palm"
click at [164, 548] on agx-address-suggestion-item "[PERSON_NAME] Salt River Project [STREET_ADDRESS]" at bounding box center [181, 560] width 300 height 60
type input "[PERSON_NAME]"
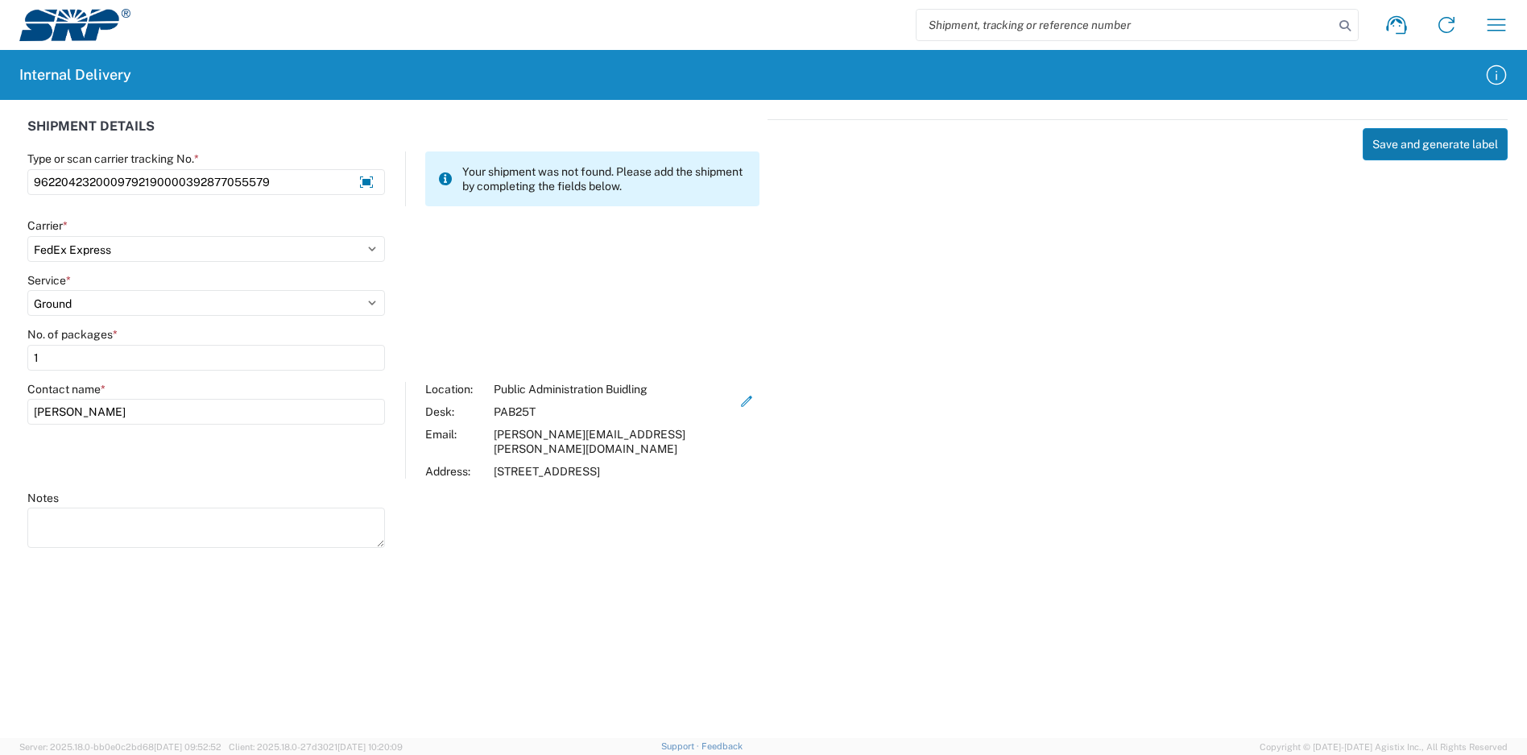
click at [1418, 146] on button "Save and generate label" at bounding box center [1434, 144] width 145 height 32
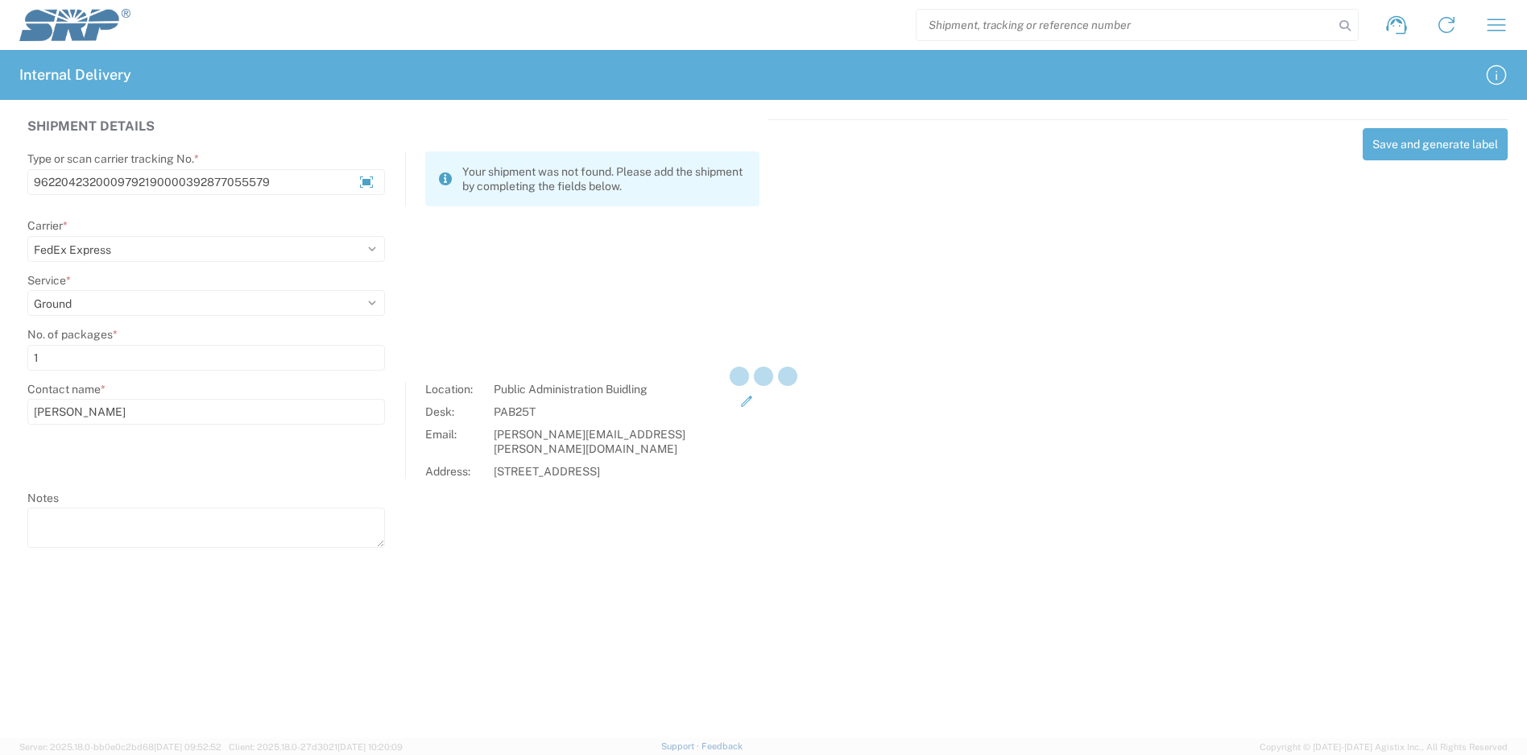
select select
